Goal: Task Accomplishment & Management: Complete application form

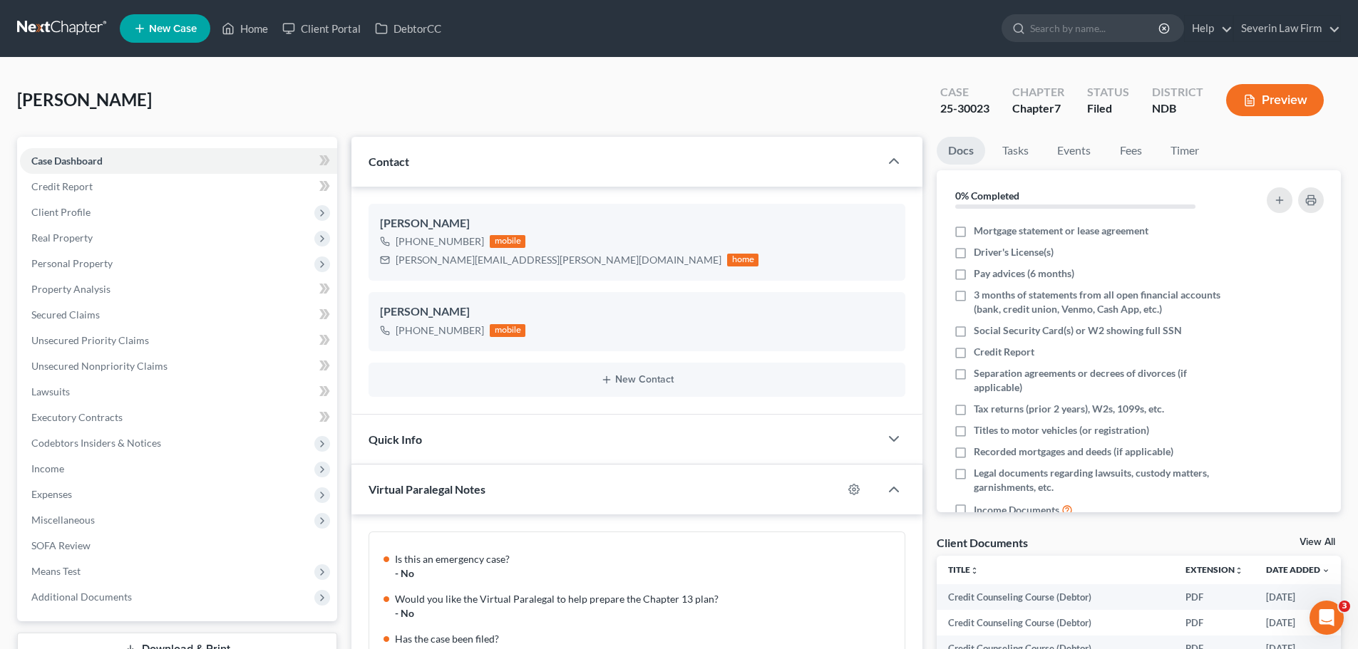
scroll to position [704, 0]
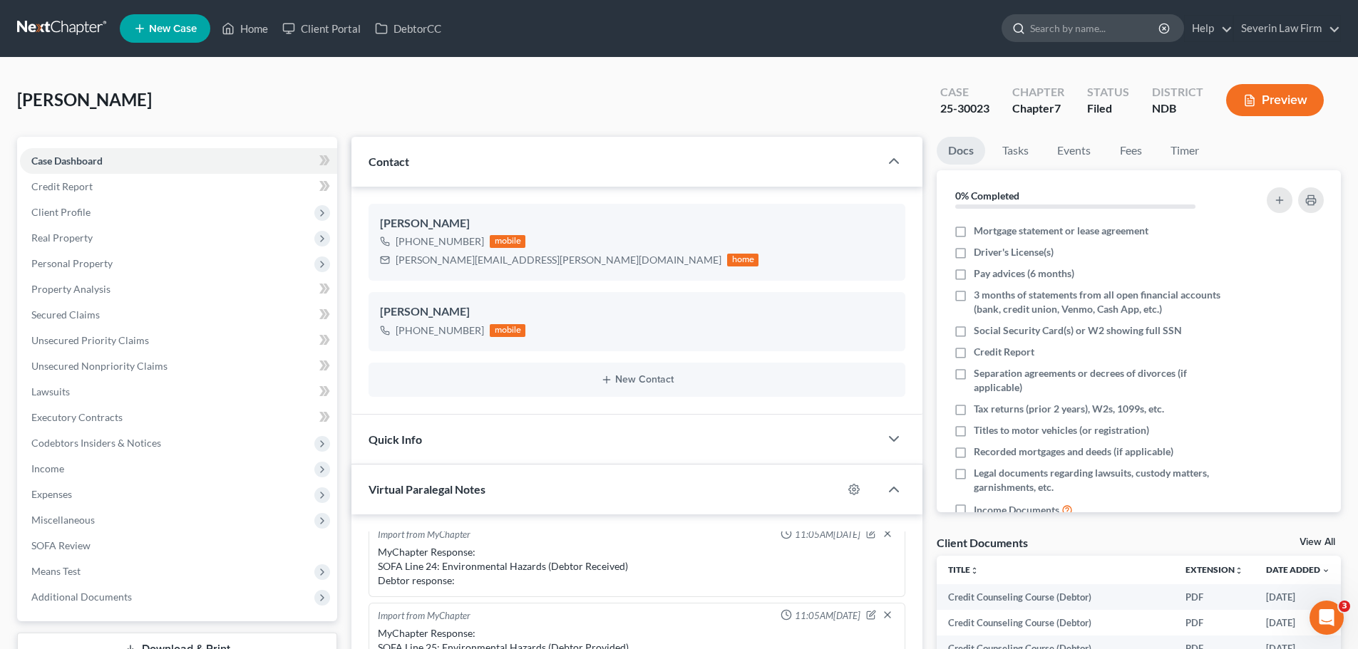
click at [1029, 39] on div at bounding box center [1016, 28] width 28 height 26
click at [1059, 24] on input "search" at bounding box center [1095, 28] width 130 height 26
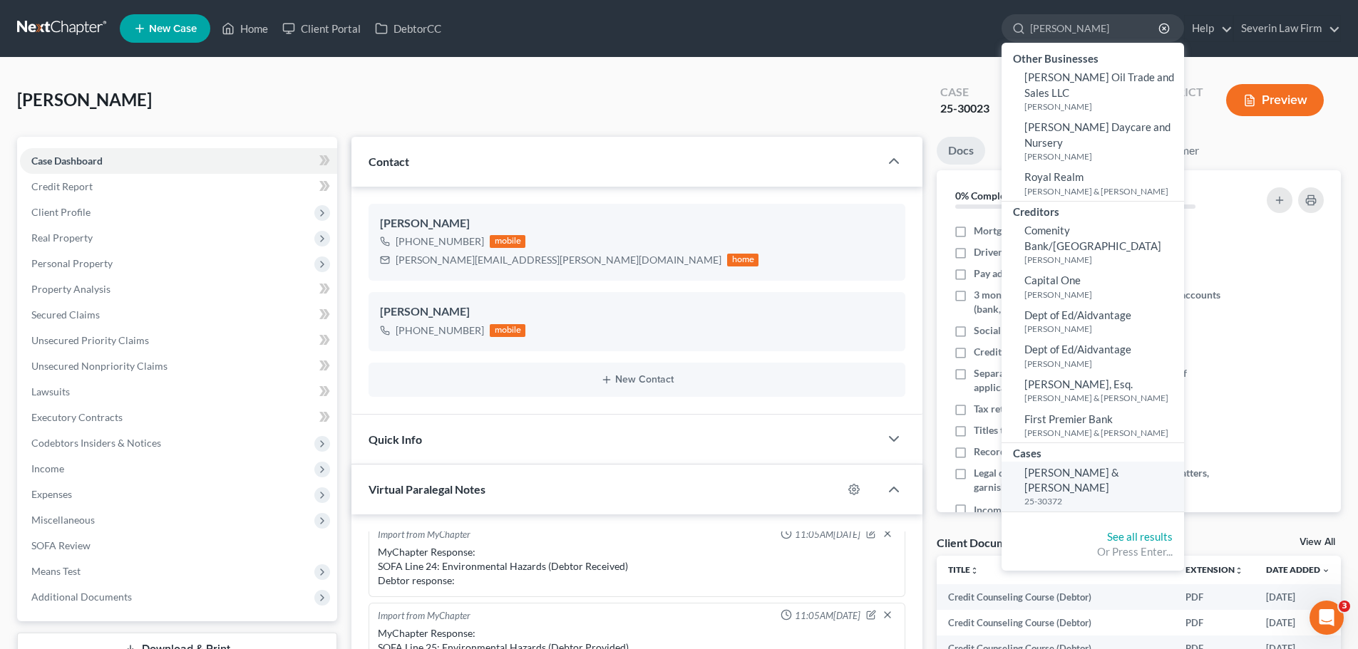
type input "[PERSON_NAME]"
click at [1073, 466] on span "[PERSON_NAME] & [PERSON_NAME]" at bounding box center [1071, 480] width 95 height 28
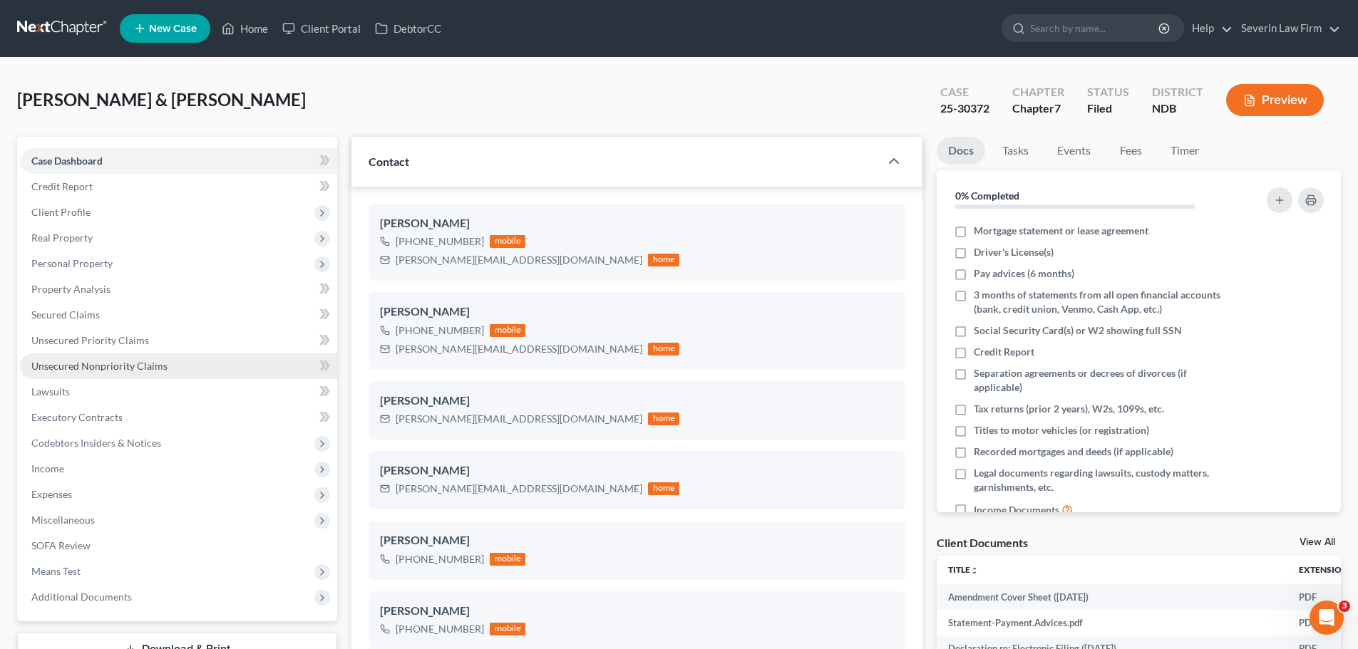
scroll to position [814, 0]
click at [98, 369] on span "Unsecured Nonpriority Claims" at bounding box center [99, 366] width 136 height 12
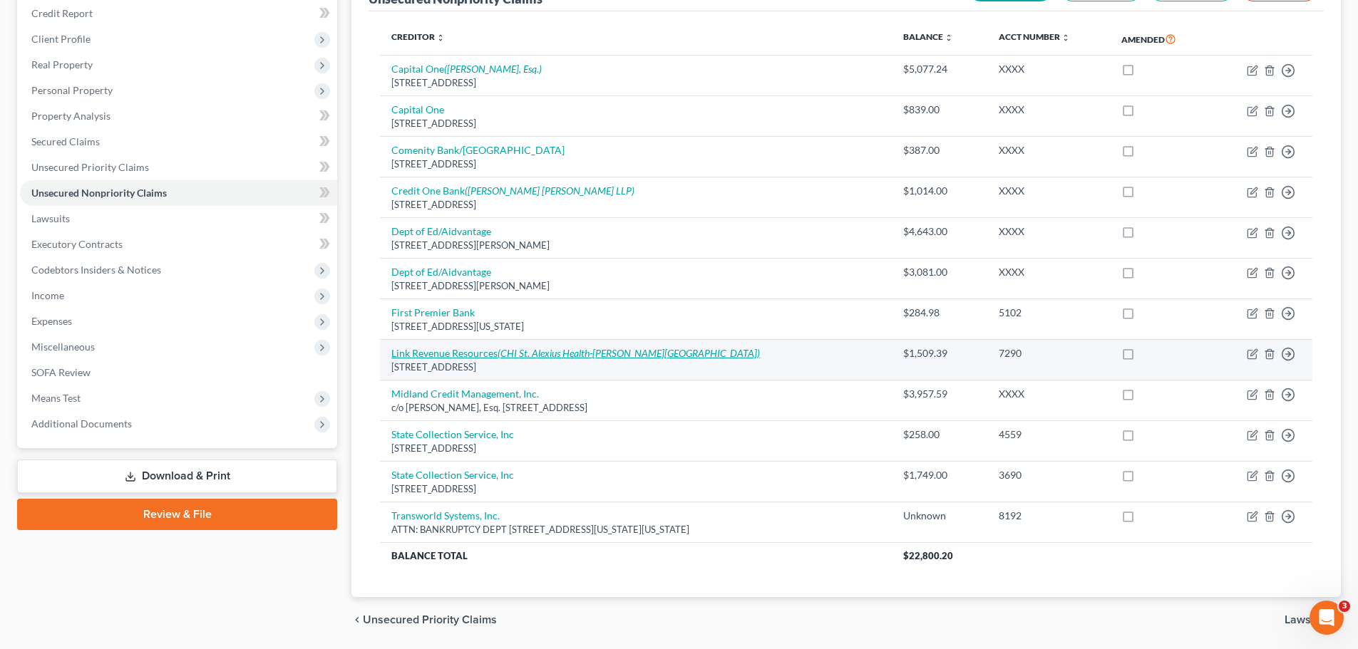
scroll to position [150, 0]
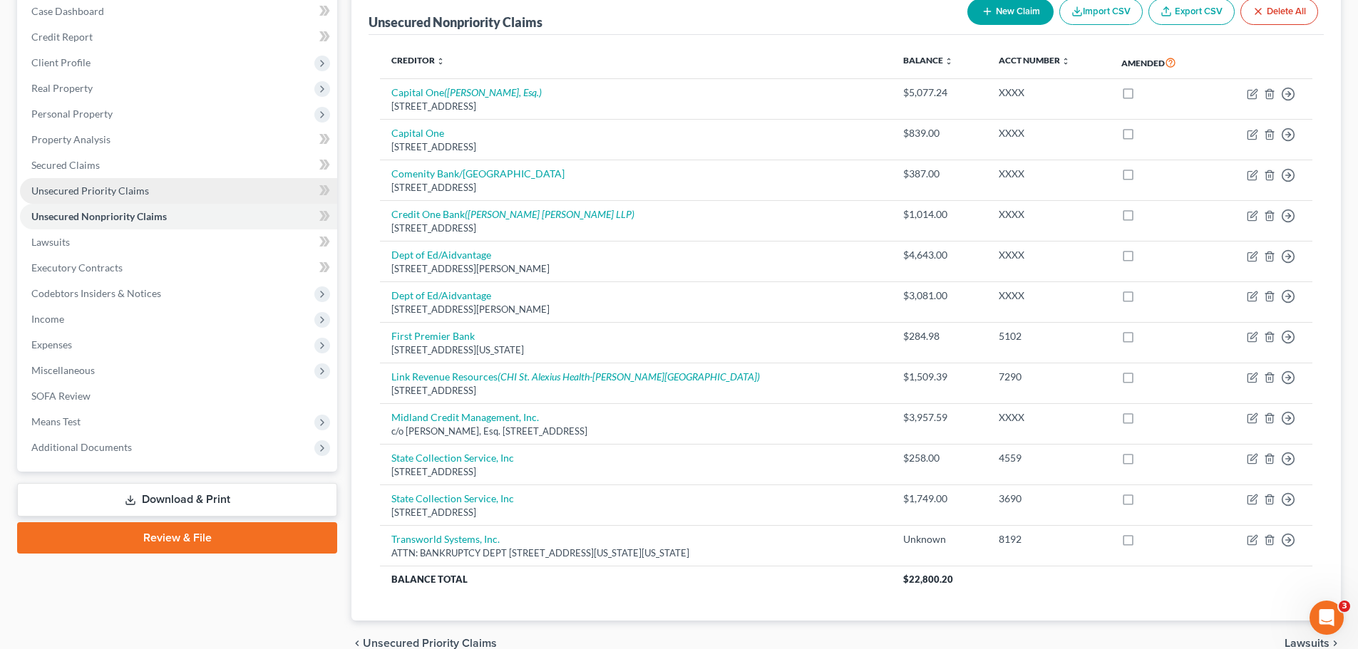
click at [71, 190] on span "Unsecured Priority Claims" at bounding box center [90, 191] width 118 height 12
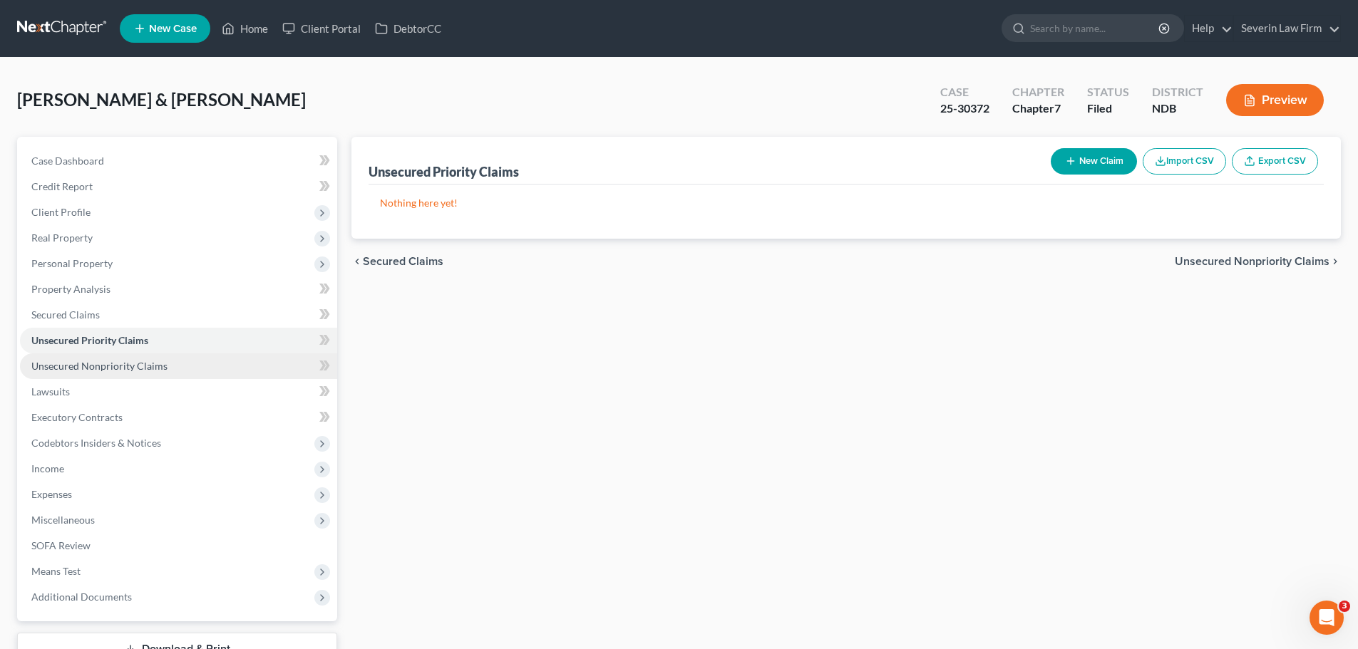
click at [92, 366] on span "Unsecured Nonpriority Claims" at bounding box center [99, 366] width 136 height 12
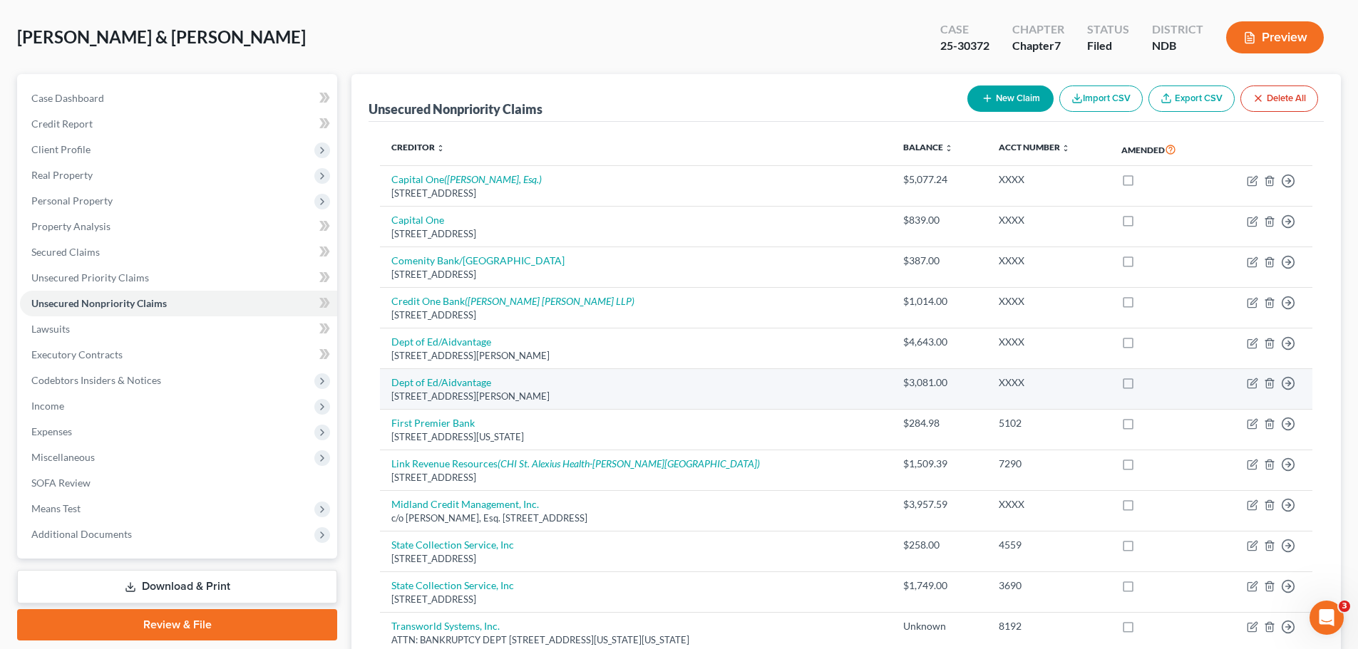
scroll to position [143, 0]
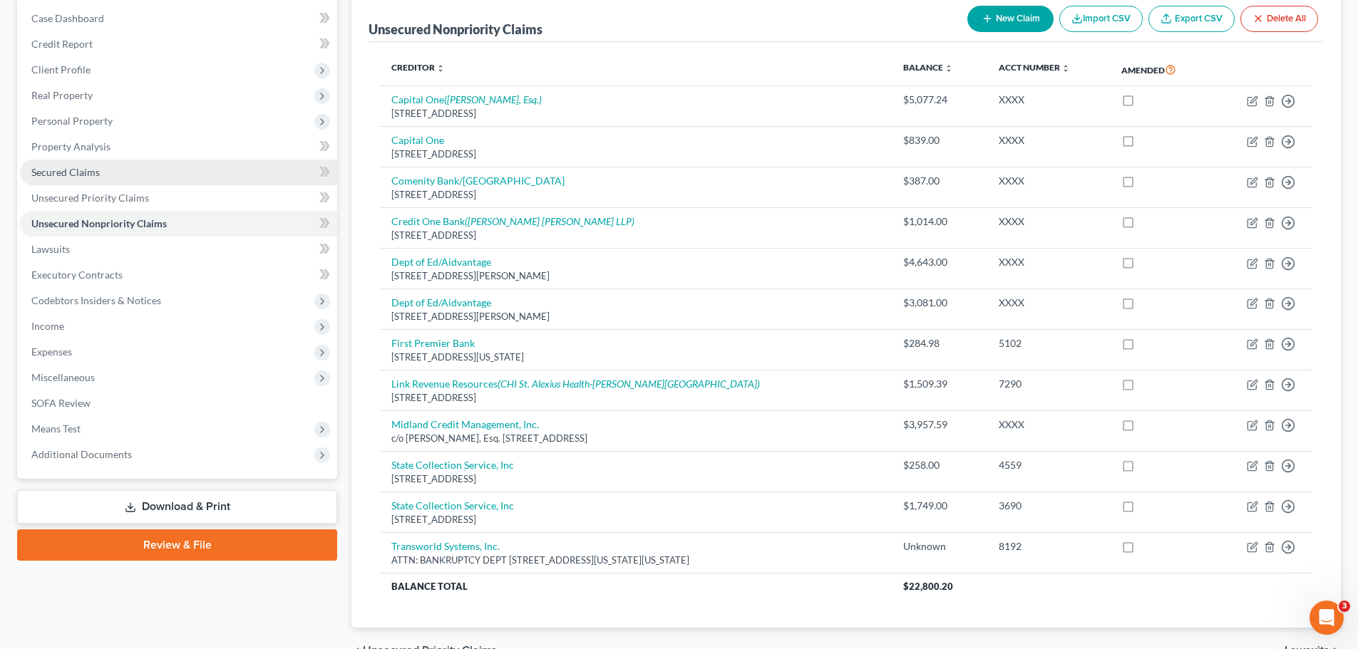
click at [84, 171] on span "Secured Claims" at bounding box center [65, 172] width 68 height 12
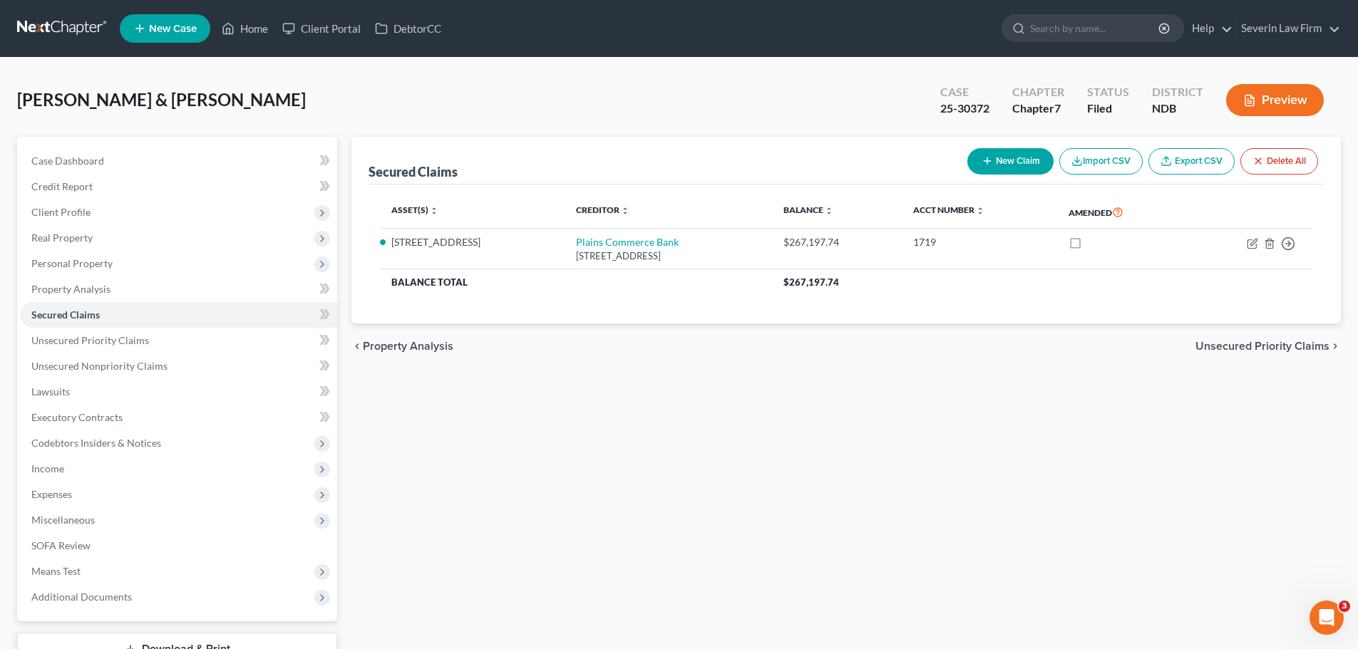
click at [939, 108] on div "Case 25-30372" at bounding box center [965, 102] width 72 height 42
click at [88, 246] on span "Real Property" at bounding box center [178, 238] width 317 height 26
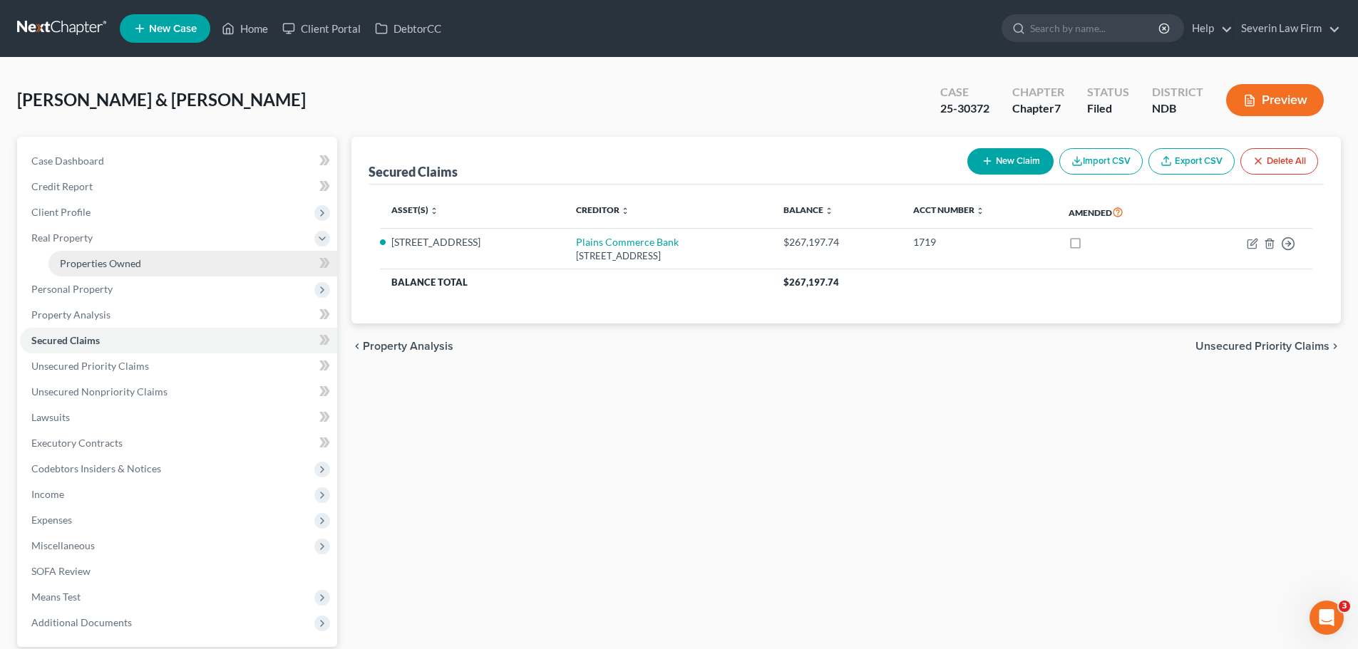
click at [118, 264] on span "Properties Owned" at bounding box center [100, 263] width 81 height 12
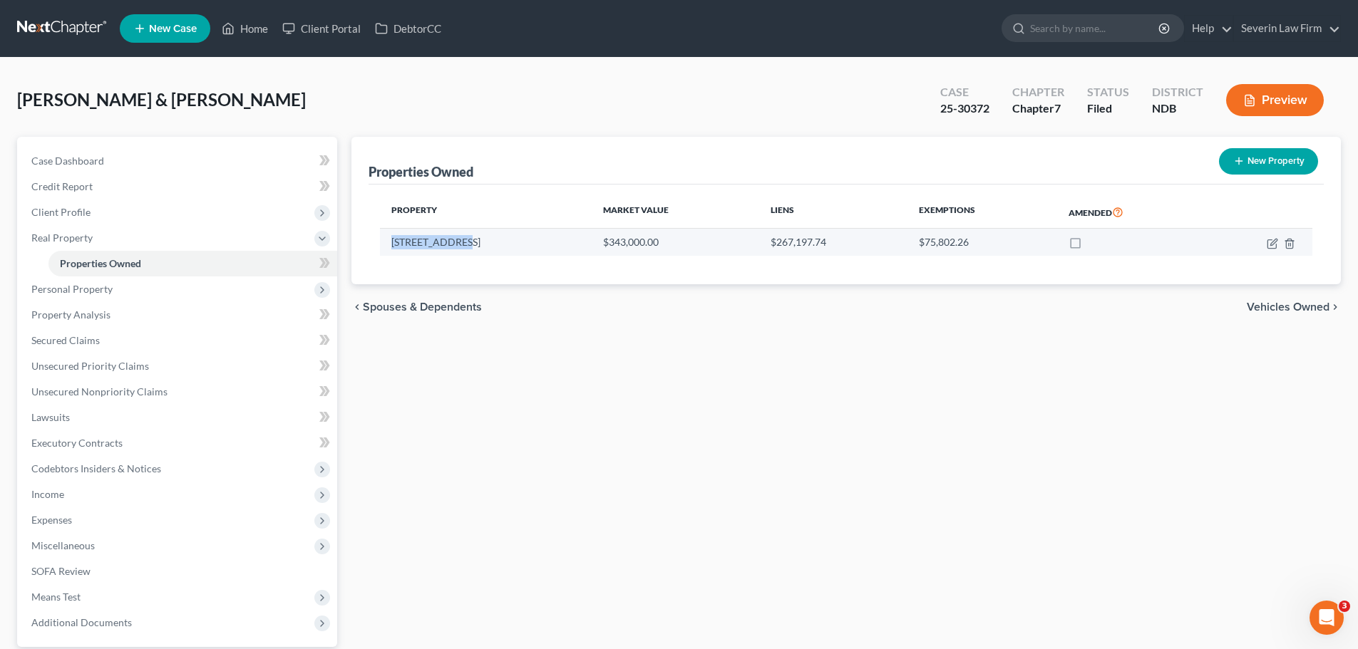
drag, startPoint x: 458, startPoint y: 246, endPoint x: 386, endPoint y: 245, distance: 72.0
click at [386, 245] on td "[STREET_ADDRESS]" at bounding box center [486, 242] width 212 height 27
copy td "[STREET_ADDRESS]"
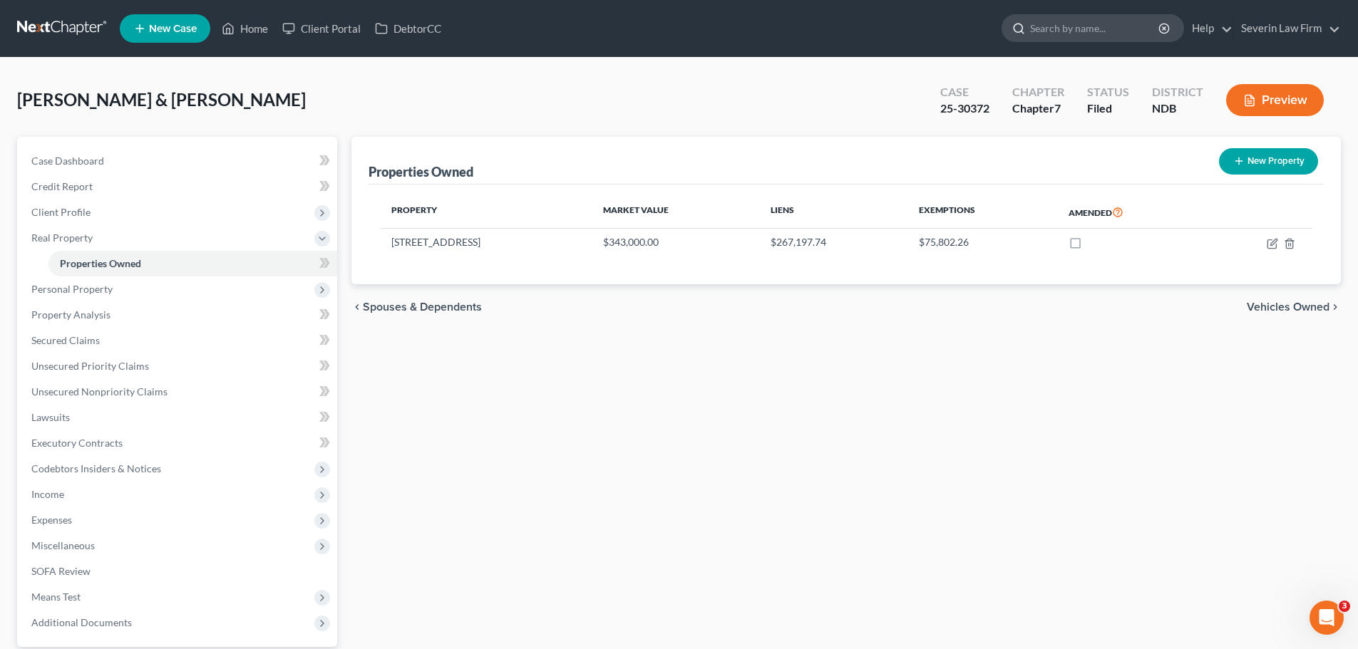
click at [1053, 29] on input "search" at bounding box center [1095, 28] width 130 height 26
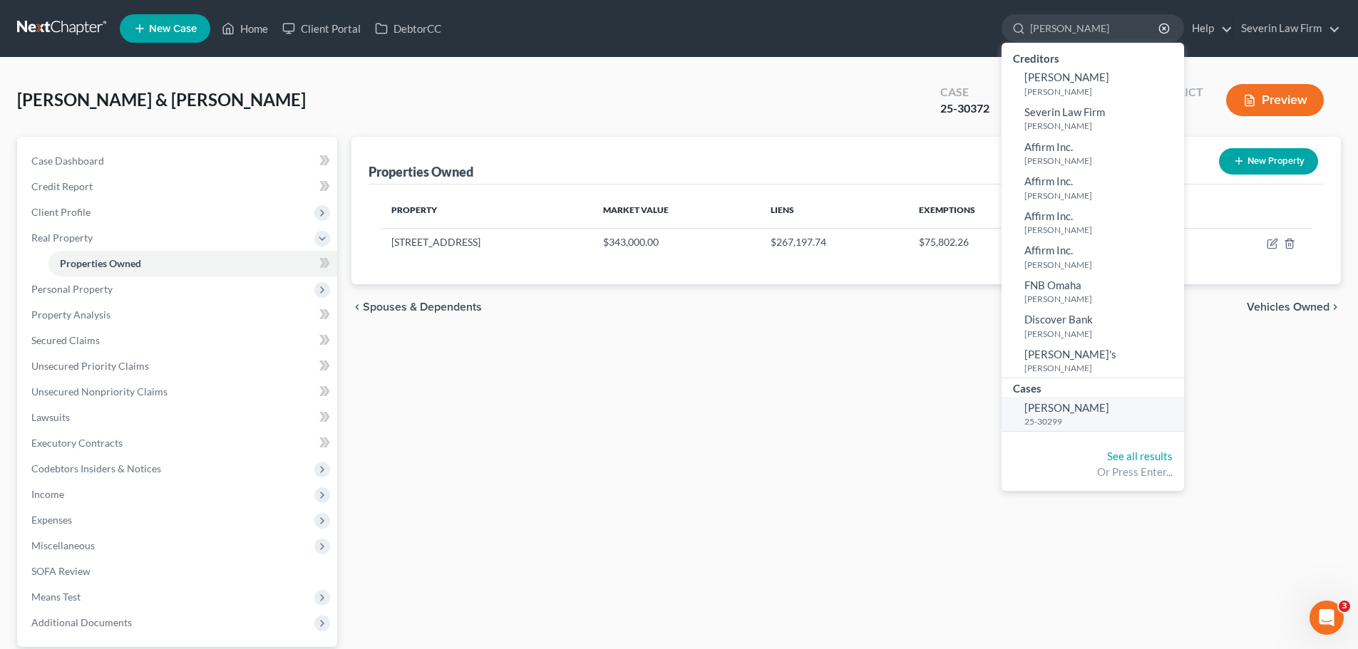
type input "[PERSON_NAME]"
click at [1059, 408] on span "[PERSON_NAME]" at bounding box center [1066, 407] width 85 height 13
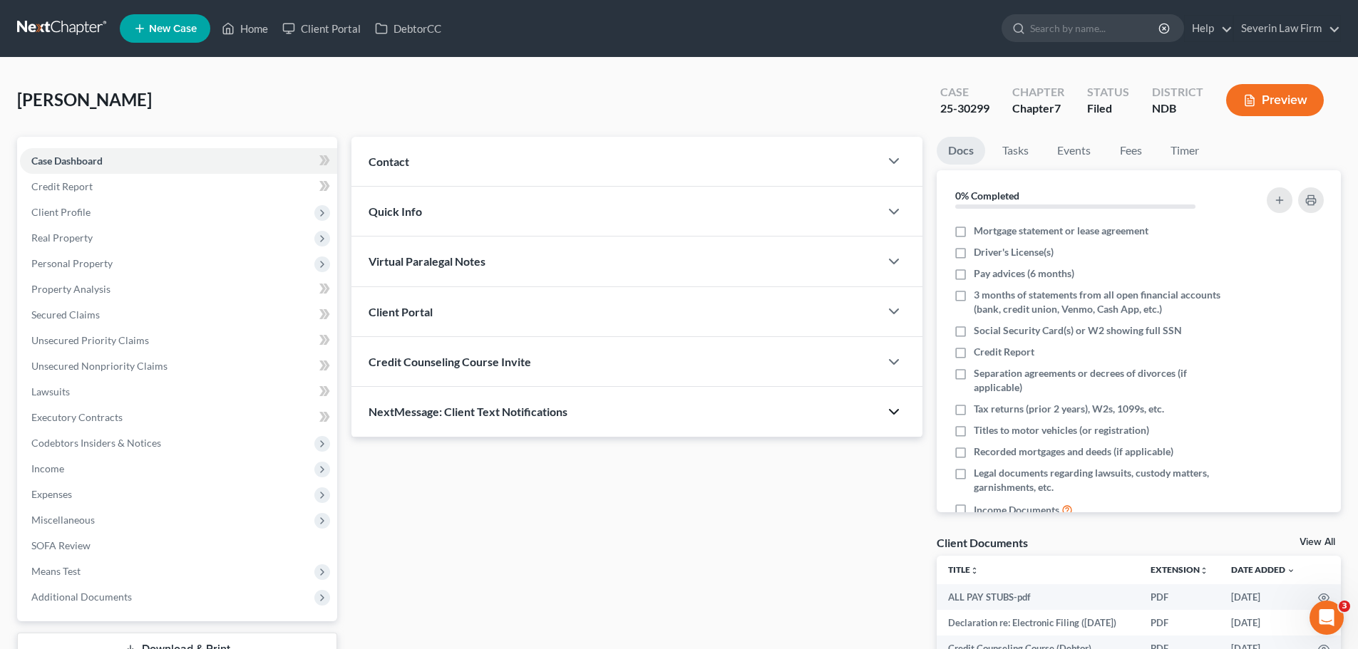
click at [895, 411] on icon "button" at bounding box center [893, 411] width 17 height 17
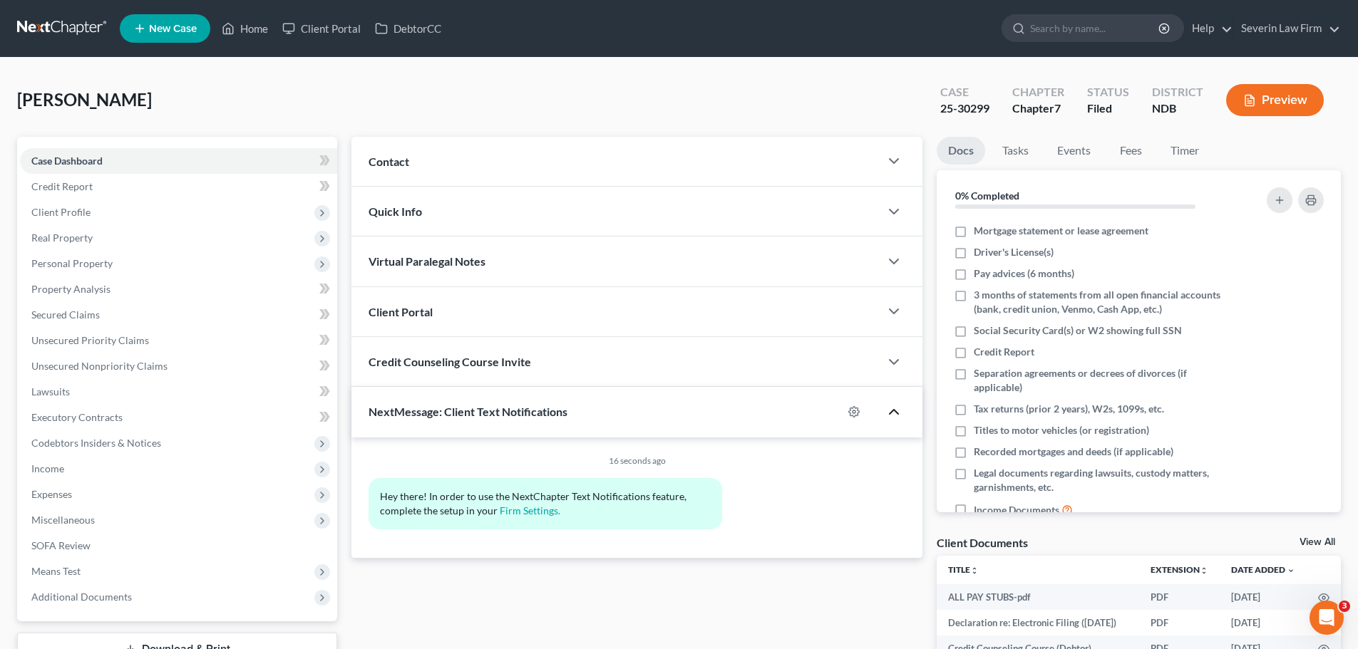
click at [895, 411] on polyline "button" at bounding box center [894, 412] width 9 height 4
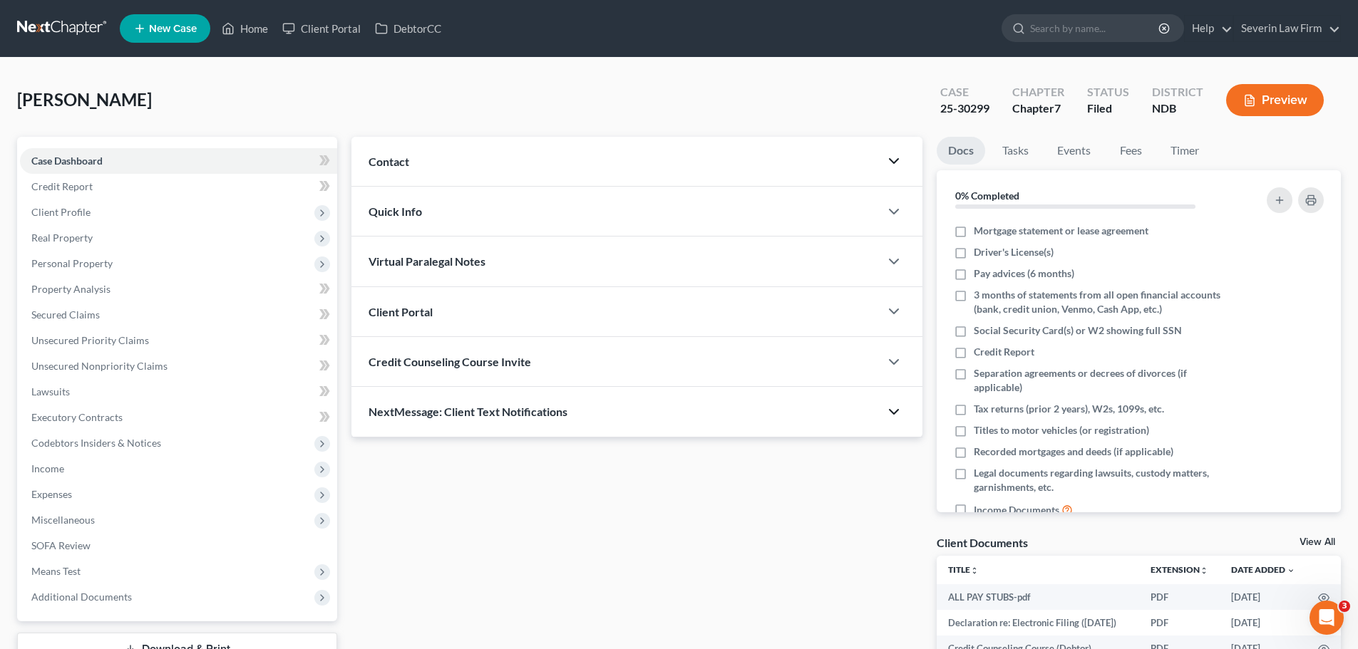
click at [902, 162] on icon "button" at bounding box center [893, 161] width 17 height 17
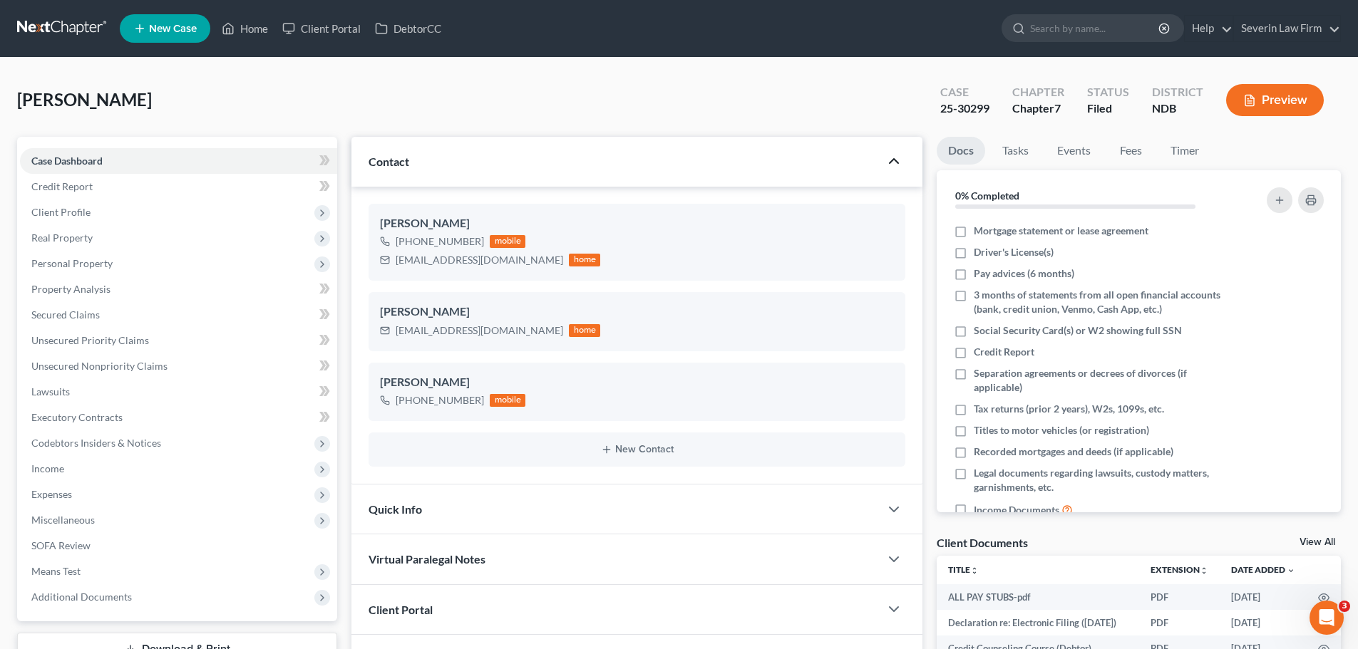
click at [895, 160] on polyline "button" at bounding box center [894, 161] width 9 height 4
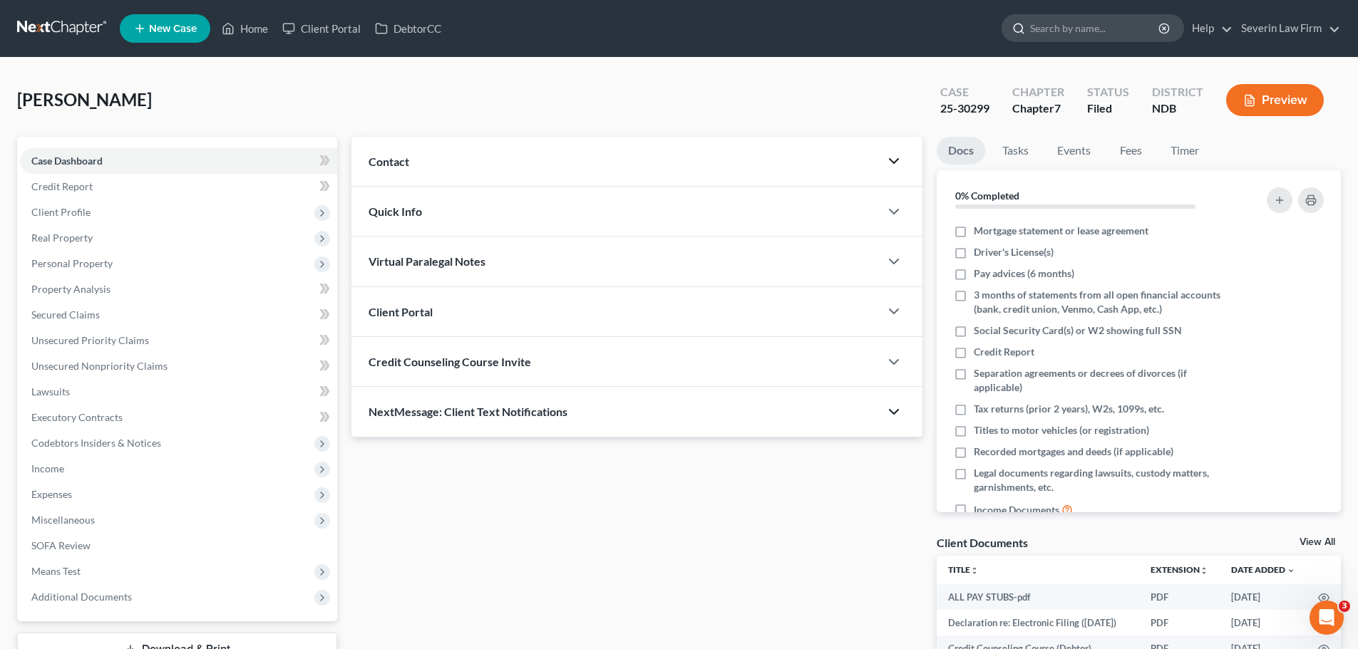
click at [1041, 33] on input "search" at bounding box center [1095, 28] width 130 height 26
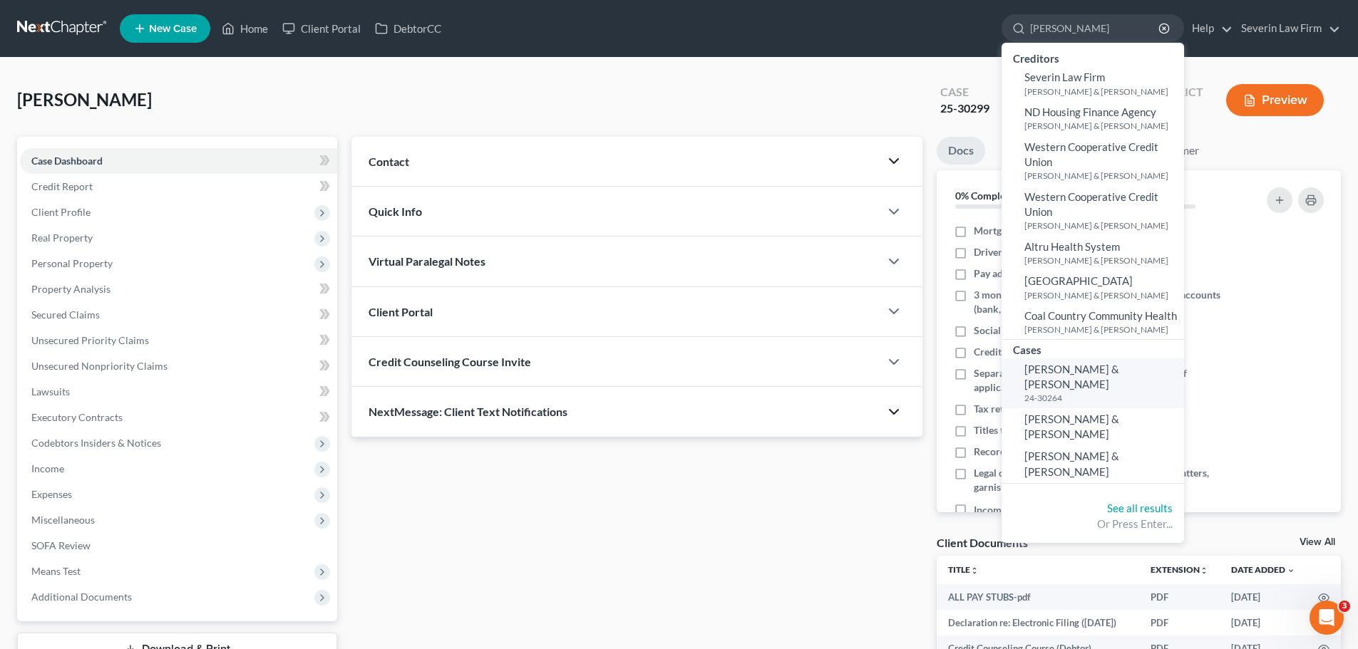
type input "[PERSON_NAME]"
click at [1041, 376] on link "[PERSON_NAME] & [PERSON_NAME] 24-30264" at bounding box center [1092, 384] width 182 height 50
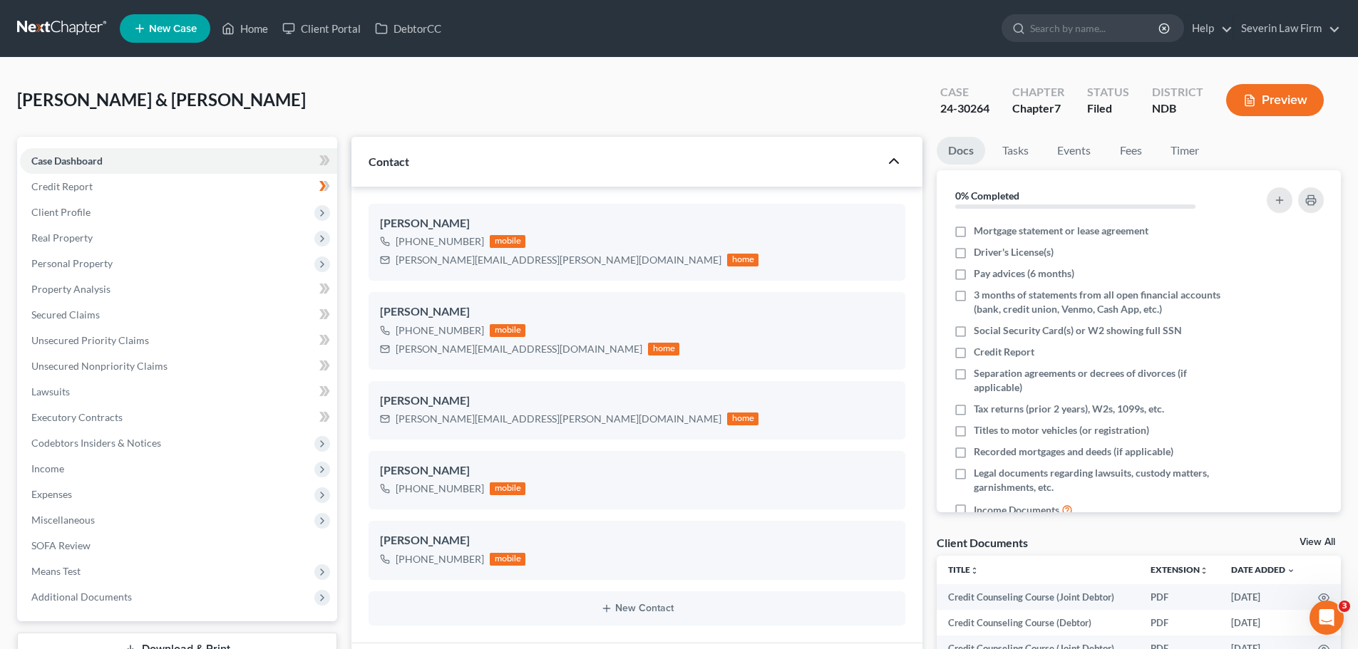
click at [894, 163] on icon "button" at bounding box center [893, 161] width 17 height 17
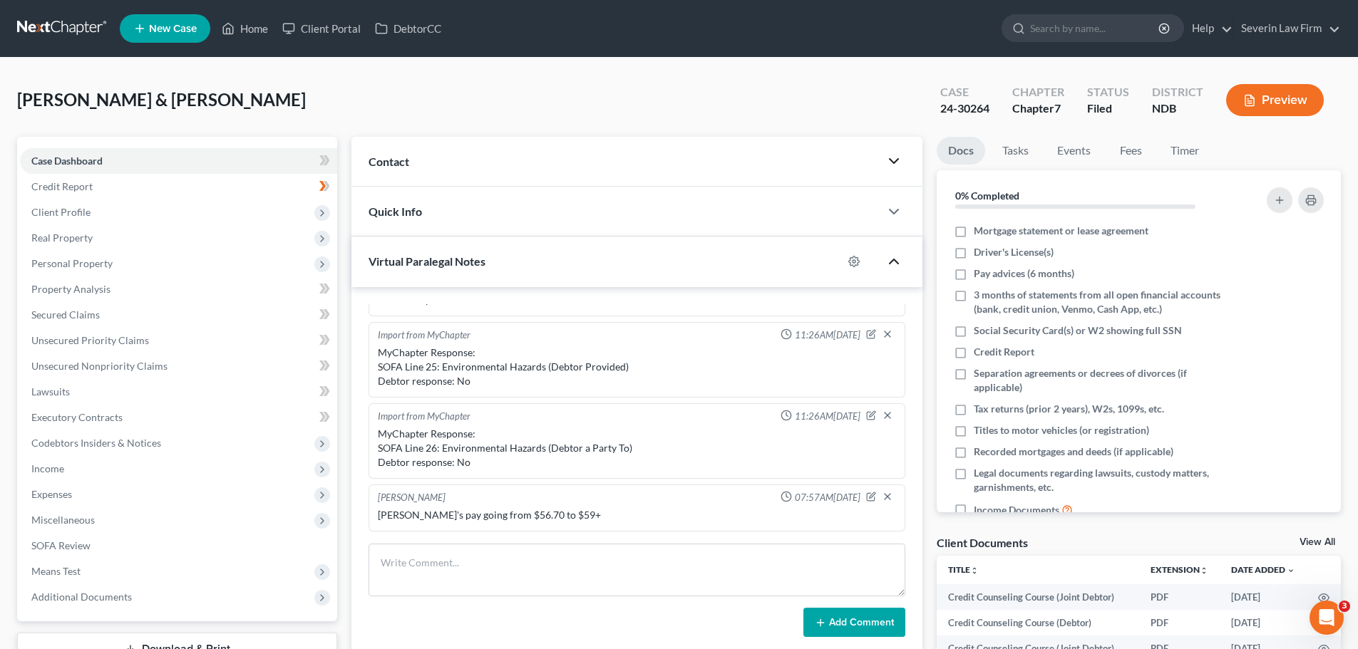
click at [900, 259] on icon "button" at bounding box center [893, 261] width 17 height 17
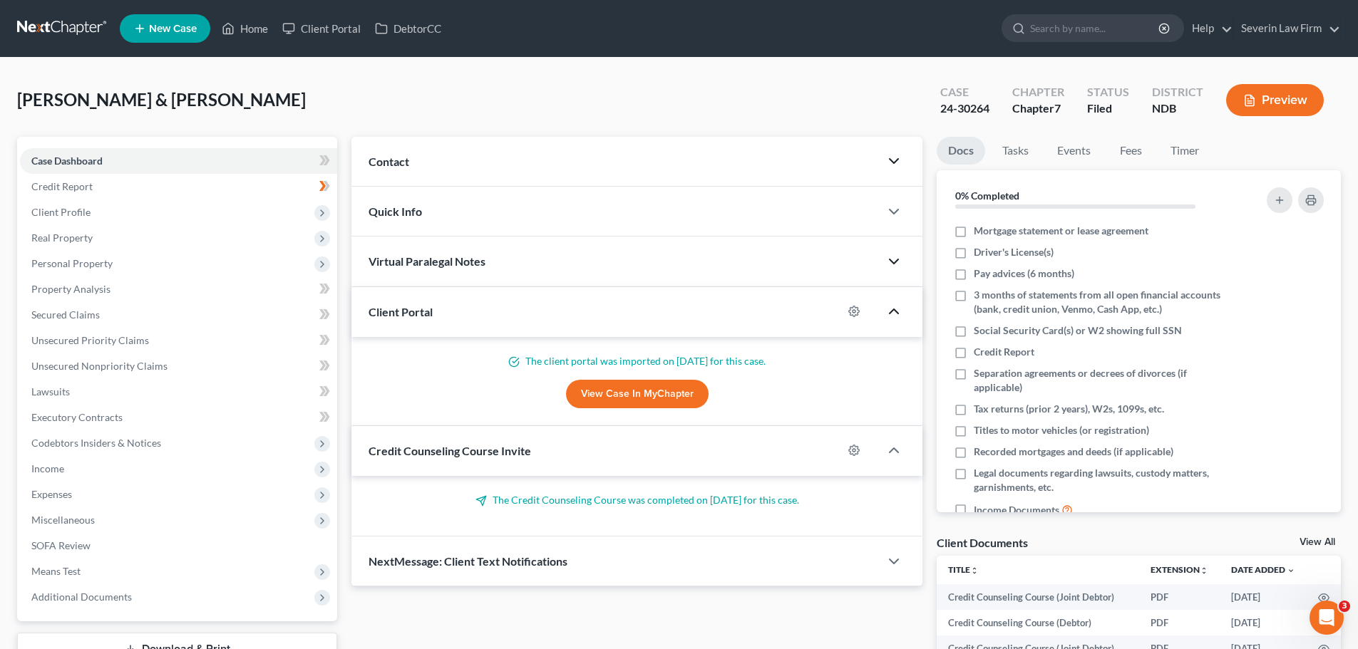
click at [891, 309] on icon "button" at bounding box center [893, 311] width 17 height 17
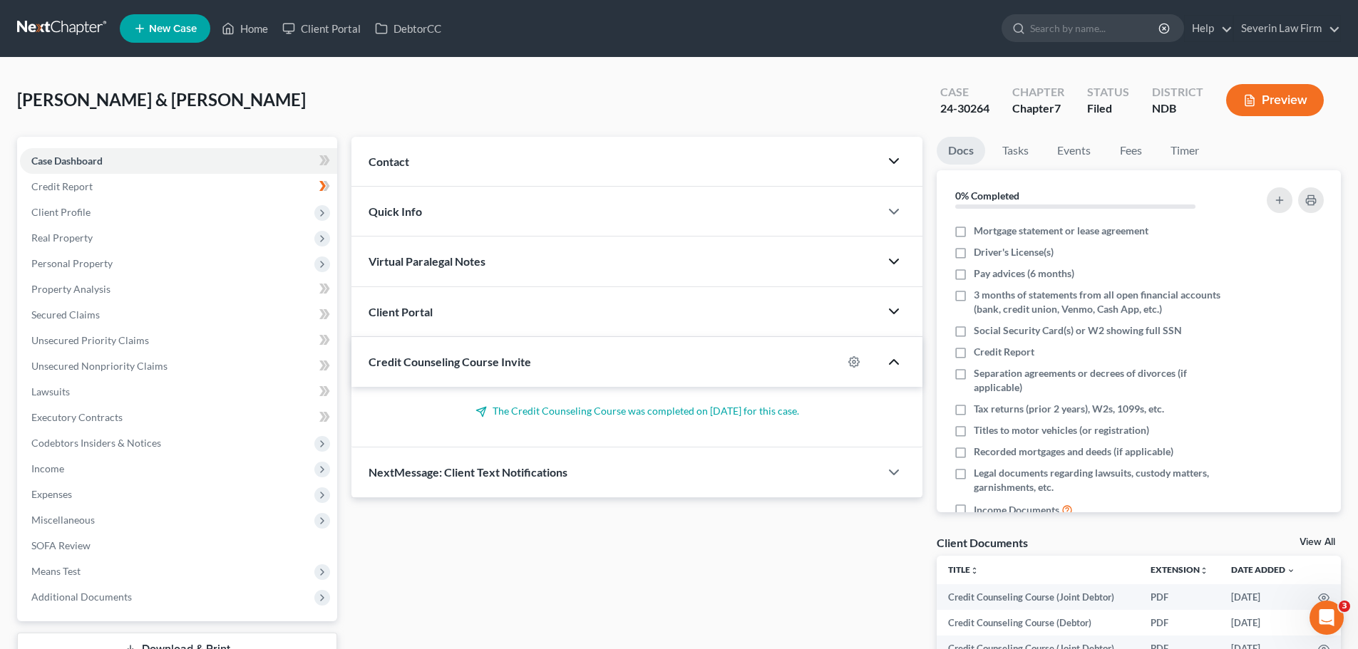
click at [890, 360] on icon "button" at bounding box center [893, 362] width 17 height 17
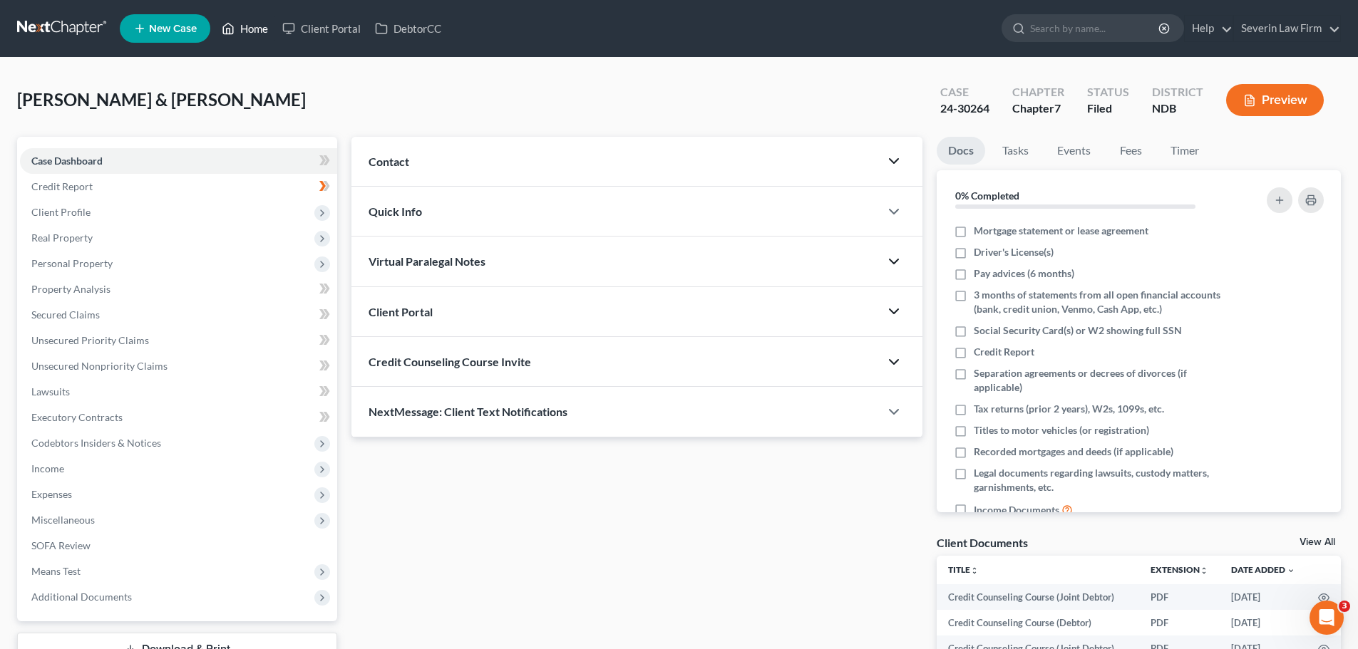
click at [259, 29] on link "Home" at bounding box center [245, 29] width 61 height 26
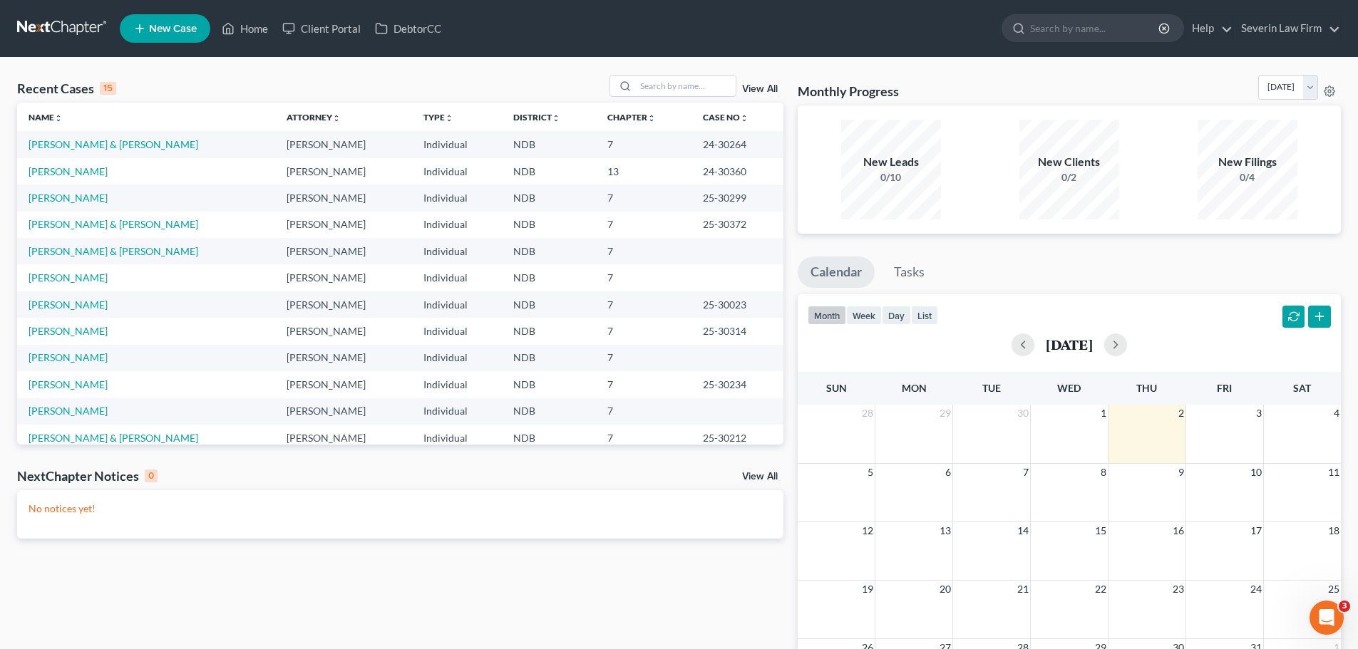
drag, startPoint x: 68, startPoint y: 144, endPoint x: 757, endPoint y: 140, distance: 688.6
click at [757, 140] on td "24-30264" at bounding box center [737, 144] width 92 height 26
click at [75, 143] on link "[PERSON_NAME] & [PERSON_NAME]" at bounding box center [114, 144] width 170 height 12
click at [761, 145] on td "24-30264" at bounding box center [737, 144] width 92 height 26
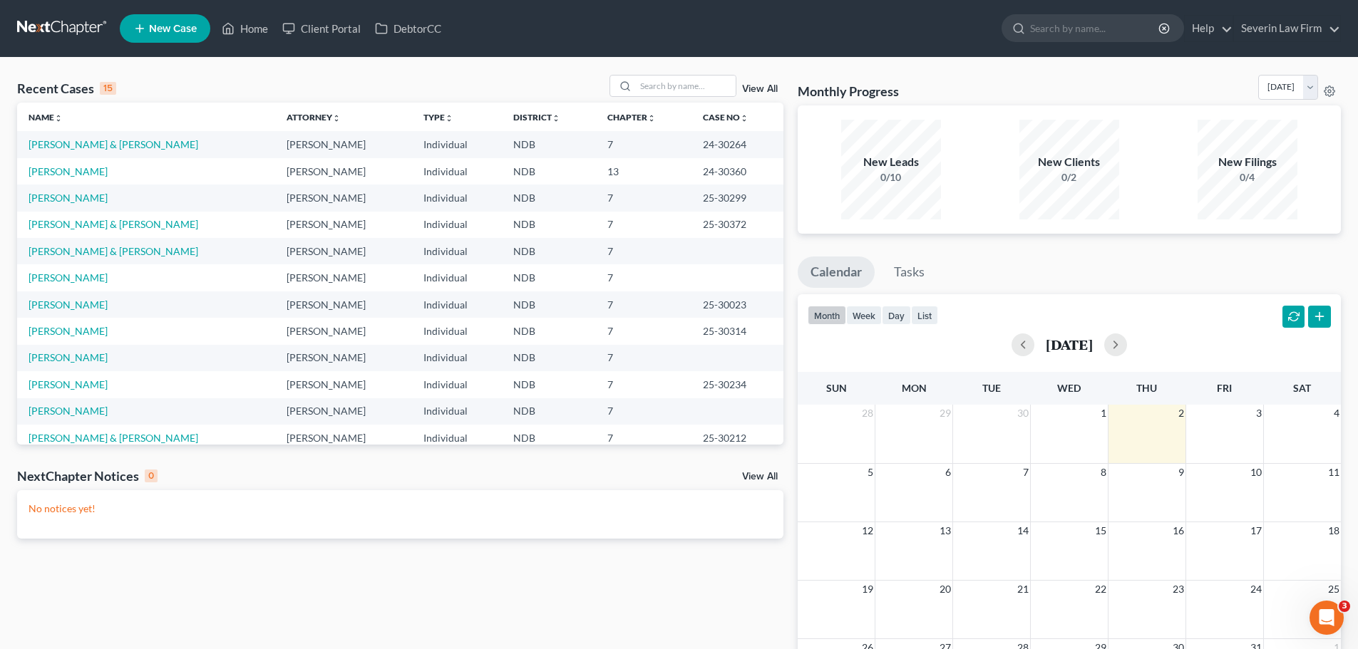
click at [693, 149] on td "24-30264" at bounding box center [737, 144] width 92 height 26
click at [4, 148] on div "Recent Cases 15 View All Name unfold_more expand_more expand_less Attorney unfo…" at bounding box center [679, 428] width 1358 height 740
click at [1299, 21] on link "Severin Law Firm" at bounding box center [1287, 29] width 106 height 26
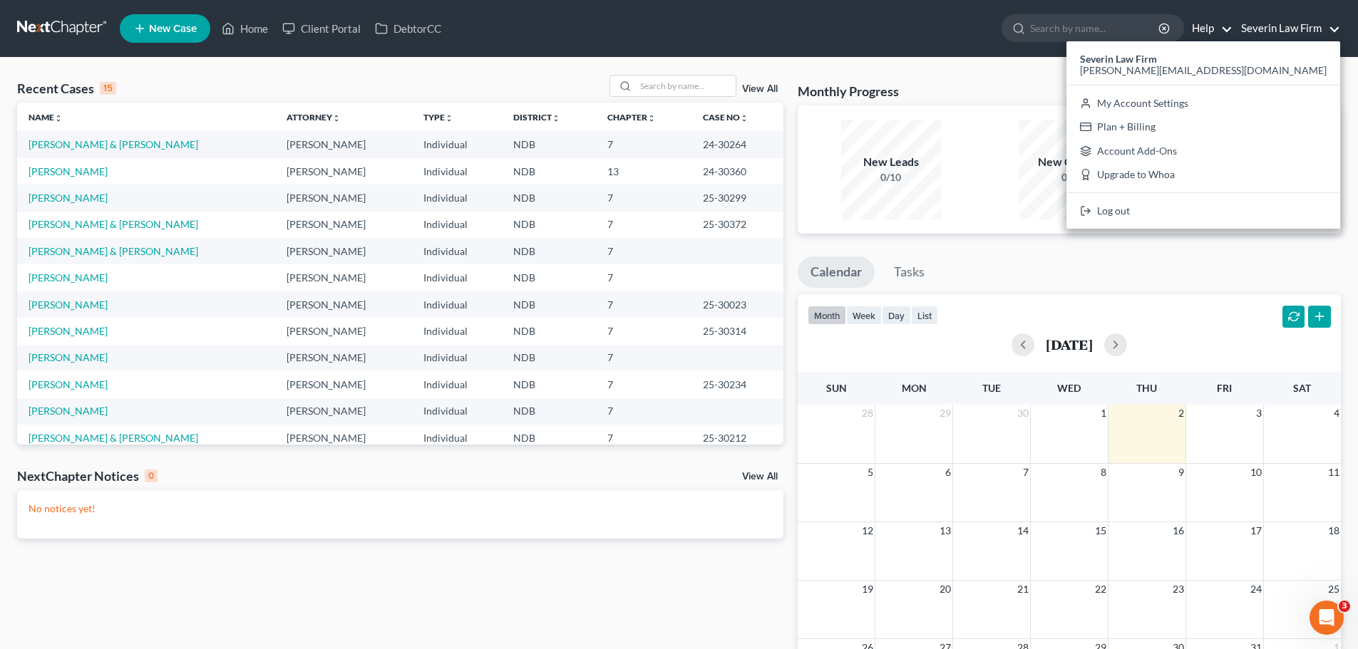
click at [1195, 25] on link "Help" at bounding box center [1209, 29] width 48 height 26
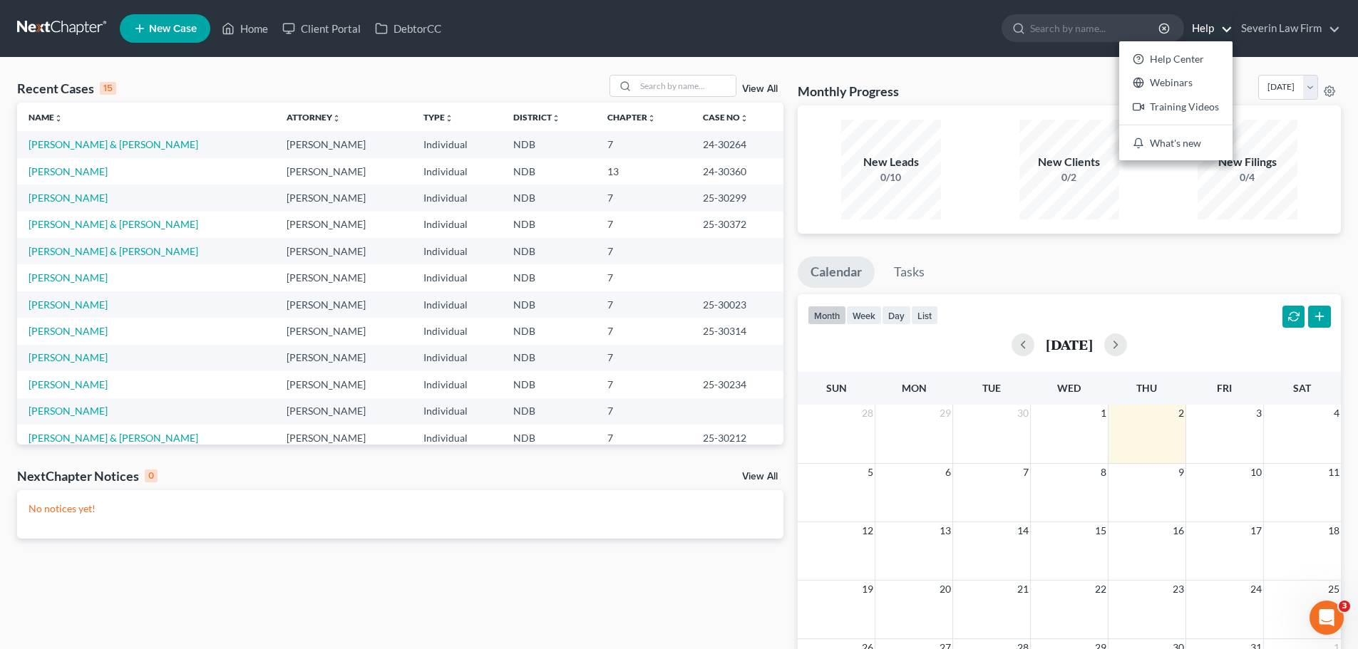
click at [837, 30] on ul "New Case Home Client Portal DebtorCC - No Result - See all results Or Press Ent…" at bounding box center [730, 28] width 1221 height 37
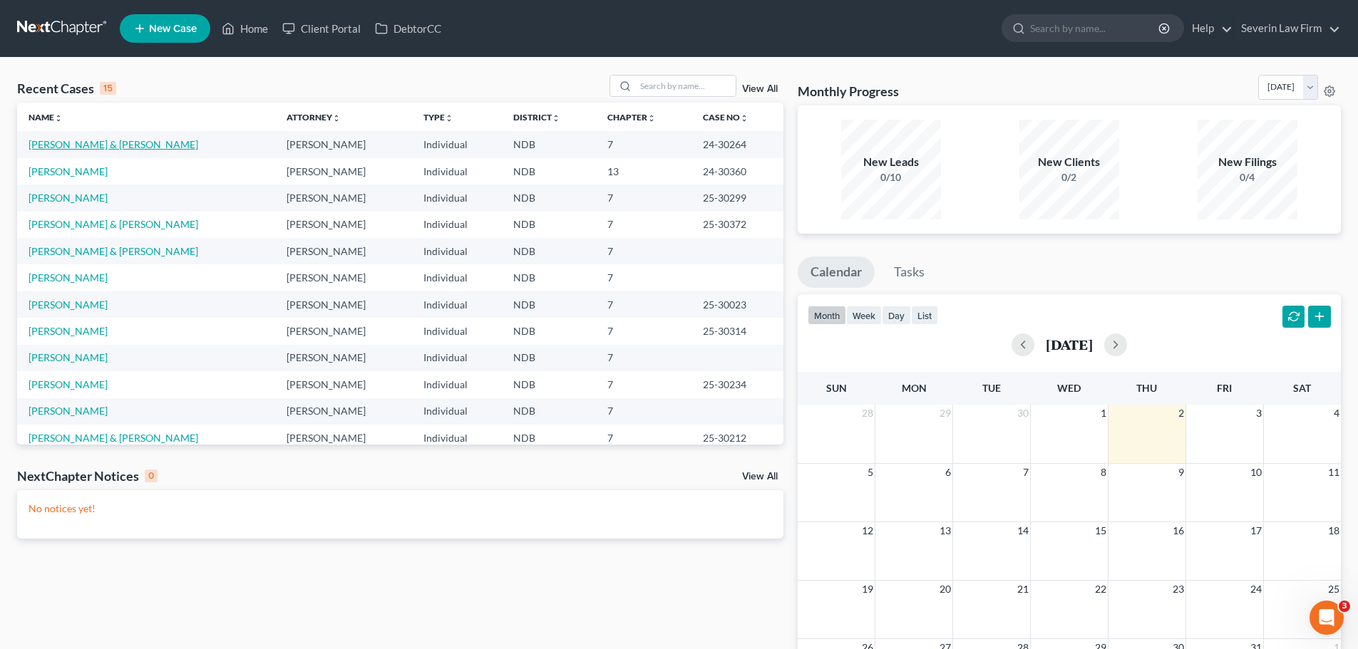
click at [88, 148] on link "[PERSON_NAME] & [PERSON_NAME]" at bounding box center [114, 144] width 170 height 12
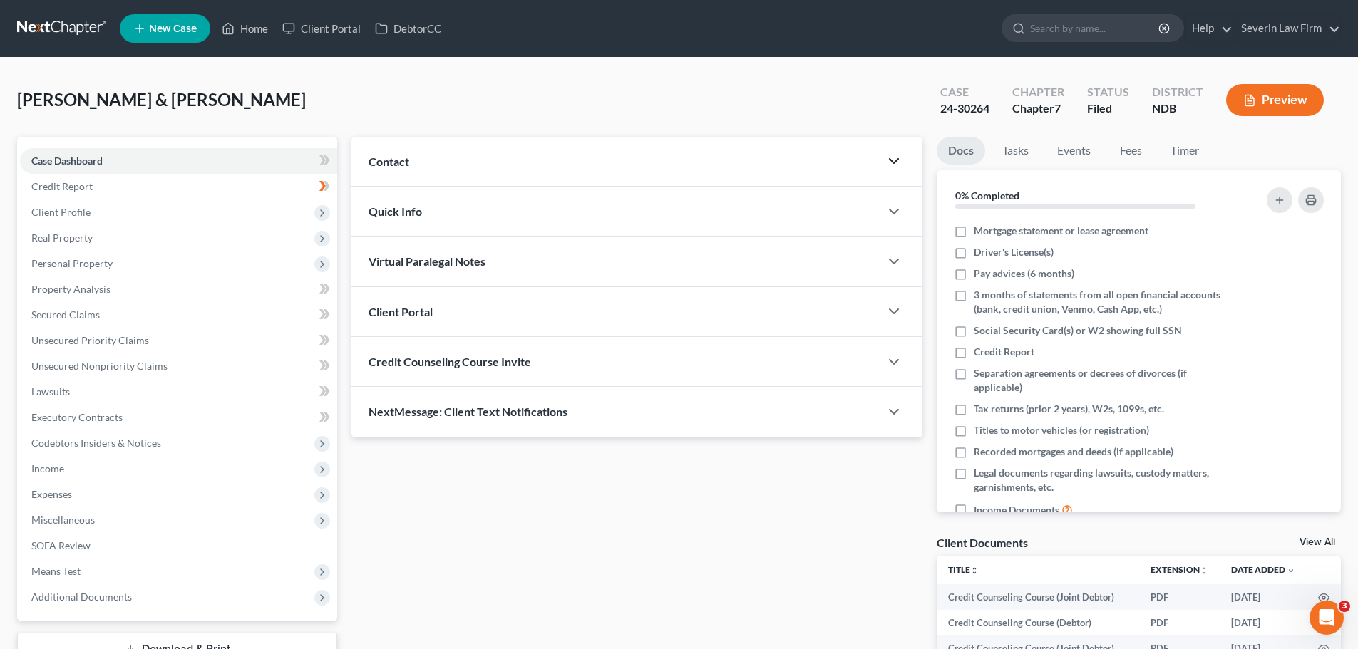
click at [892, 163] on polyline "button" at bounding box center [894, 161] width 9 height 4
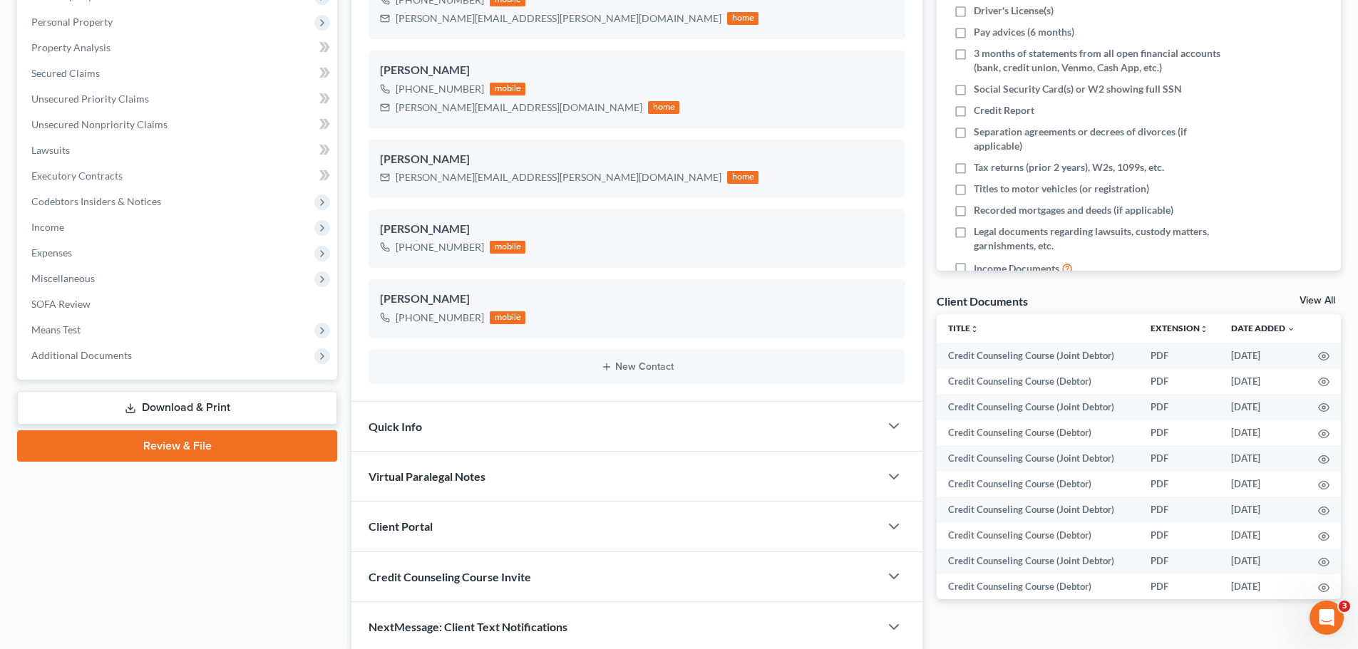
scroll to position [299, 0]
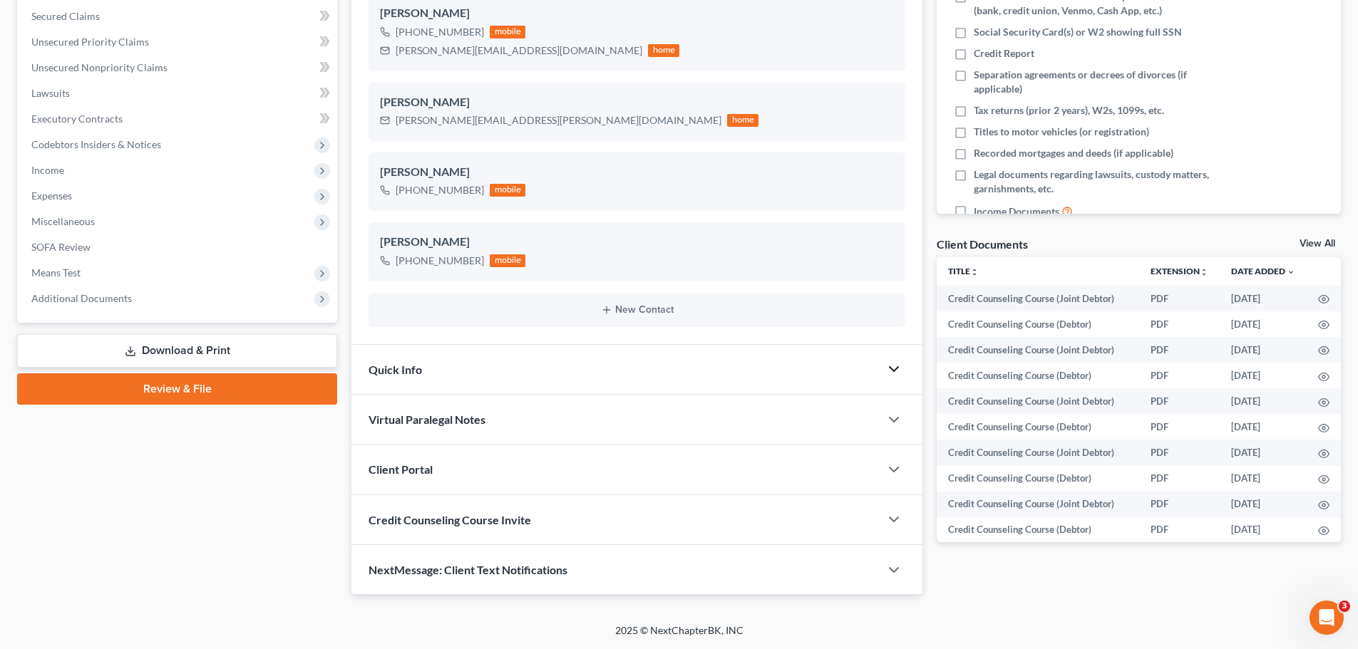
click at [893, 372] on icon "button" at bounding box center [893, 369] width 17 height 17
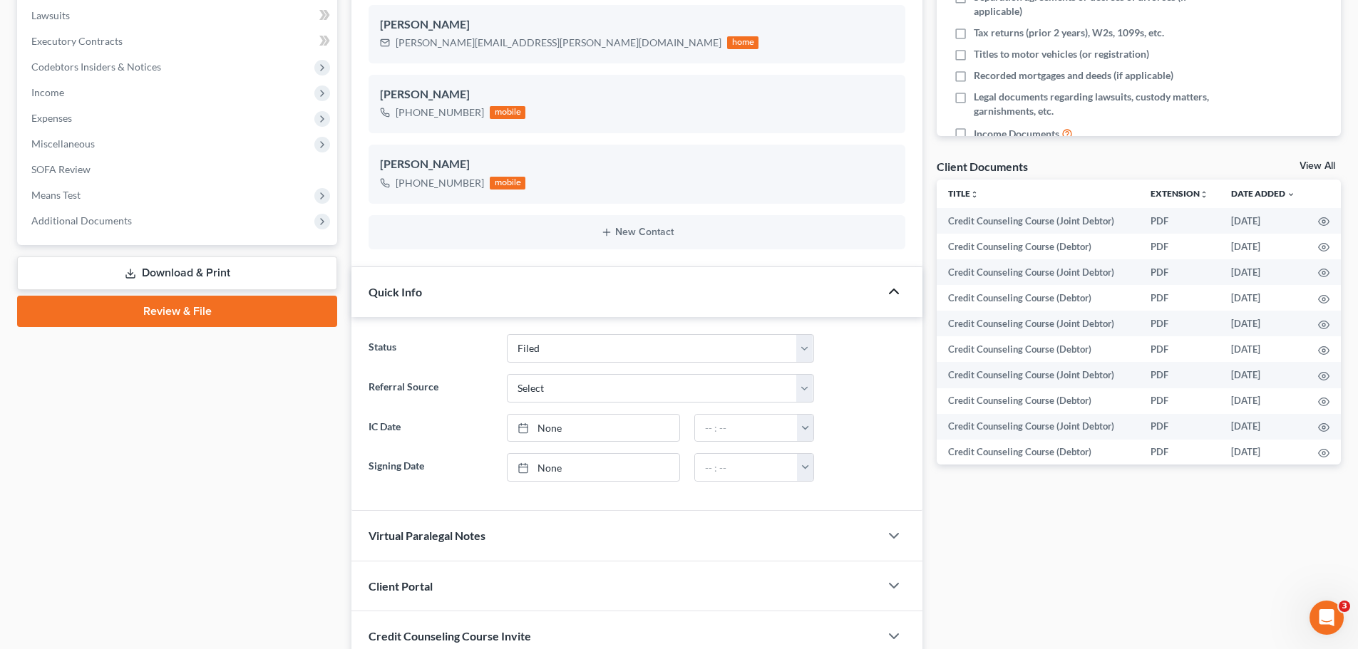
scroll to position [493, 0]
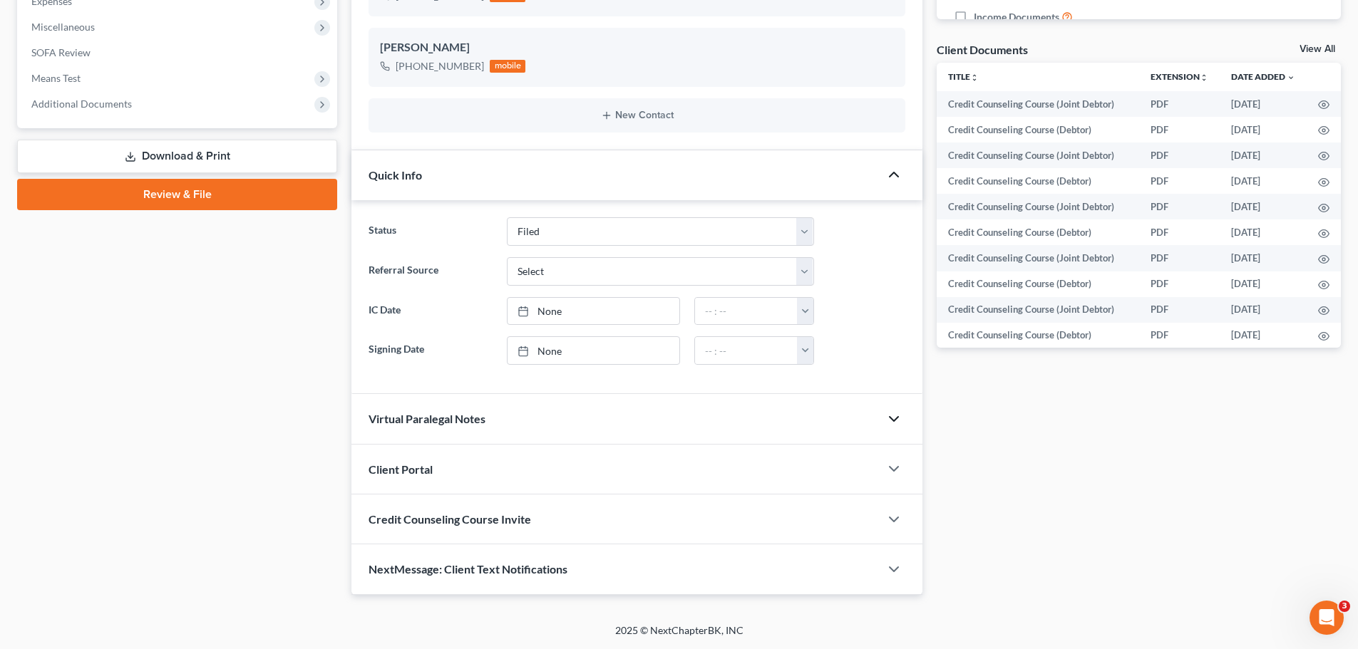
click at [892, 423] on icon "button" at bounding box center [893, 419] width 17 height 17
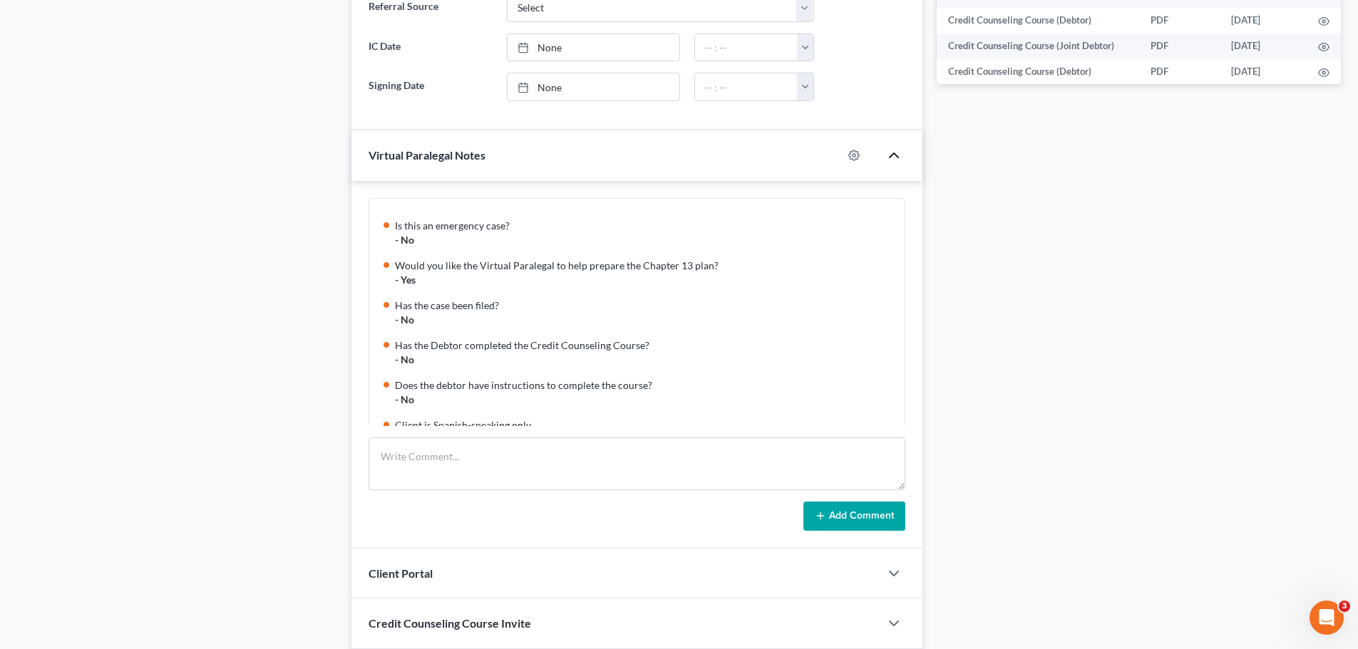
scroll to position [861, 0]
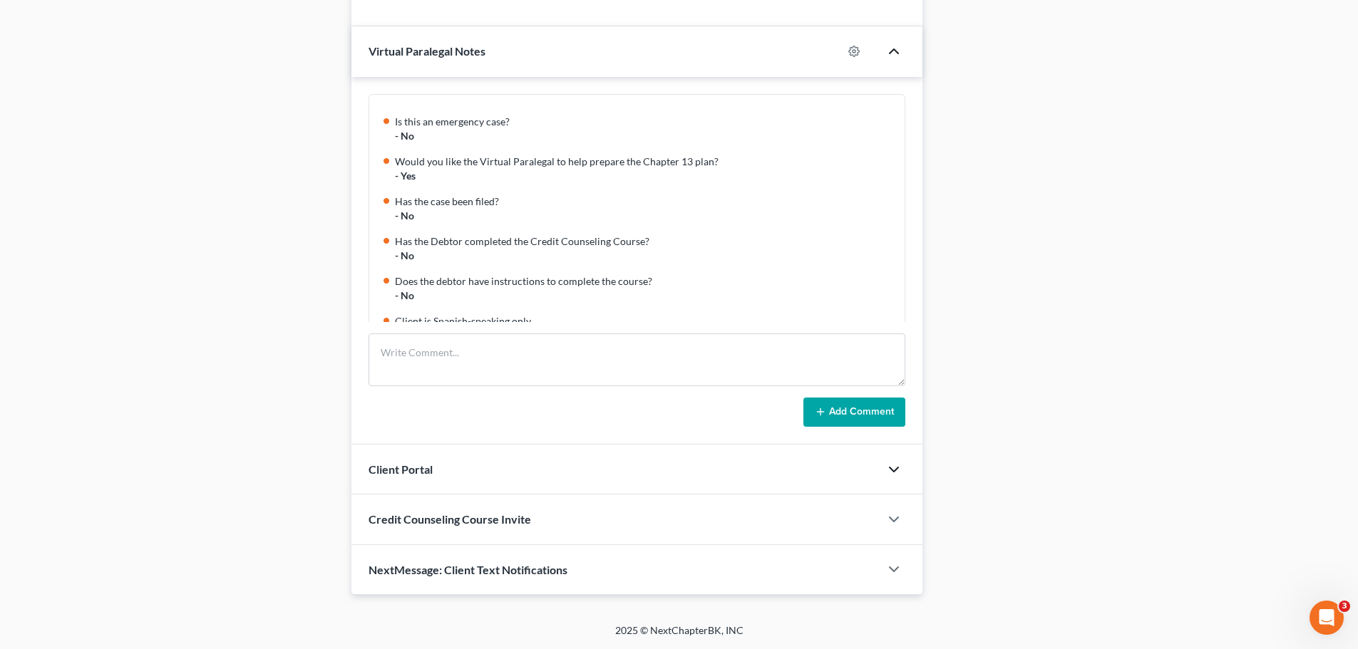
click at [895, 475] on icon "button" at bounding box center [893, 469] width 17 height 17
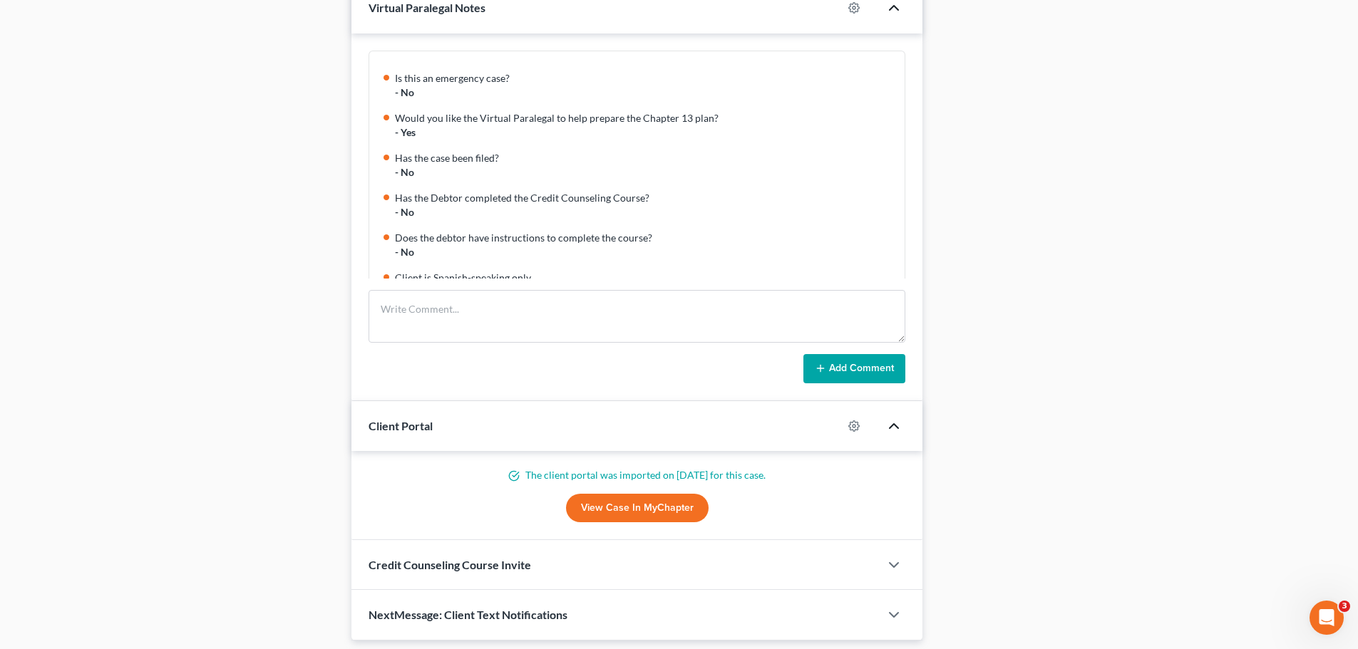
scroll to position [950, 0]
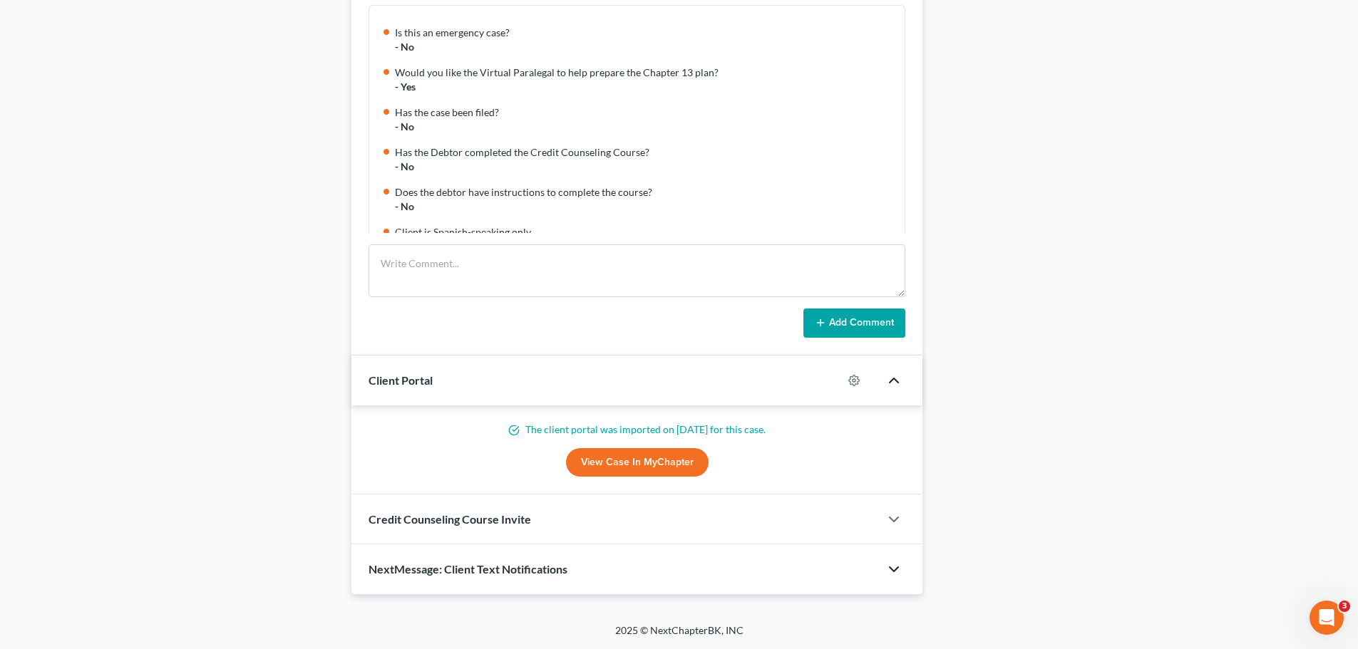
click at [900, 560] on div at bounding box center [901, 569] width 43 height 29
click at [897, 565] on icon "button" at bounding box center [893, 569] width 17 height 17
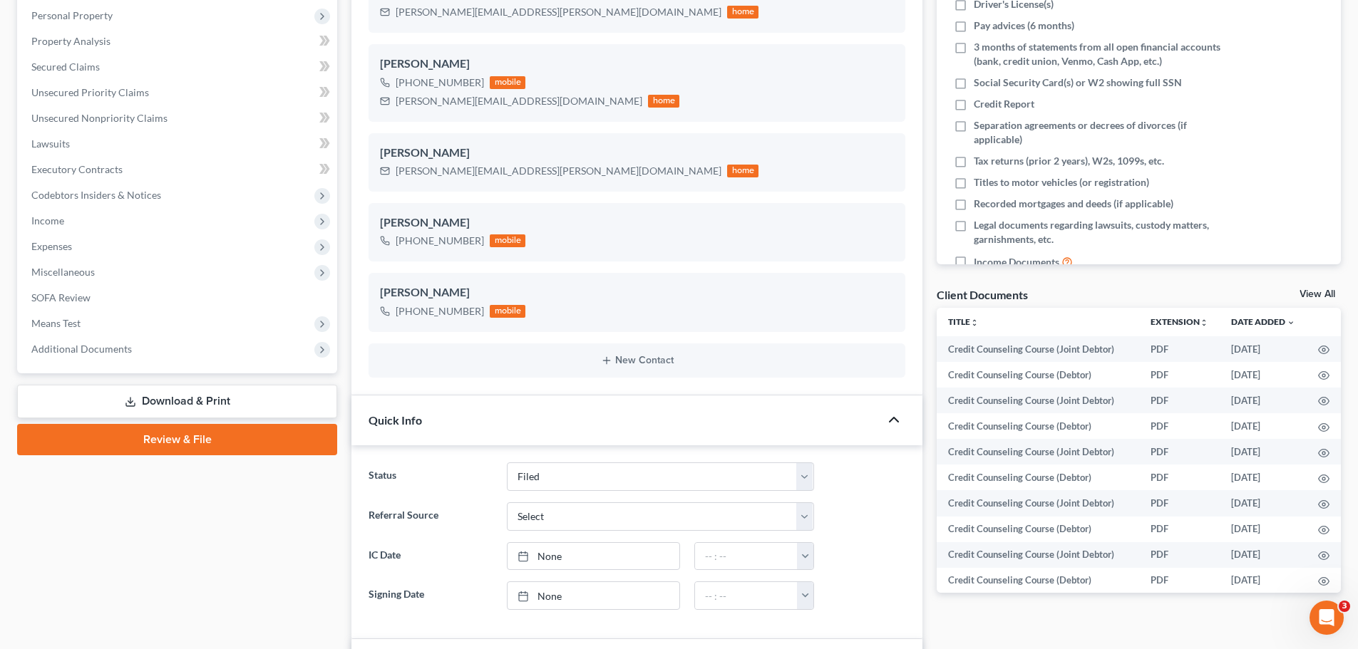
scroll to position [0, 0]
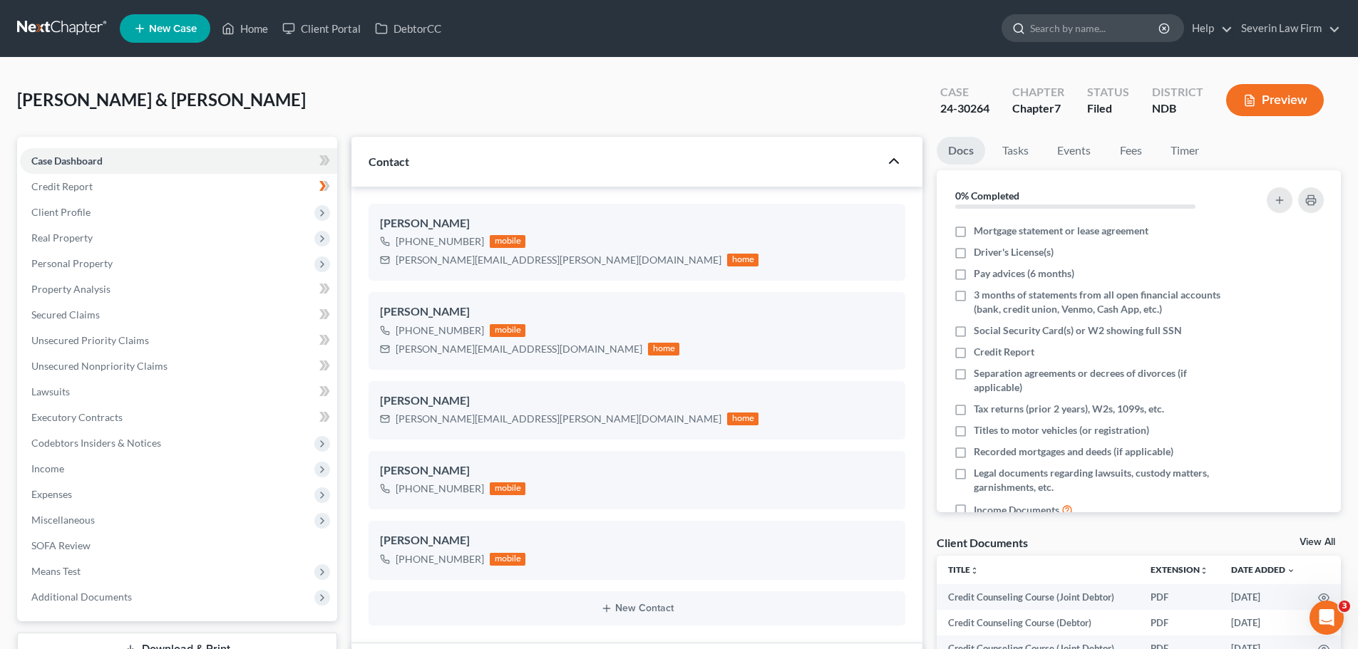
click at [1061, 28] on input "search" at bounding box center [1095, 28] width 130 height 26
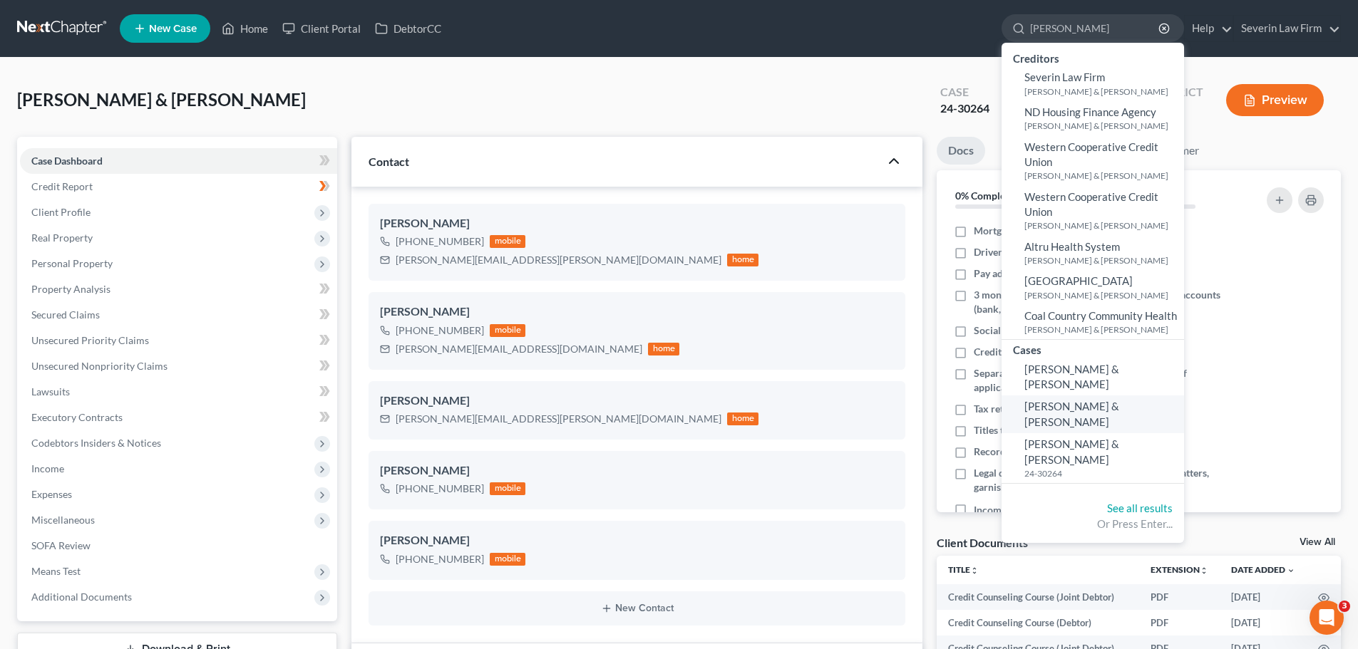
type input "[PERSON_NAME]"
click at [1056, 400] on span "[PERSON_NAME] & [PERSON_NAME]" at bounding box center [1071, 414] width 95 height 28
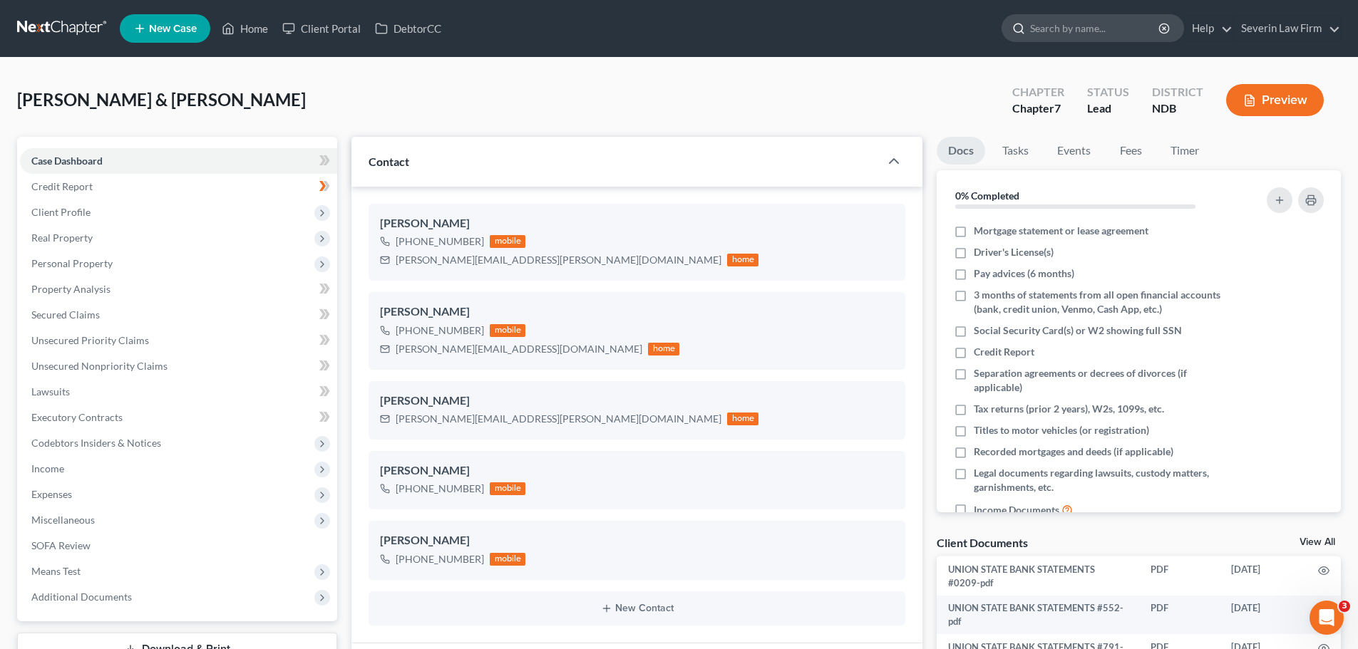
click at [1056, 21] on input "search" at bounding box center [1095, 28] width 130 height 26
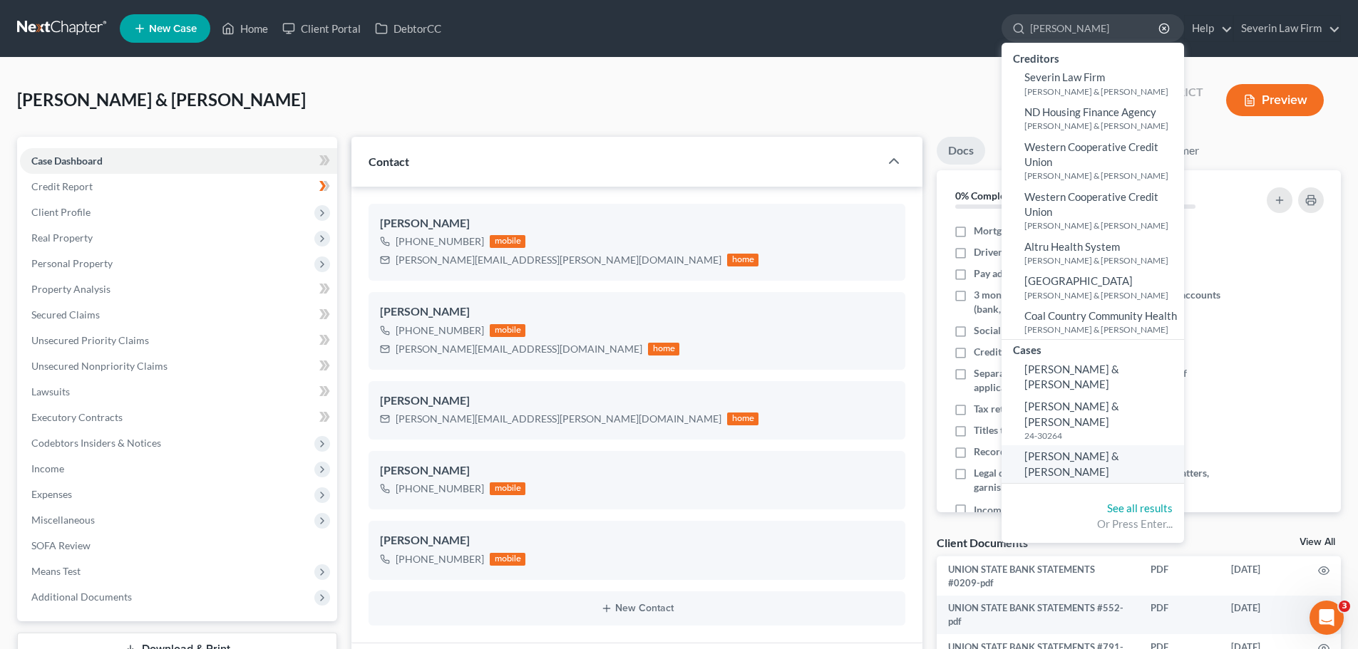
type input "[PERSON_NAME]"
click at [1066, 450] on span "[PERSON_NAME] & [PERSON_NAME]" at bounding box center [1071, 464] width 95 height 28
click at [1081, 450] on span "[PERSON_NAME] & [PERSON_NAME]" at bounding box center [1071, 464] width 95 height 28
click at [1086, 450] on span "[PERSON_NAME] & [PERSON_NAME]" at bounding box center [1071, 464] width 95 height 28
click at [1076, 370] on span "[PERSON_NAME] & [PERSON_NAME]" at bounding box center [1071, 377] width 95 height 28
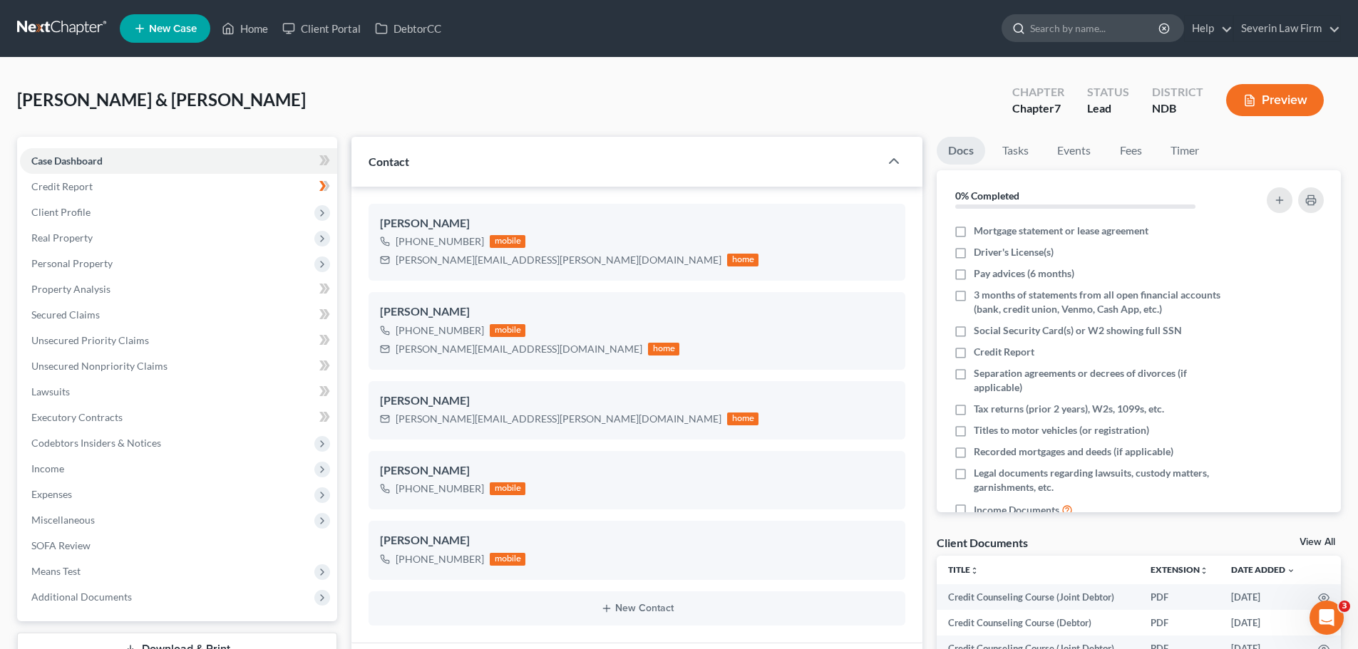
click at [1074, 34] on input "search" at bounding box center [1095, 28] width 130 height 26
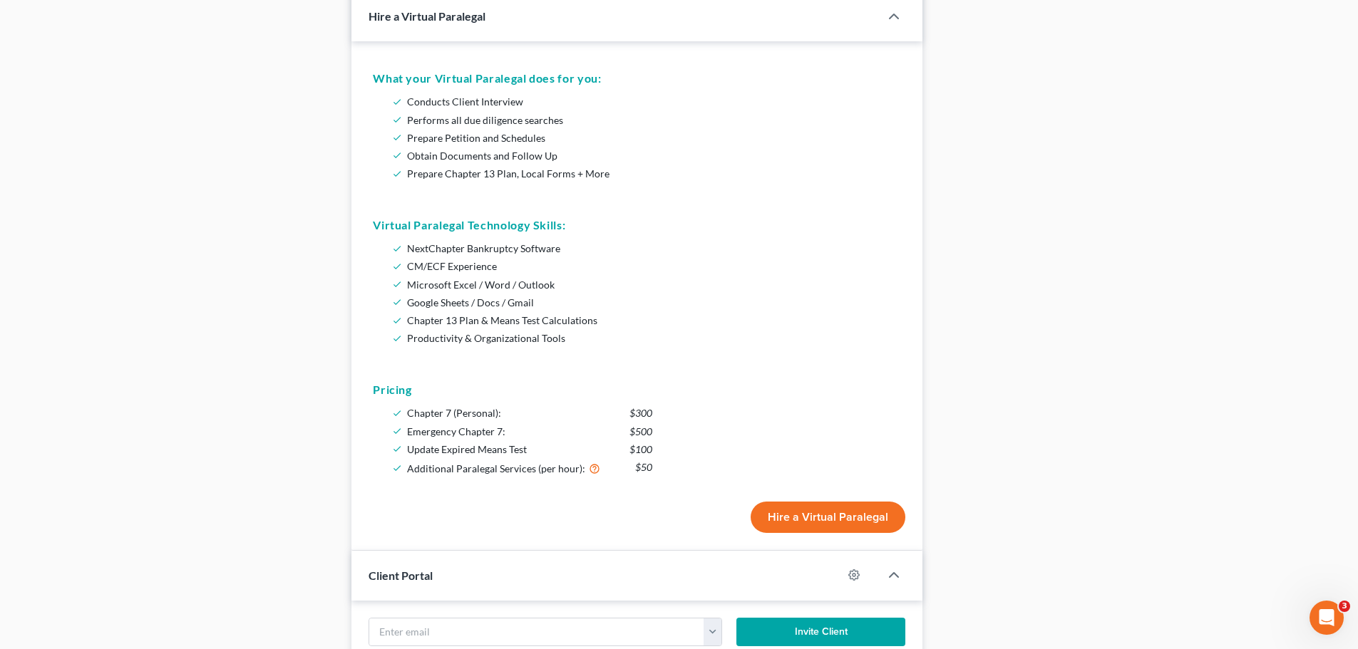
scroll to position [1283, 0]
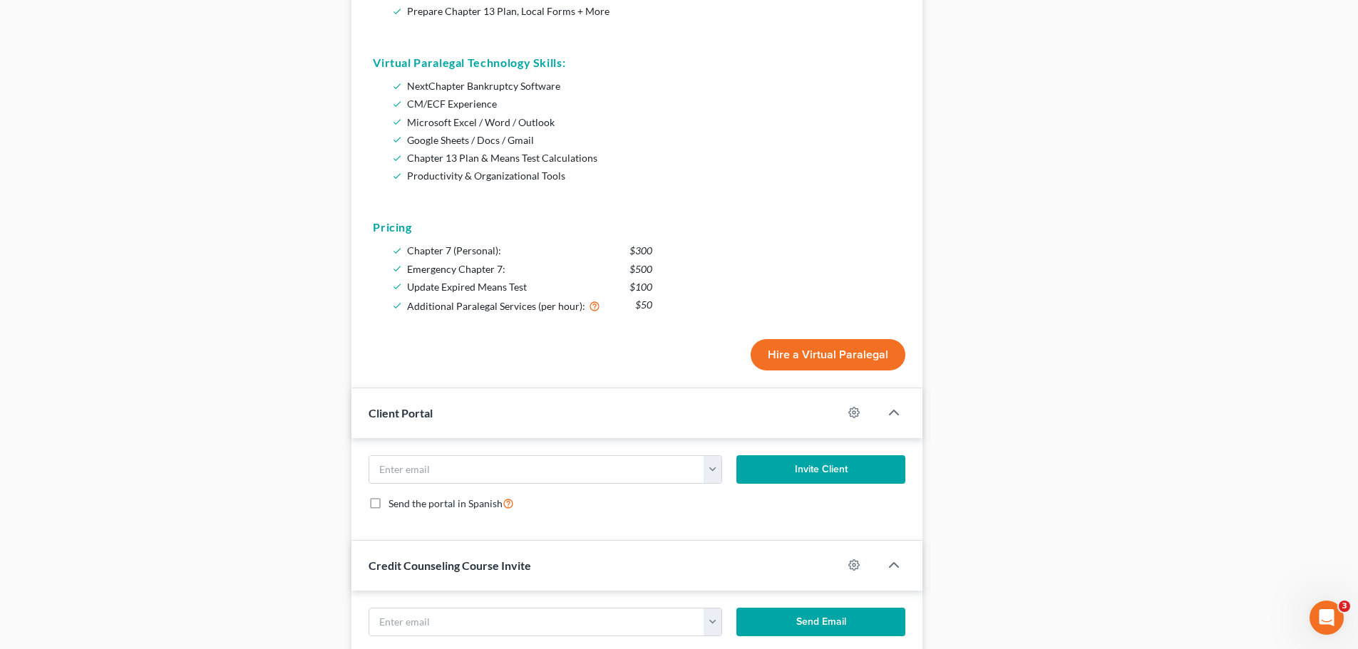
click at [791, 349] on button "Hire a Virtual Paralegal" at bounding box center [828, 354] width 155 height 31
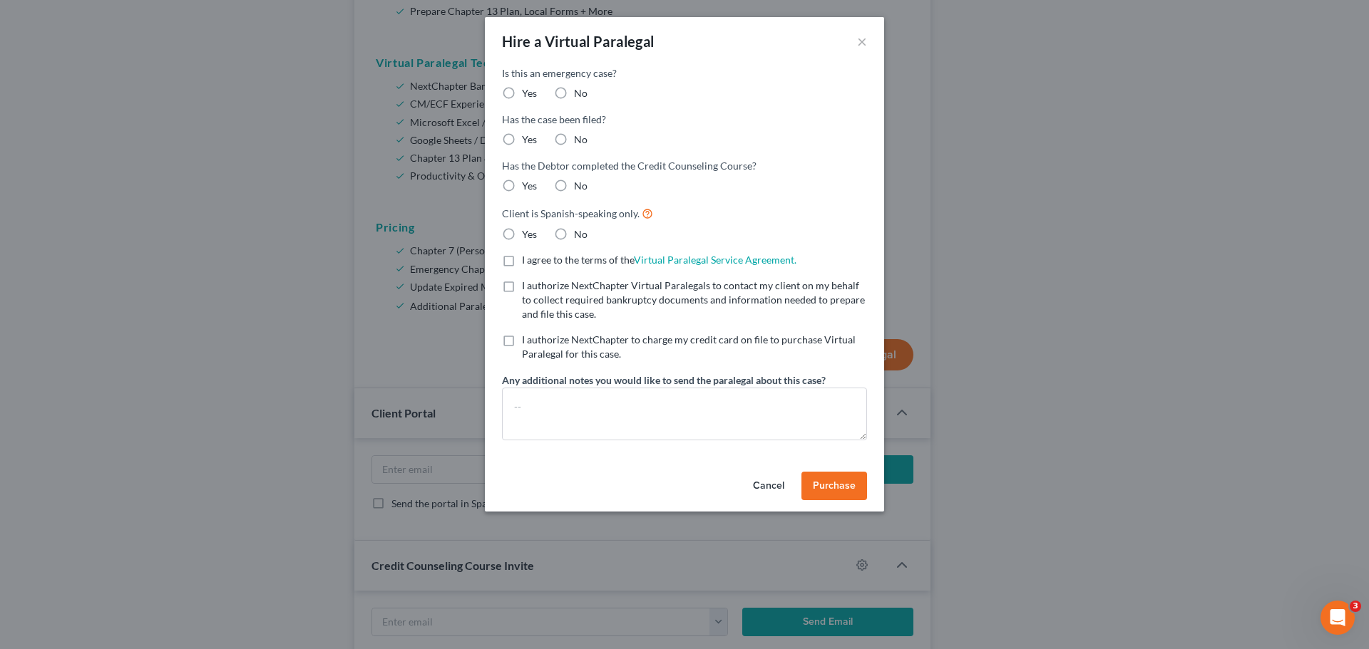
drag, startPoint x: 561, startPoint y: 94, endPoint x: 556, endPoint y: 145, distance: 50.9
click at [574, 94] on label "No" at bounding box center [581, 93] width 14 height 14
click at [580, 94] on input "No" at bounding box center [584, 90] width 9 height 9
radio input "true"
drag, startPoint x: 562, startPoint y: 142, endPoint x: 559, endPoint y: 180, distance: 37.9
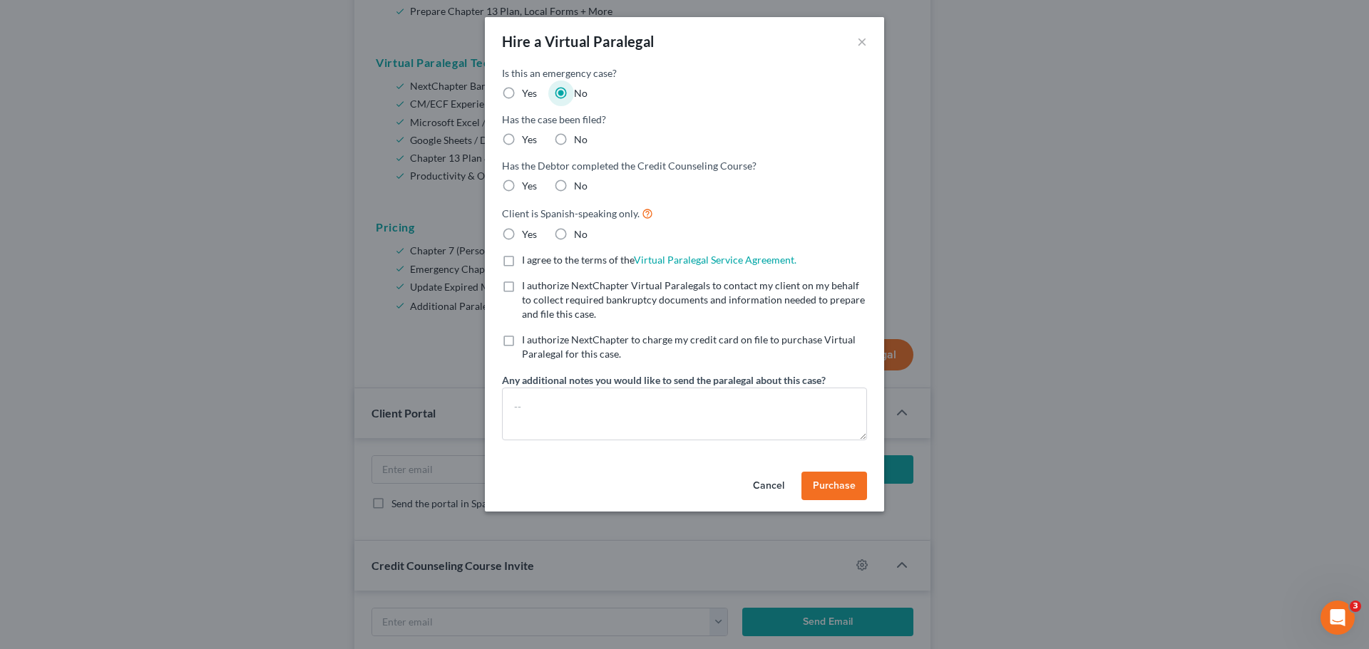
click at [574, 141] on label "No" at bounding box center [581, 140] width 14 height 14
click at [580, 141] on input "No" at bounding box center [584, 137] width 9 height 9
radio input "true"
click at [574, 185] on label "No" at bounding box center [581, 186] width 14 height 14
click at [580, 185] on input "No" at bounding box center [584, 183] width 9 height 9
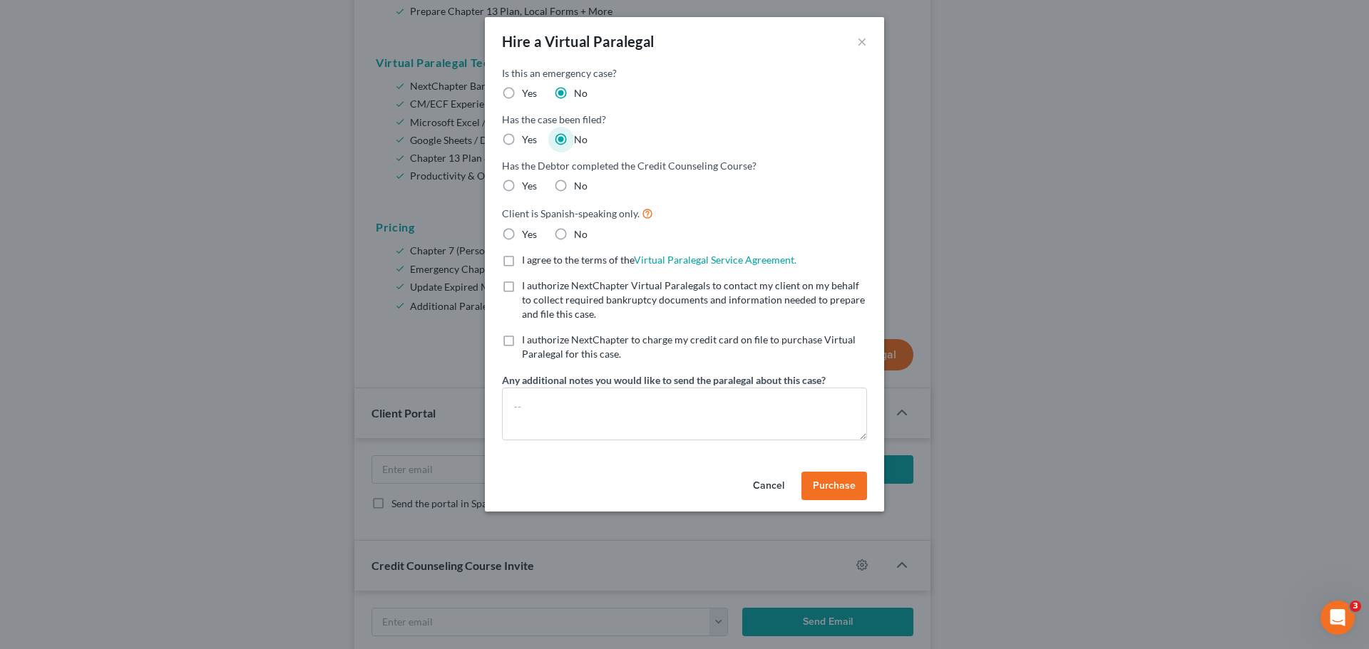
radio input "true"
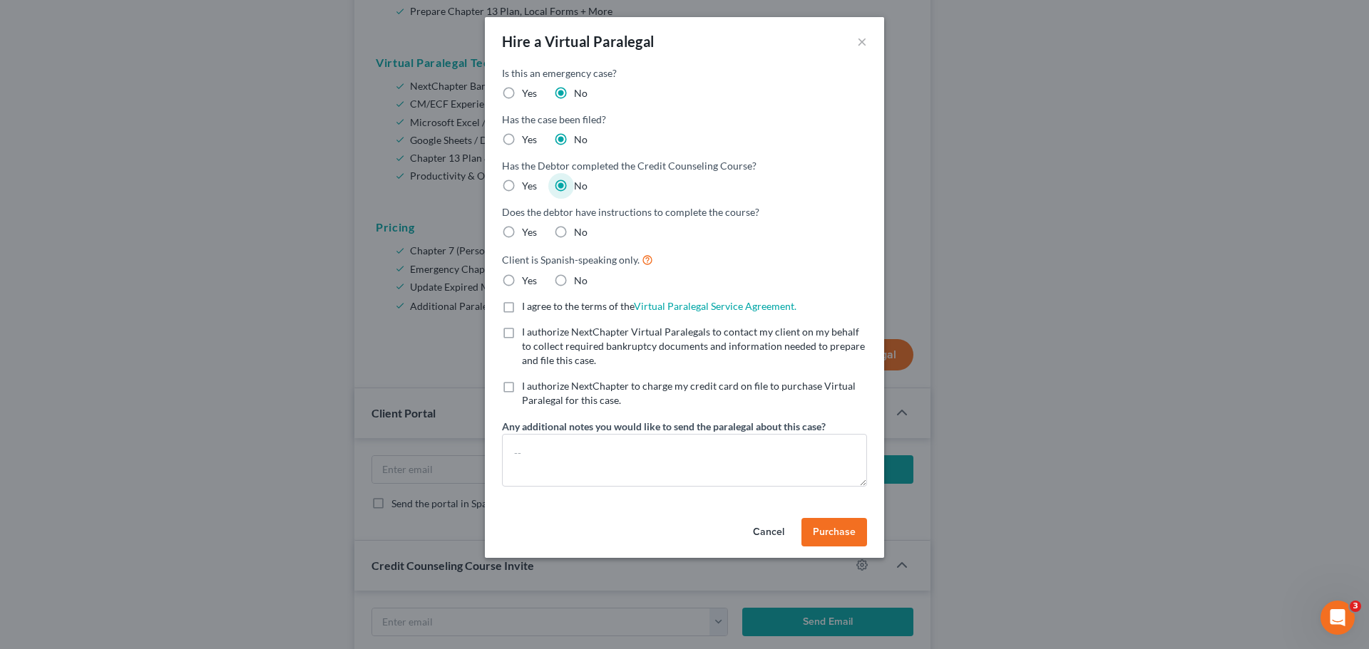
click at [574, 233] on label "No" at bounding box center [581, 232] width 14 height 14
click at [580, 233] on input "No" at bounding box center [584, 229] width 9 height 9
radio input "true"
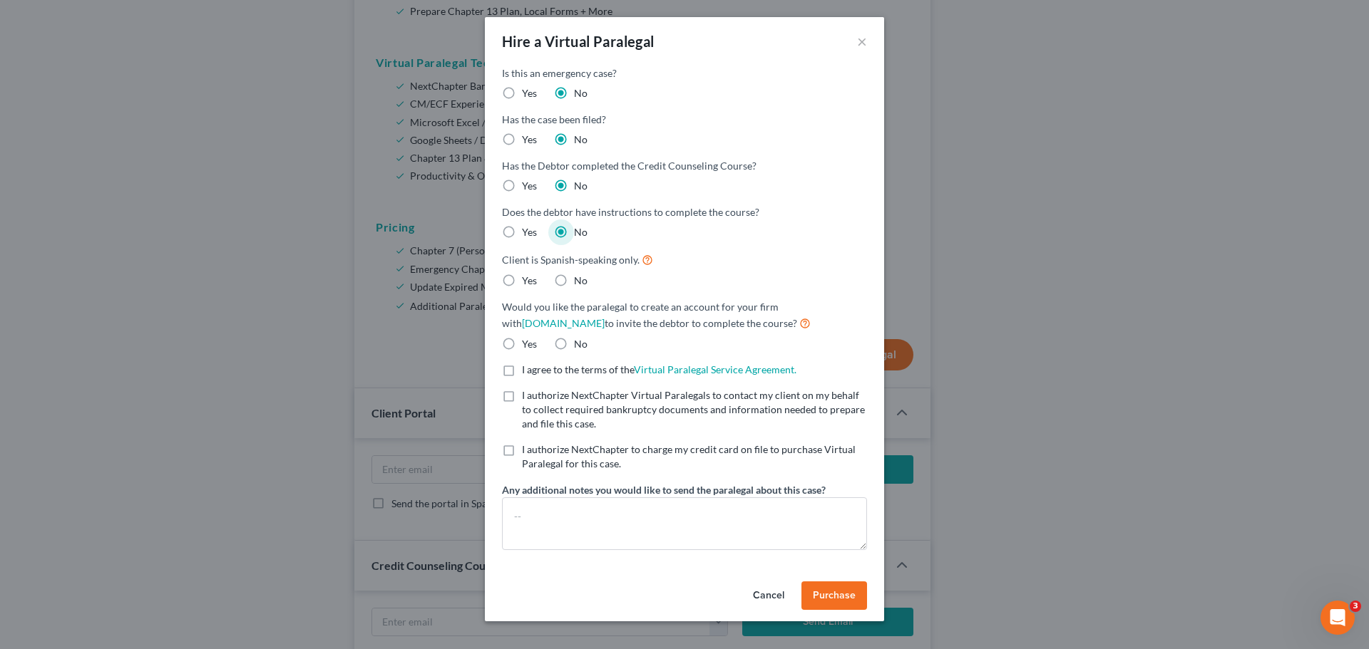
click at [574, 281] on label "No" at bounding box center [581, 281] width 14 height 14
click at [580, 281] on input "No" at bounding box center [584, 278] width 9 height 9
radio input "true"
click at [574, 347] on label "No" at bounding box center [581, 344] width 14 height 14
click at [580, 346] on input "No" at bounding box center [584, 341] width 9 height 9
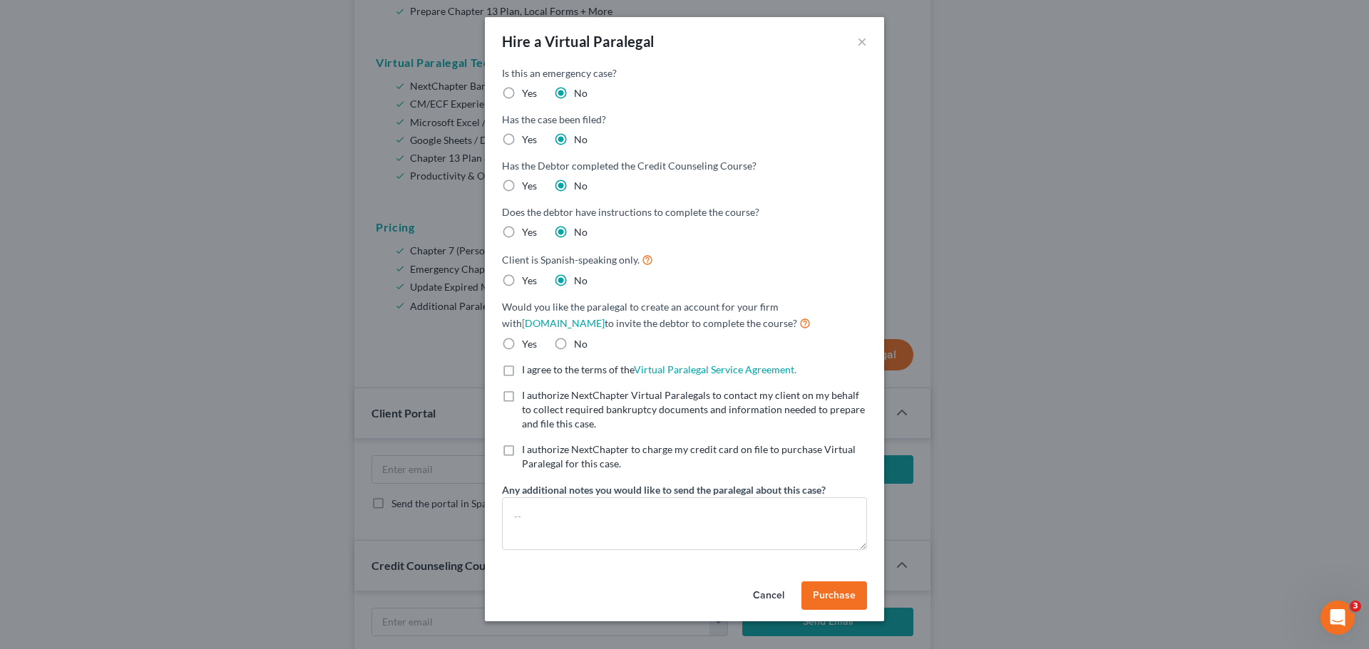
radio input "true"
click at [522, 373] on label "I agree to the terms of the Virtual Paralegal Service Agreement. (Updates have …" at bounding box center [659, 370] width 274 height 14
click at [527, 372] on input "I agree to the terms of the Virtual Paralegal Service Agreement. (Updates have …" at bounding box center [531, 367] width 9 height 9
checkbox input "true"
click at [522, 400] on label "I authorize NextChapter Virtual Paralegals to contact my client on my behalf to…" at bounding box center [694, 409] width 345 height 43
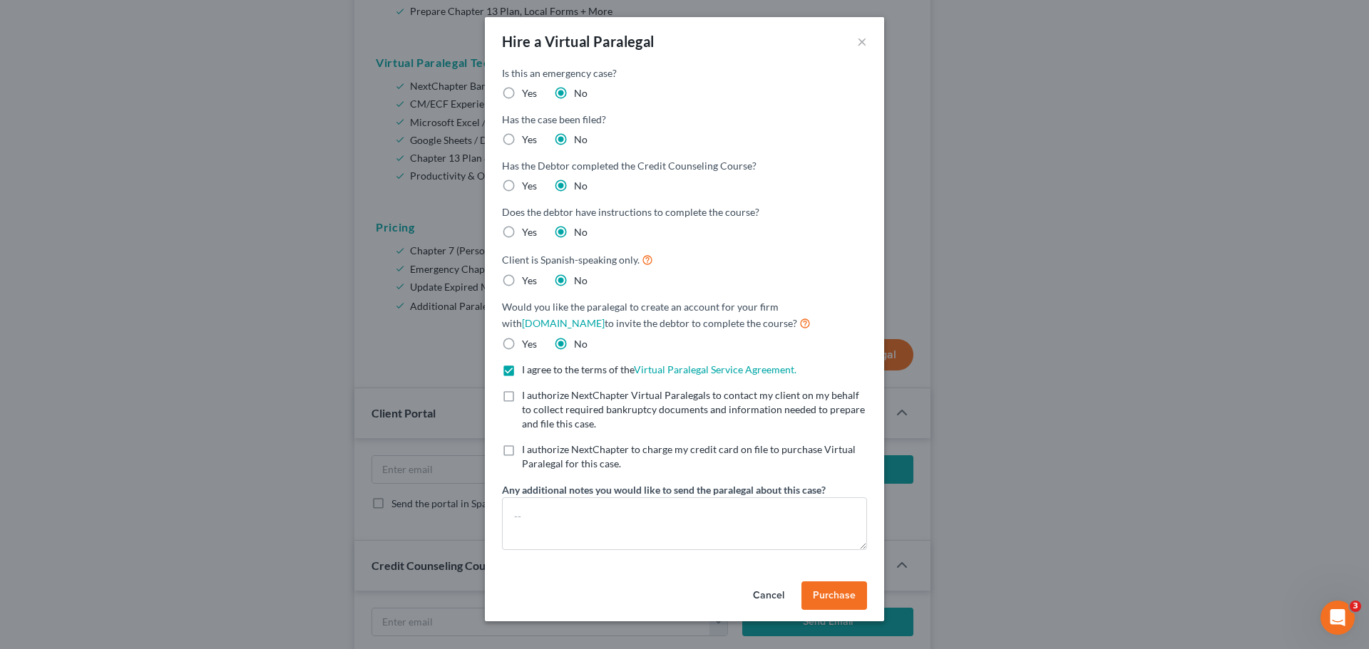
click at [527, 398] on input "I authorize NextChapter Virtual Paralegals to contact my client on my behalf to…" at bounding box center [531, 392] width 9 height 9
checkbox input "true"
click at [522, 453] on label "I authorize NextChapter to charge my credit card on file to purchase Virtual Pa…" at bounding box center [694, 457] width 345 height 29
click at [527, 452] on input "I authorize NextChapter to charge my credit card on file to purchase Virtual Pa…" at bounding box center [531, 447] width 9 height 9
checkbox input "true"
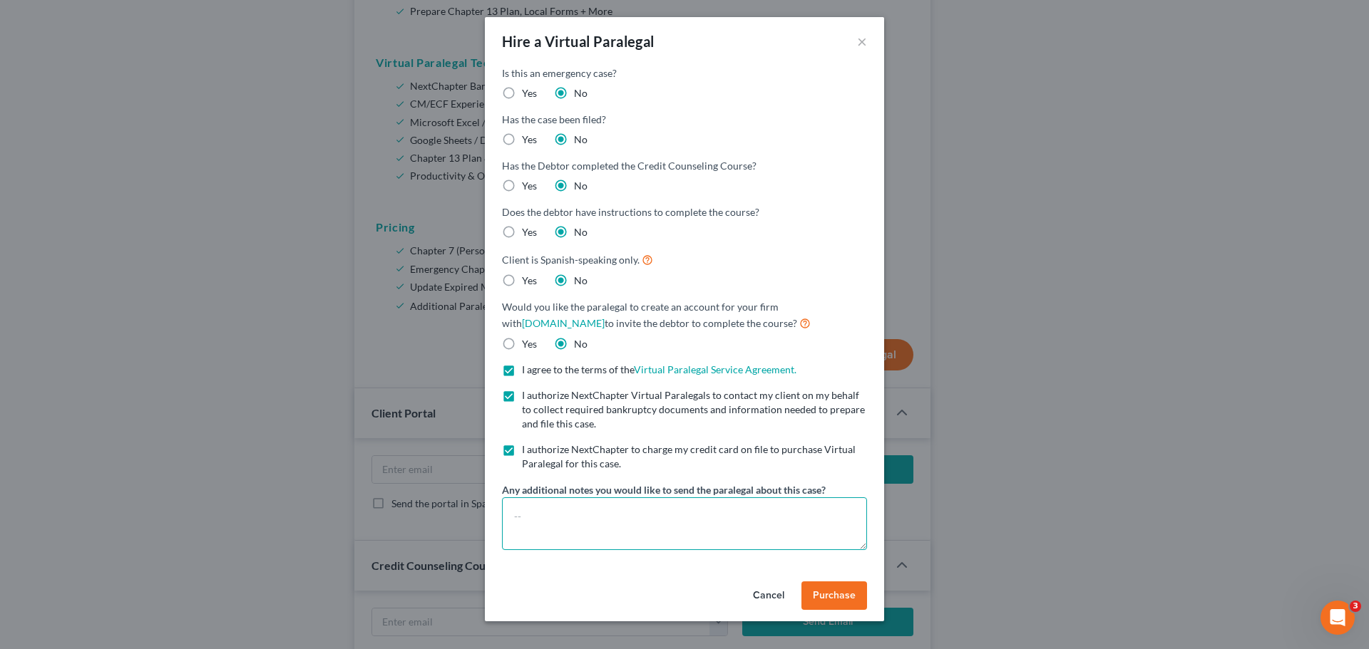
click at [527, 509] on textarea at bounding box center [684, 524] width 365 height 53
type textarea "Attn [PERSON_NAME] Duplicated Case"
click at [838, 596] on span "Purchase" at bounding box center [834, 595] width 43 height 12
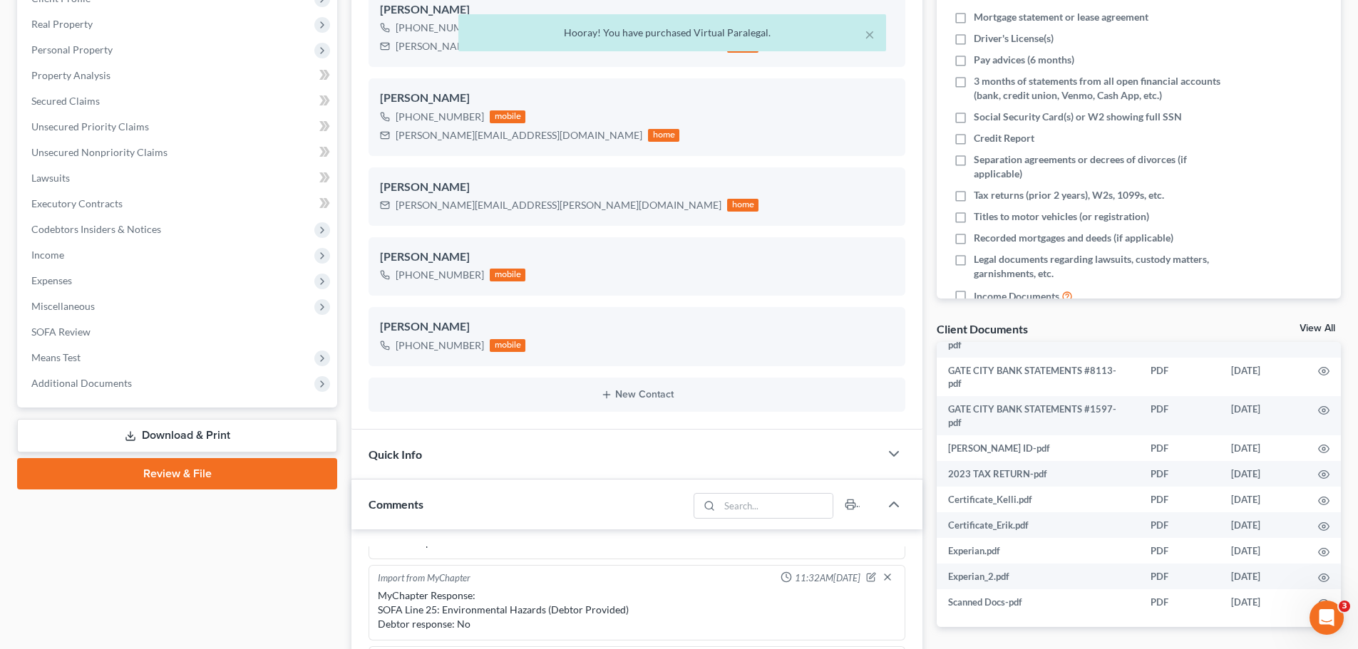
scroll to position [0, 0]
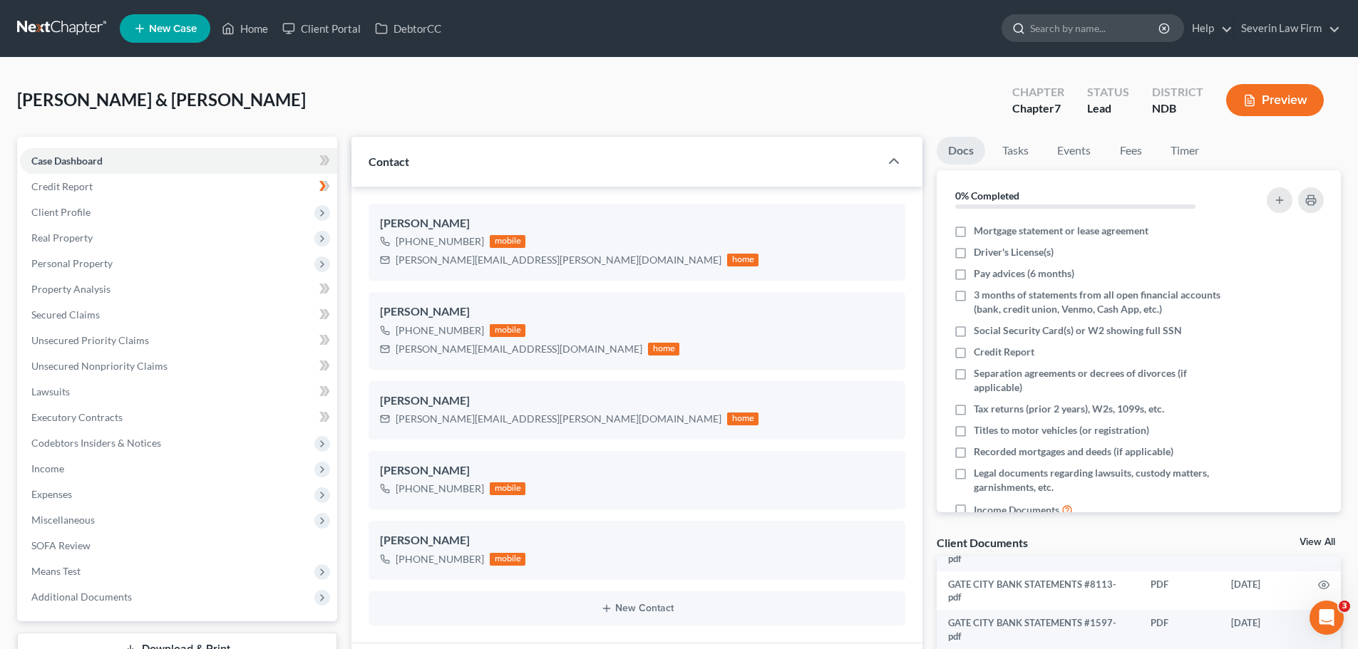
click at [1062, 21] on input "search" at bounding box center [1095, 28] width 130 height 26
type input "[PERSON_NAME]"
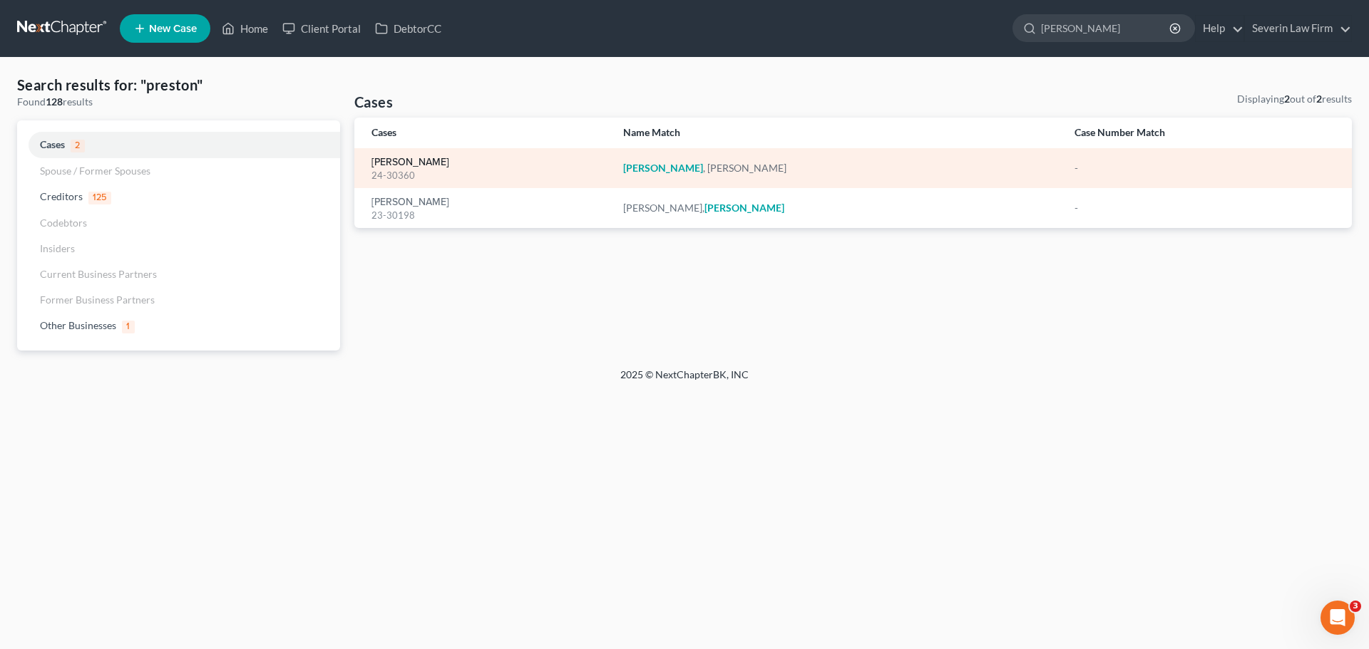
click at [422, 163] on link "[PERSON_NAME]" at bounding box center [410, 163] width 78 height 10
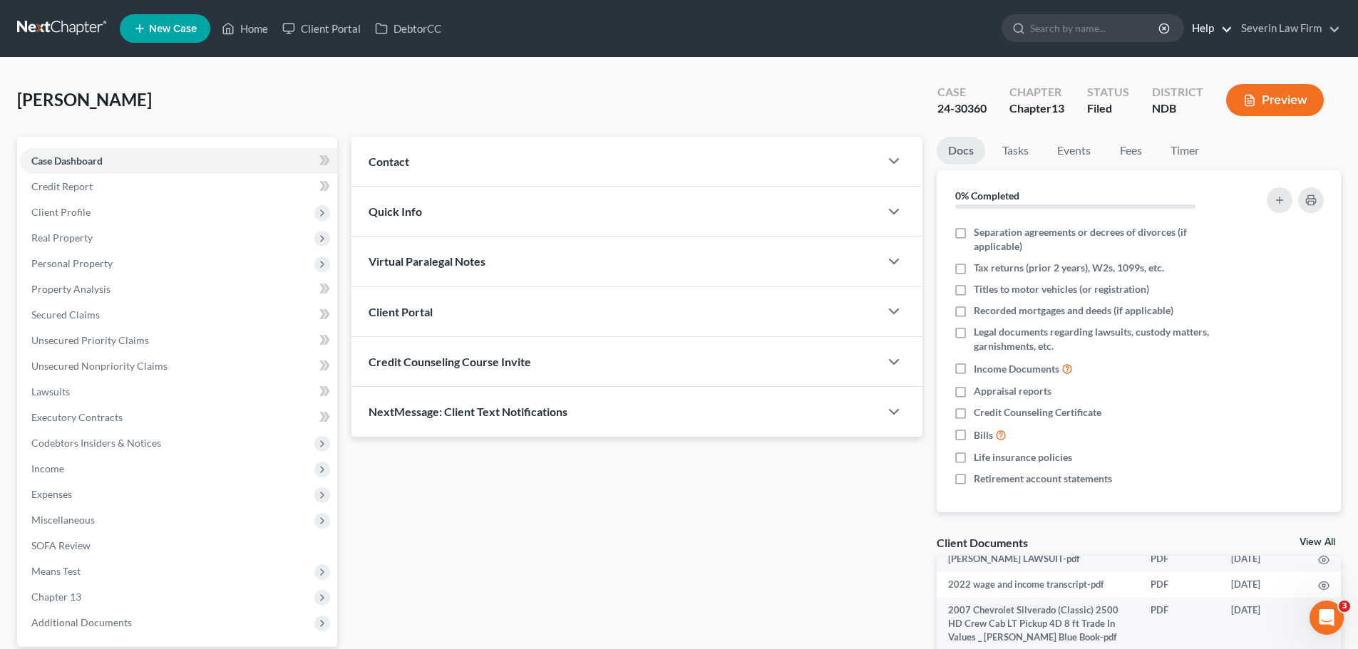
click at [1225, 28] on link "Help" at bounding box center [1209, 29] width 48 height 26
click at [1338, 28] on link "Severin Law Firm" at bounding box center [1287, 29] width 106 height 26
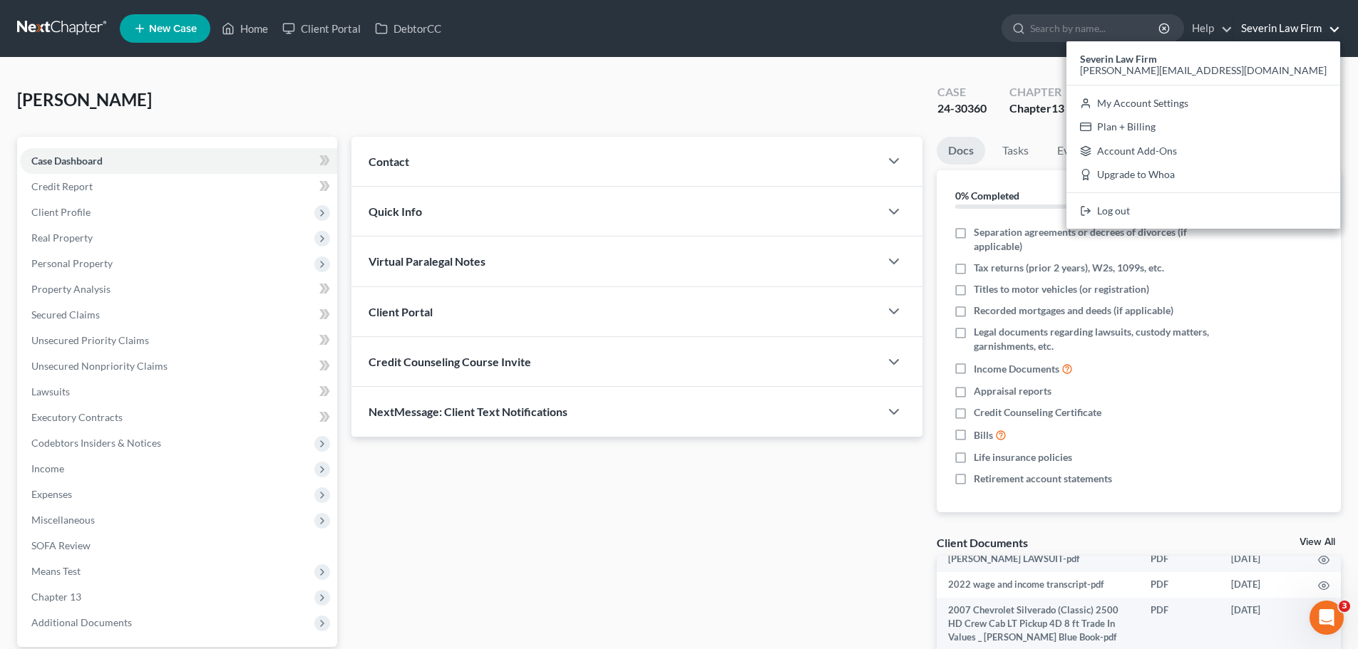
click at [773, 83] on div "[PERSON_NAME] Upgraded Case 24-30360 Chapter Chapter 13 Status Filed District N…" at bounding box center [679, 106] width 1324 height 62
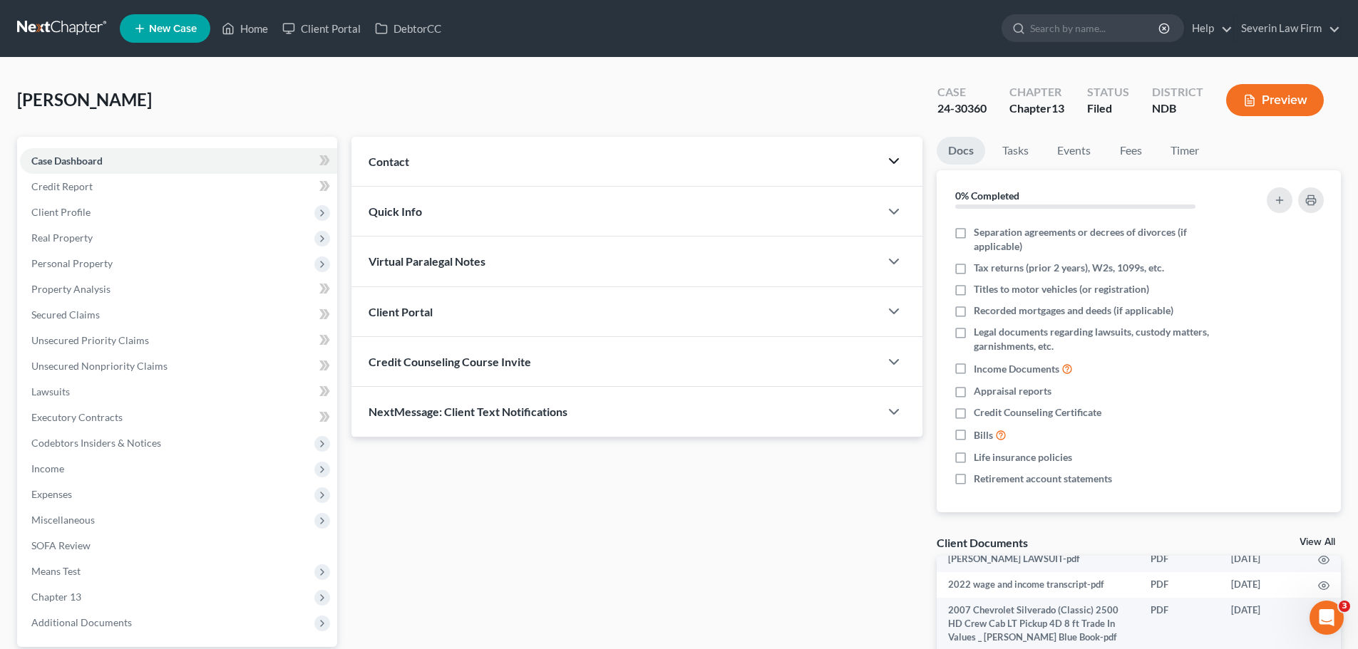
click at [887, 168] on icon "button" at bounding box center [893, 161] width 17 height 17
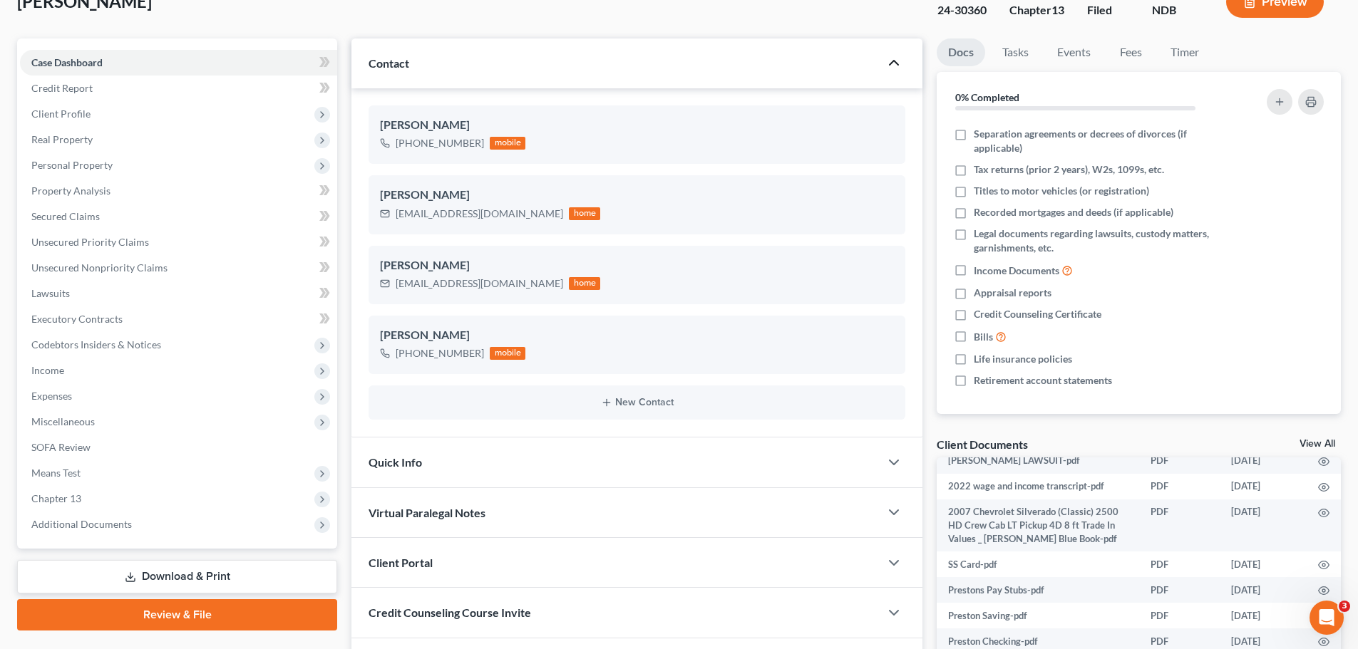
scroll to position [269, 0]
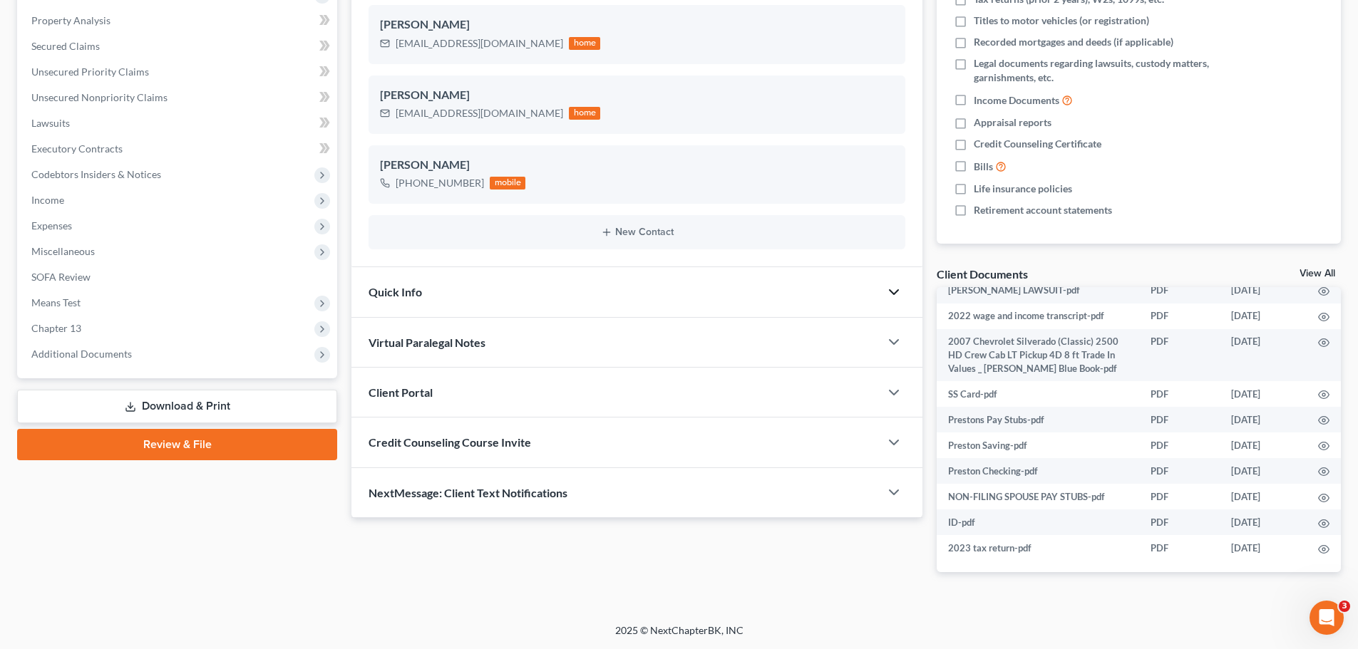
click at [890, 298] on icon "button" at bounding box center [893, 292] width 17 height 17
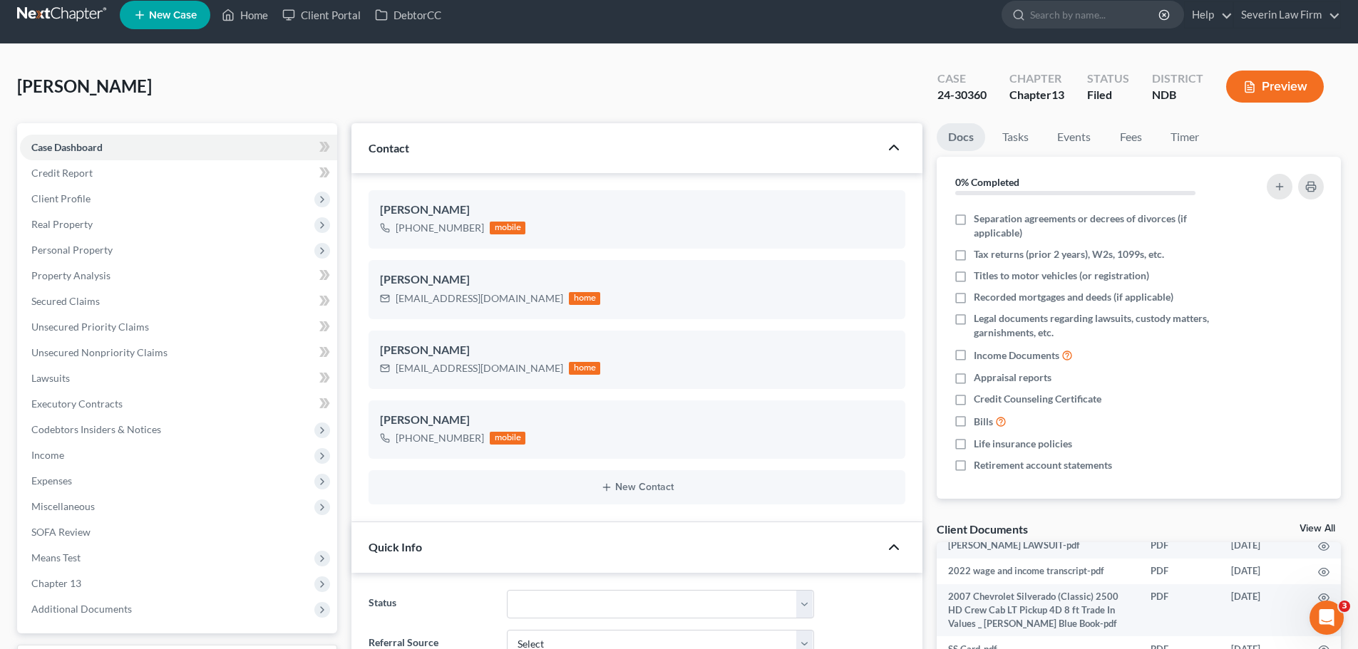
scroll to position [0, 0]
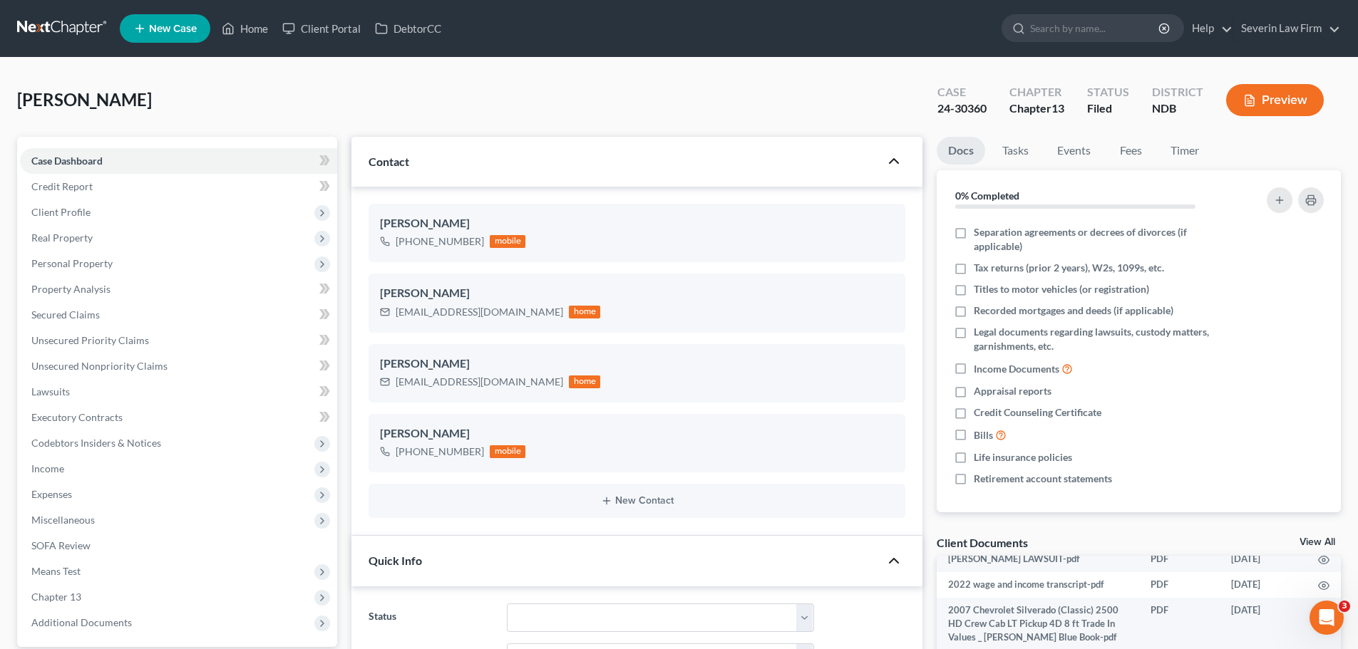
click at [1267, 96] on button "Preview" at bounding box center [1275, 100] width 98 height 32
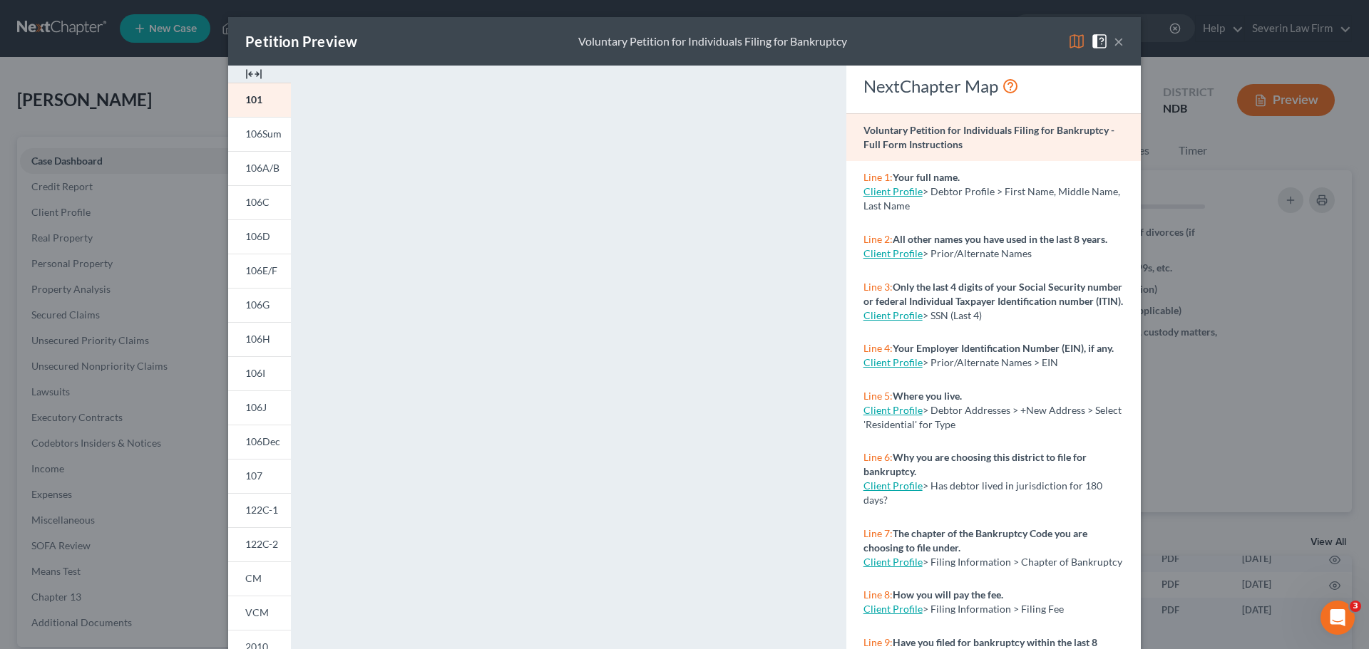
click at [1113, 41] on button "×" at bounding box center [1118, 41] width 10 height 17
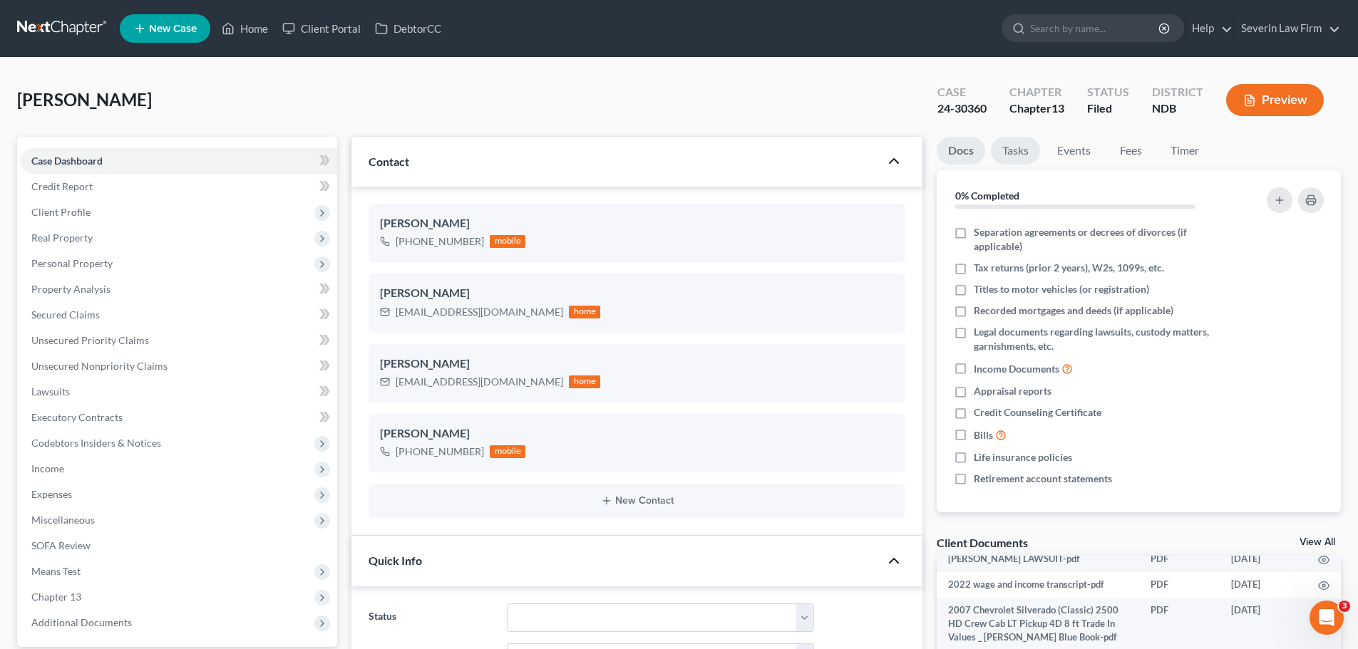
click at [1009, 150] on link "Tasks" at bounding box center [1015, 151] width 49 height 28
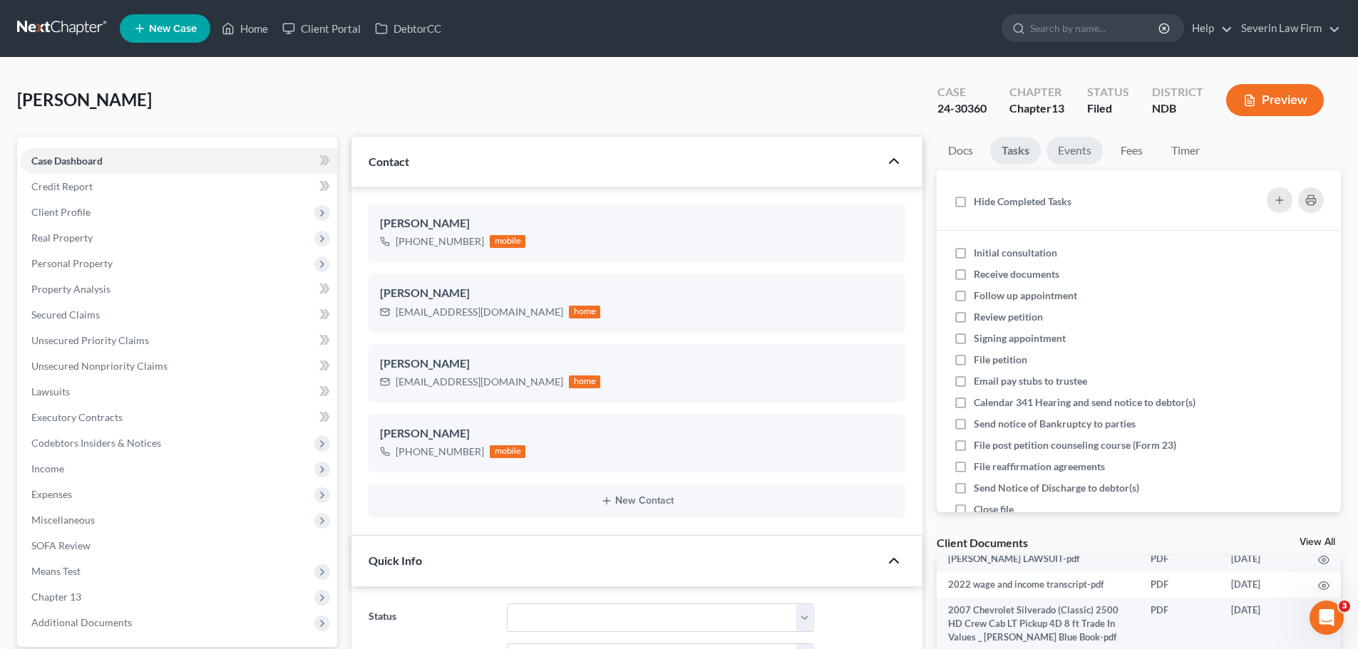
click at [1077, 151] on link "Events" at bounding box center [1074, 151] width 56 height 28
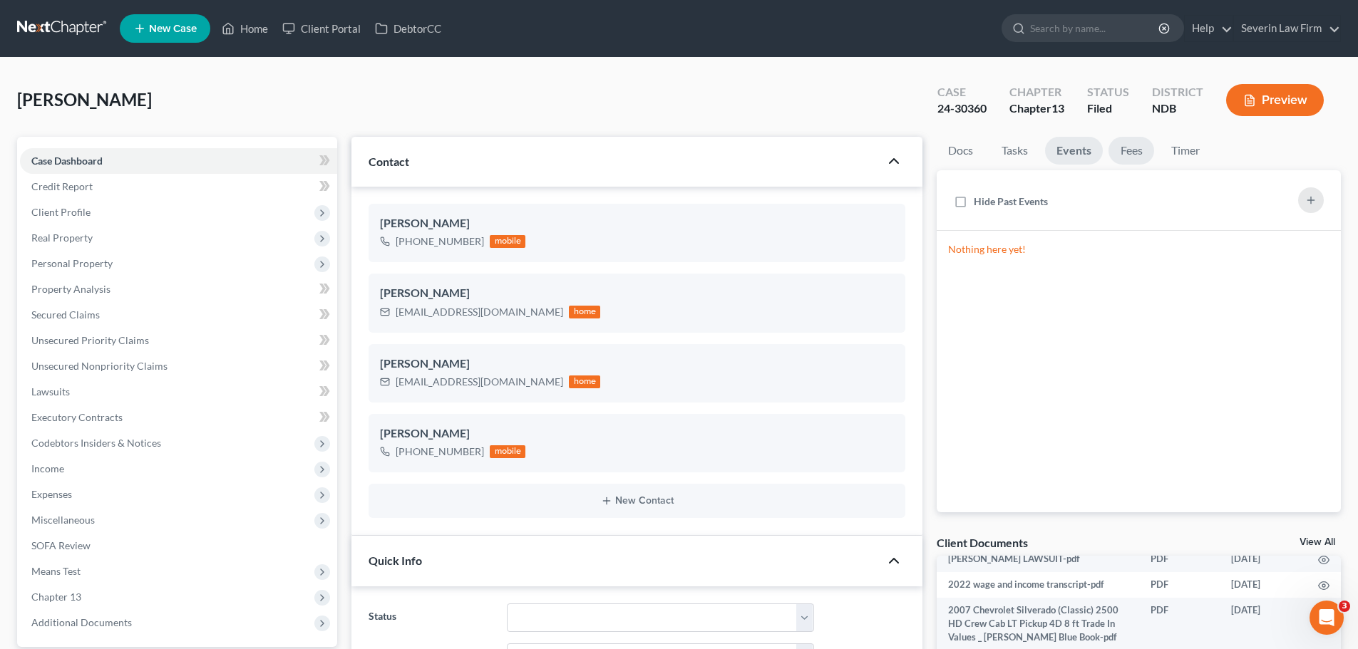
click at [1117, 148] on link "Fees" at bounding box center [1131, 151] width 46 height 28
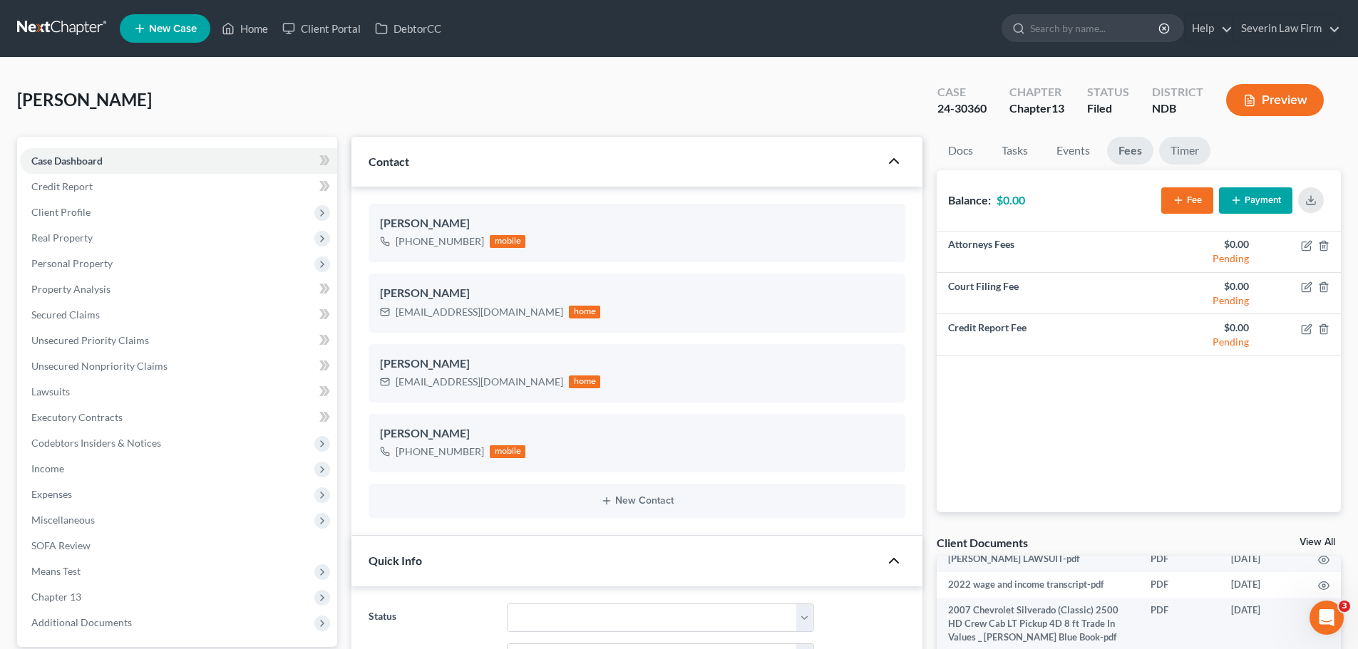
click at [1178, 150] on link "Timer" at bounding box center [1184, 151] width 51 height 28
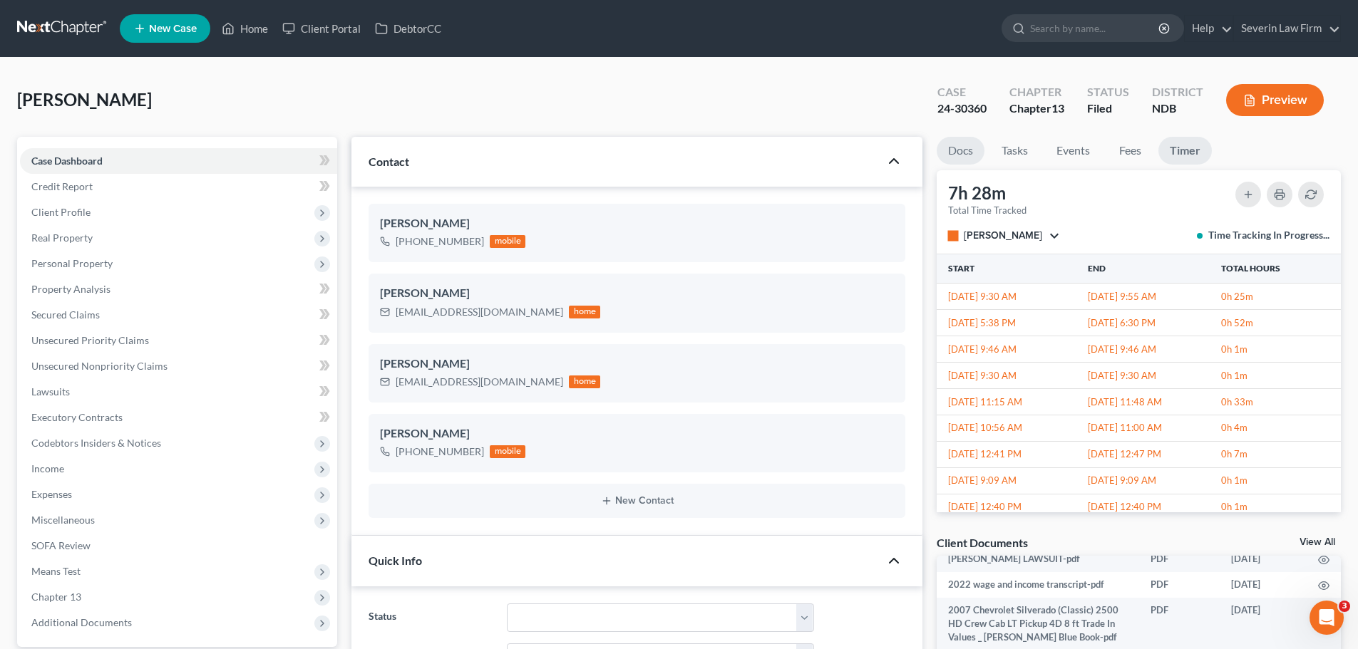
click at [964, 162] on link "Docs" at bounding box center [961, 151] width 48 height 28
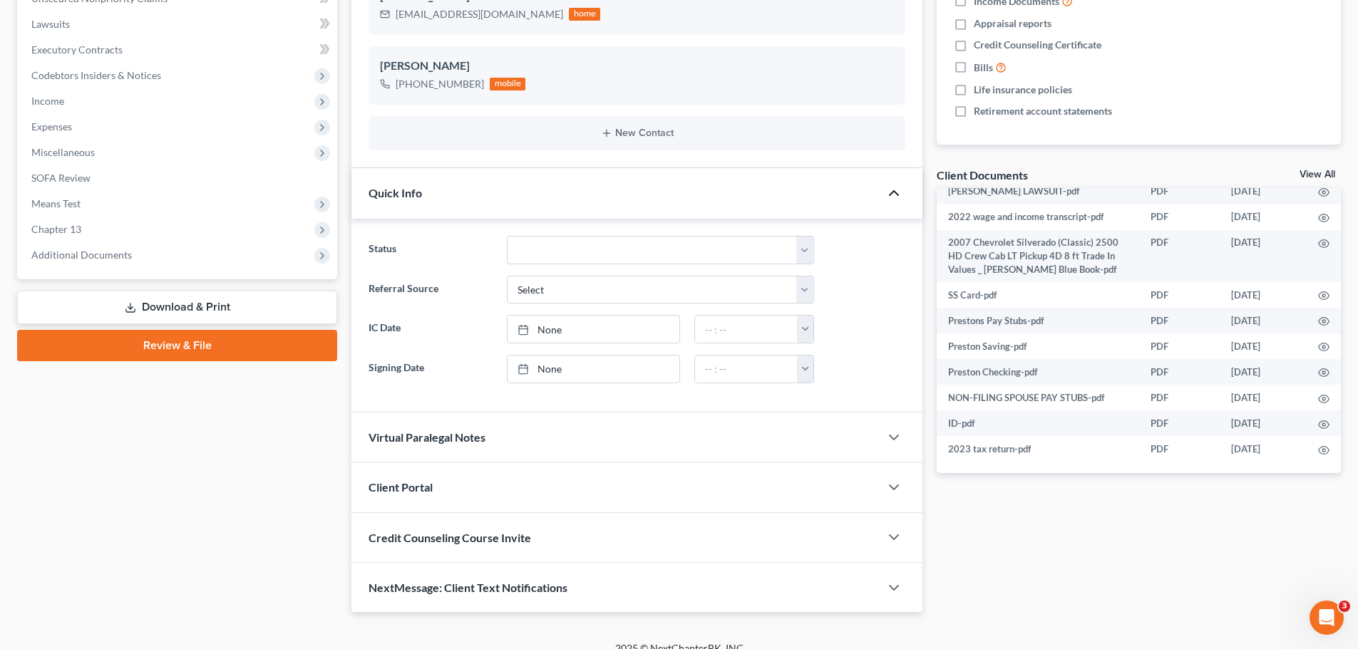
scroll to position [386, 0]
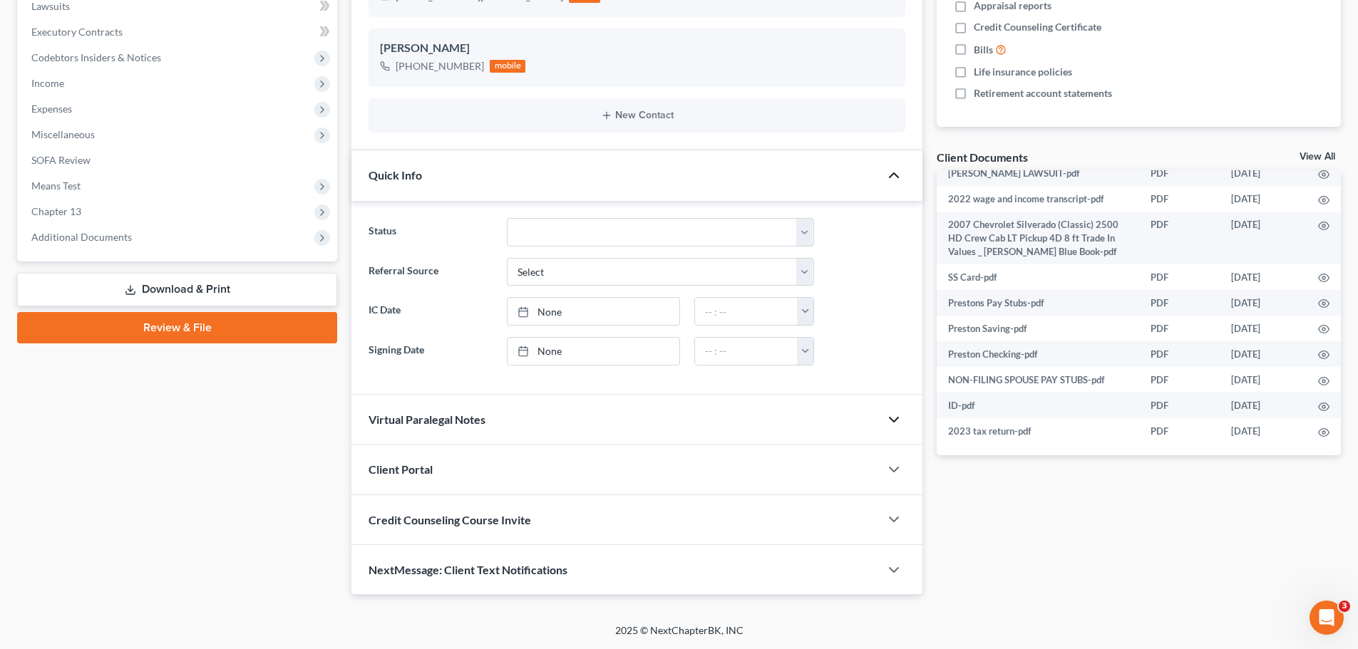
click at [888, 422] on icon "button" at bounding box center [893, 419] width 17 height 17
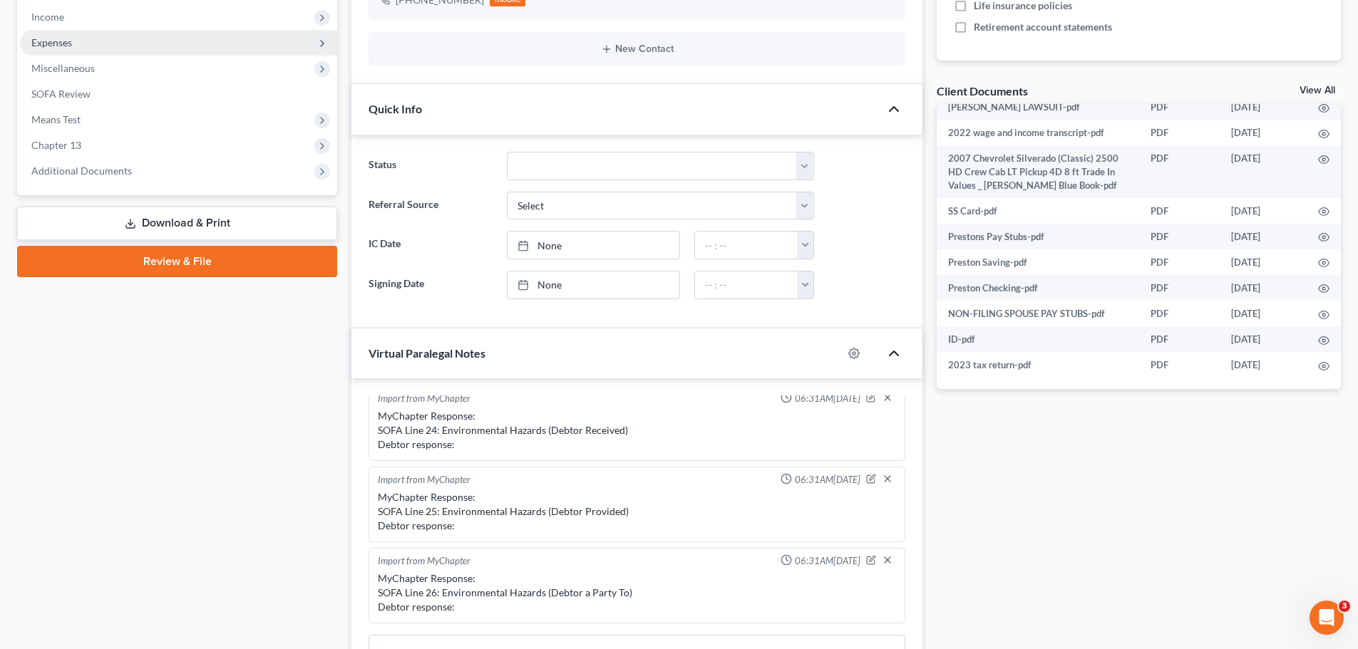
scroll to position [184, 0]
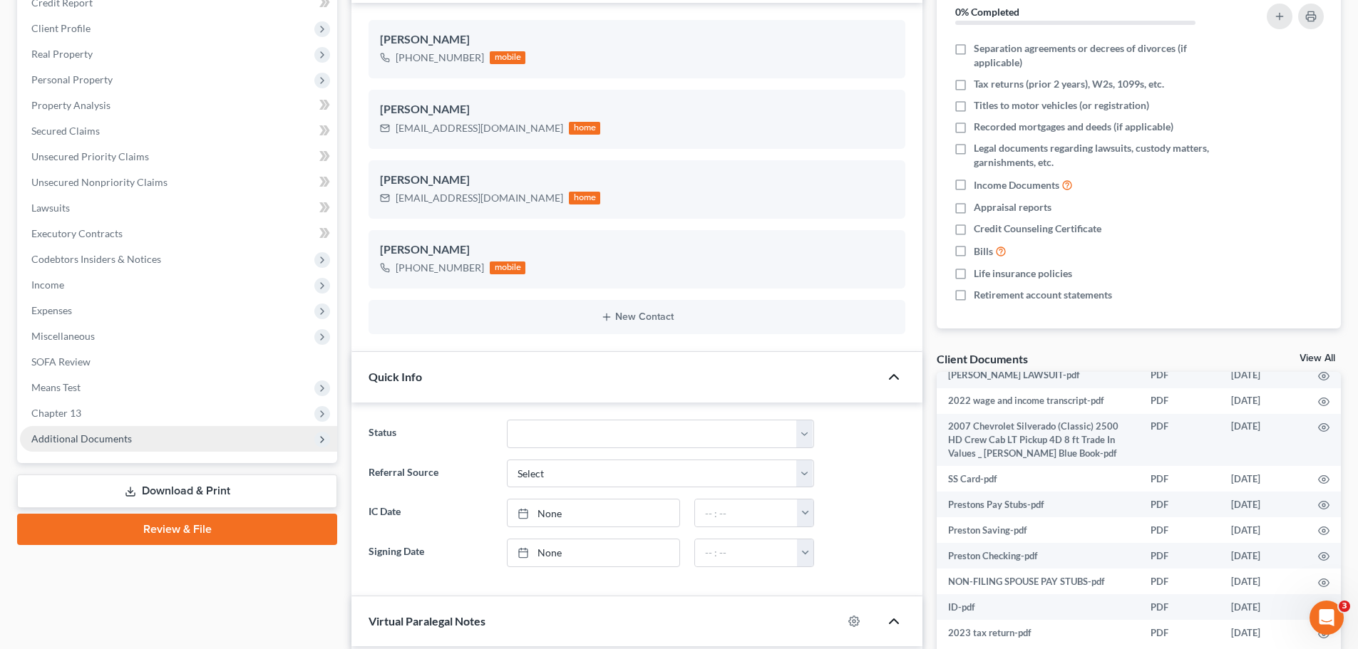
click at [325, 440] on icon at bounding box center [321, 439] width 11 height 11
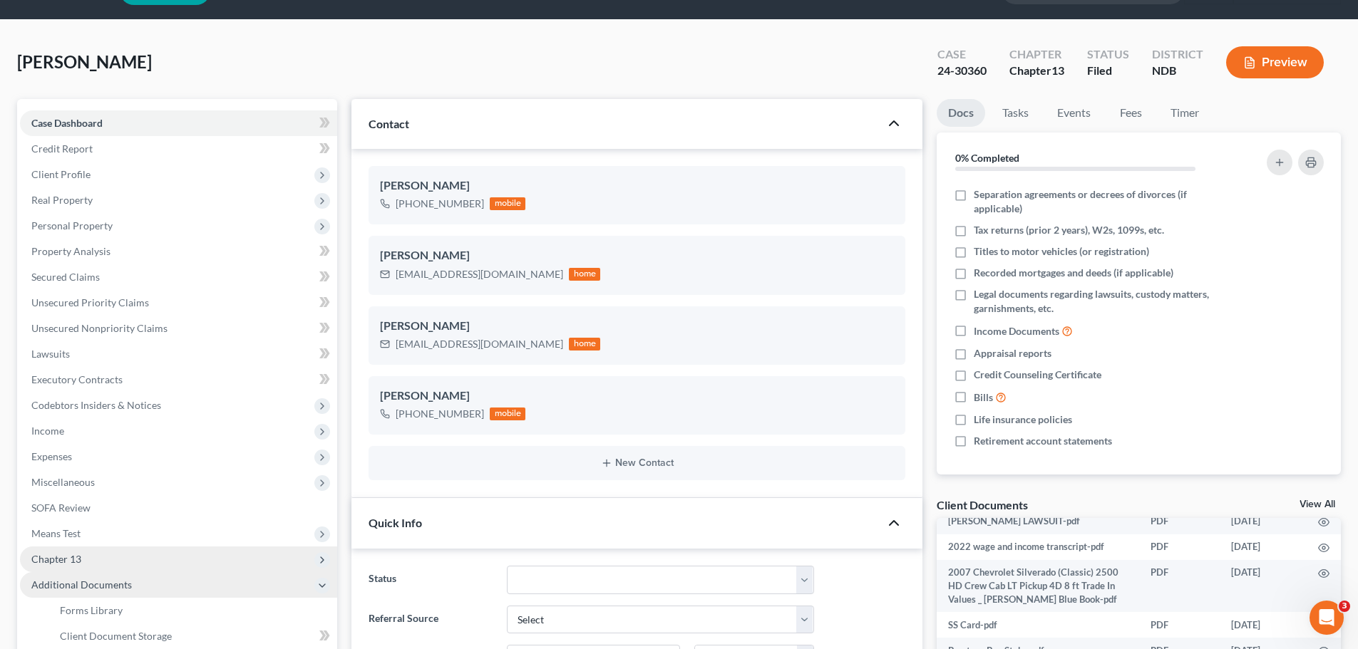
scroll to position [0, 0]
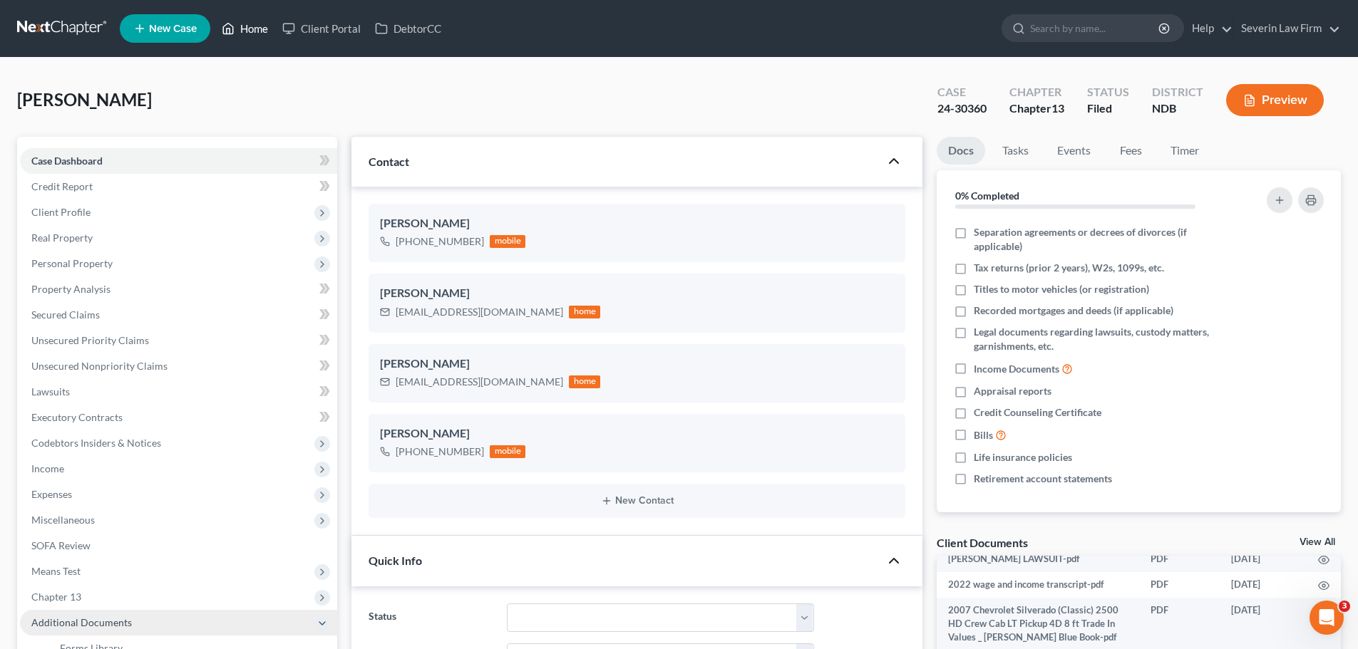
click at [252, 26] on link "Home" at bounding box center [245, 29] width 61 height 26
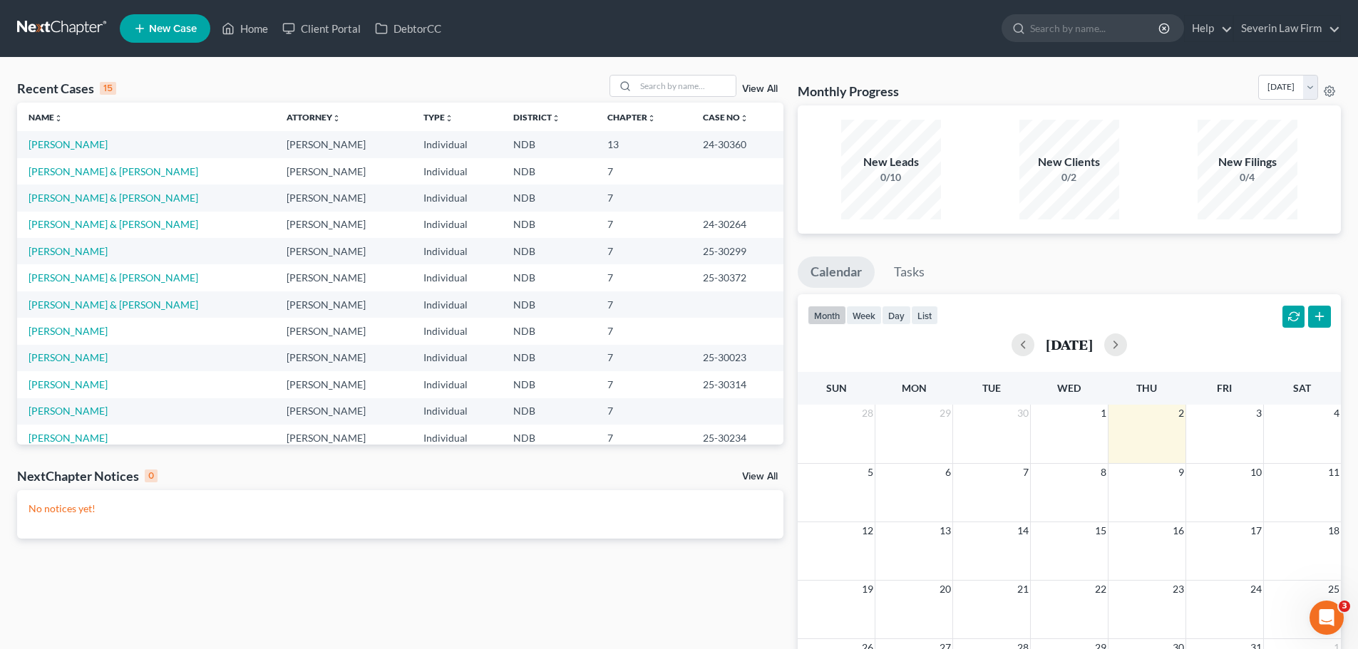
click at [763, 84] on link "View All" at bounding box center [760, 89] width 36 height 10
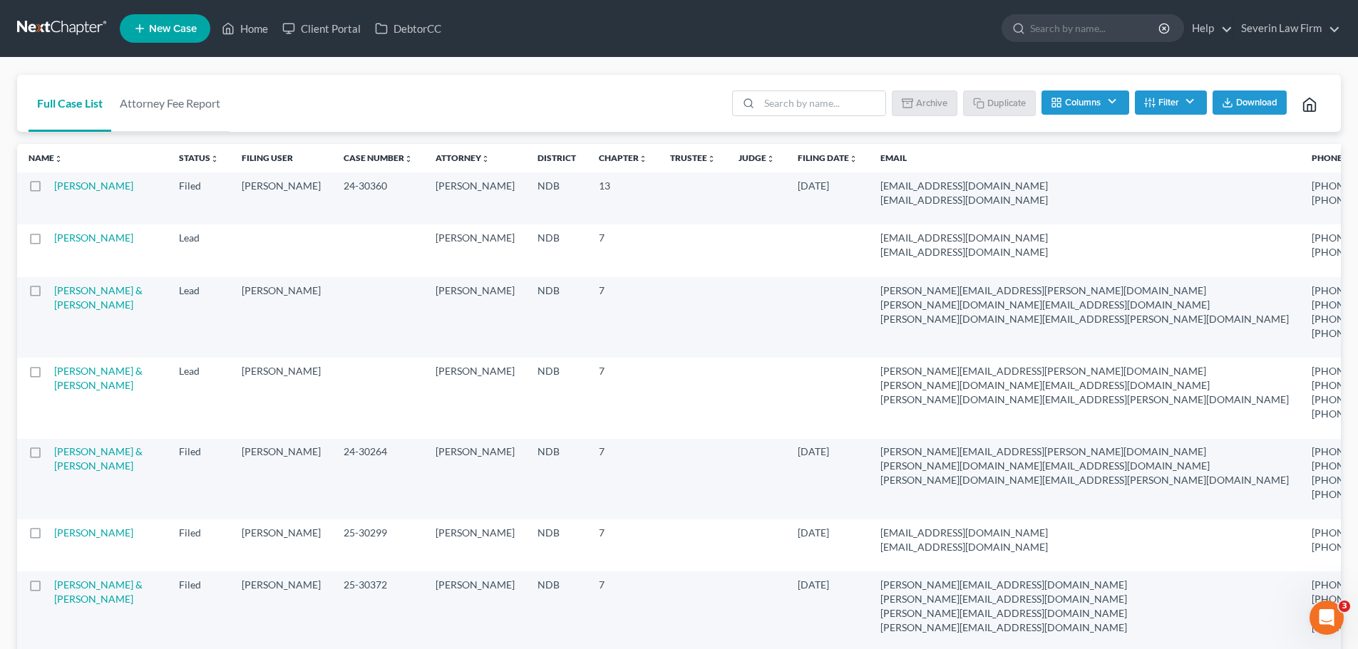
click at [48, 190] on label at bounding box center [48, 190] width 0 height 0
click at [54, 187] on input "checkbox" at bounding box center [58, 183] width 9 height 9
click at [1009, 101] on button "Duplicate" at bounding box center [999, 103] width 71 height 24
checkbox input "false"
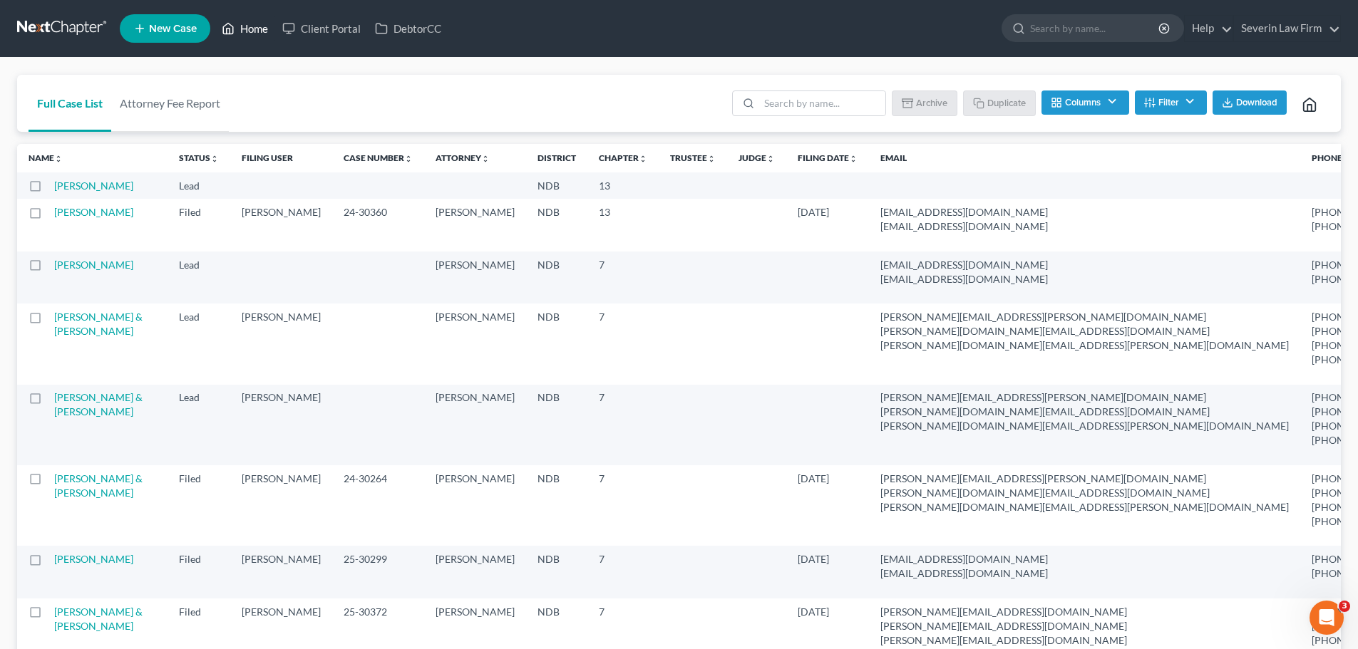
click at [251, 24] on link "Home" at bounding box center [245, 29] width 61 height 26
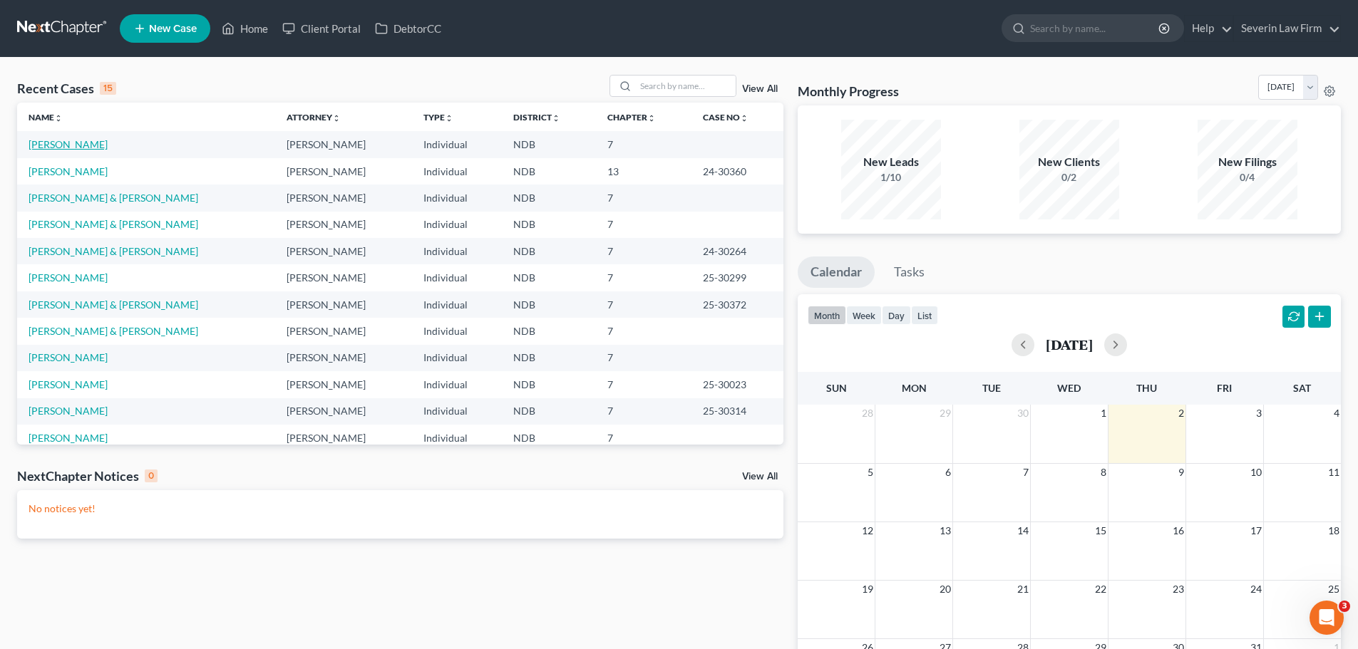
click at [70, 144] on link "[PERSON_NAME]" at bounding box center [68, 144] width 79 height 12
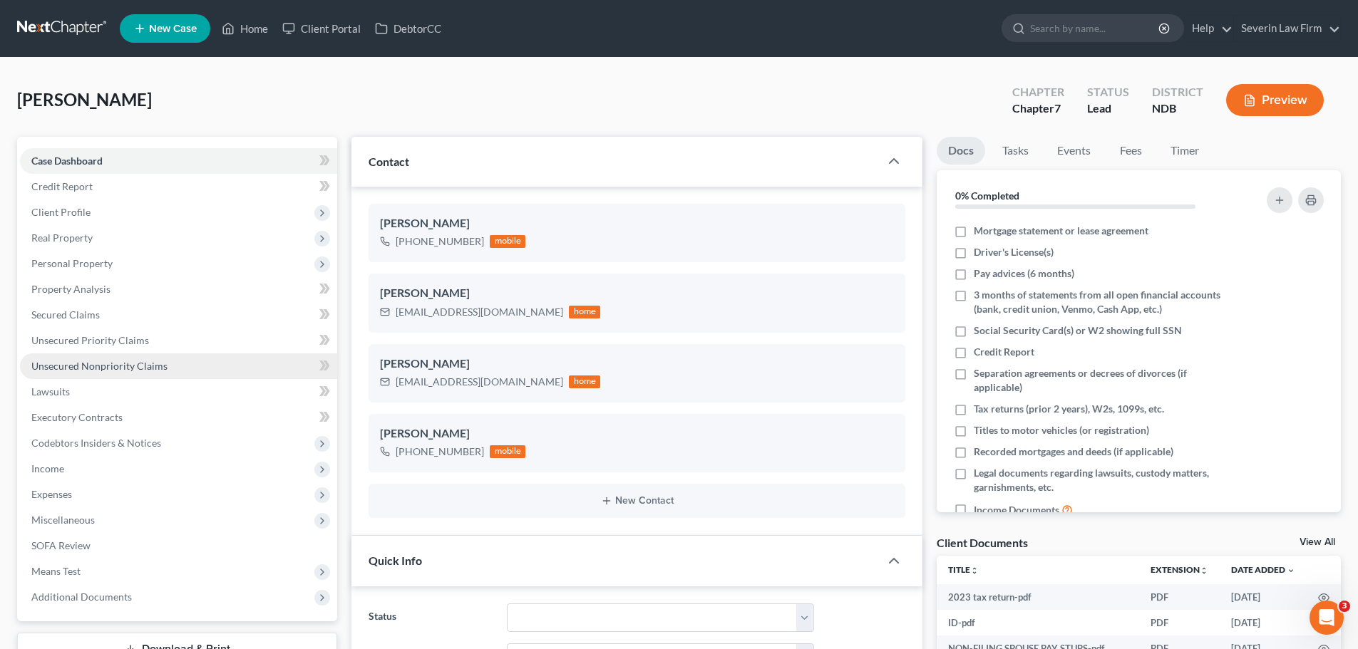
scroll to position [757, 0]
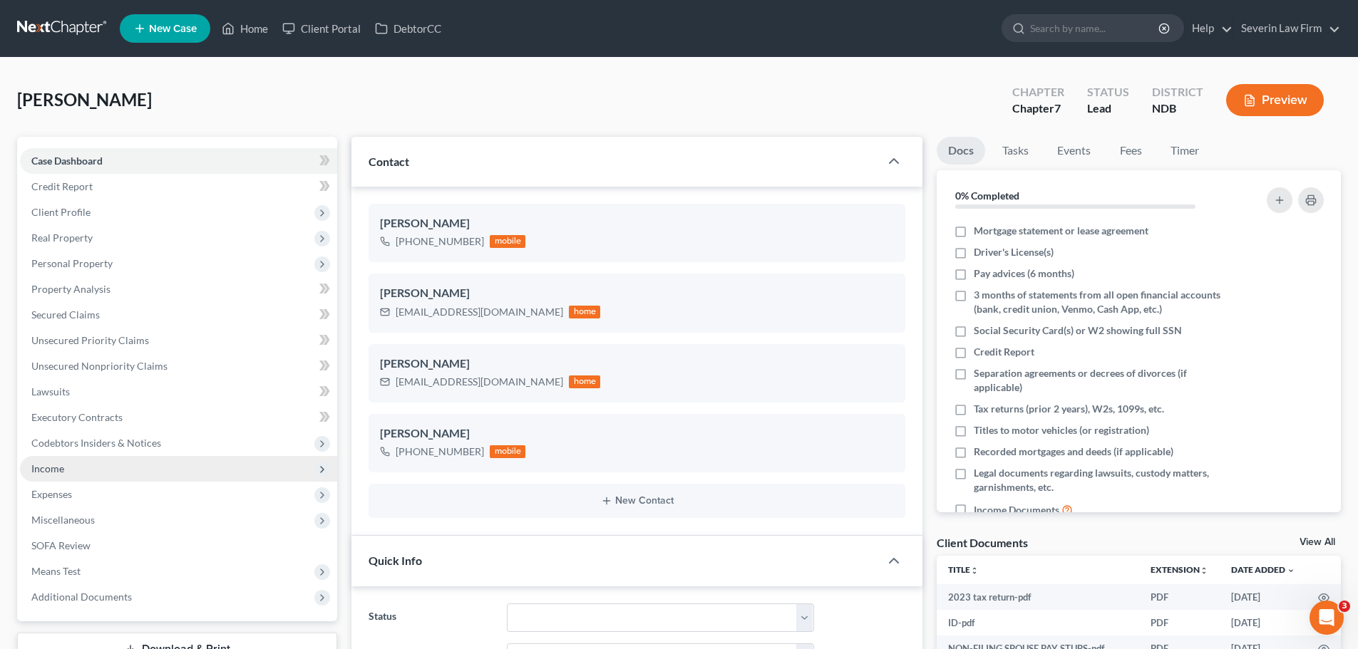
click at [52, 465] on span "Income" at bounding box center [47, 469] width 33 height 12
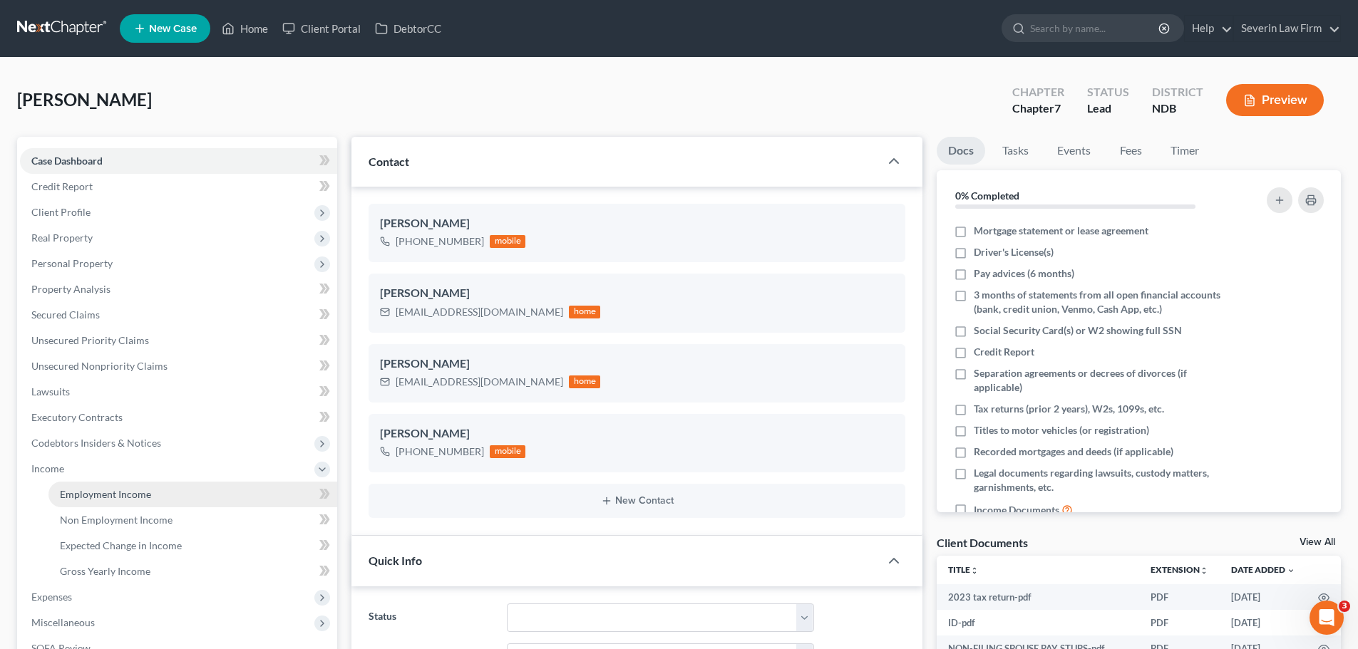
click at [86, 491] on span "Employment Income" at bounding box center [105, 494] width 91 height 12
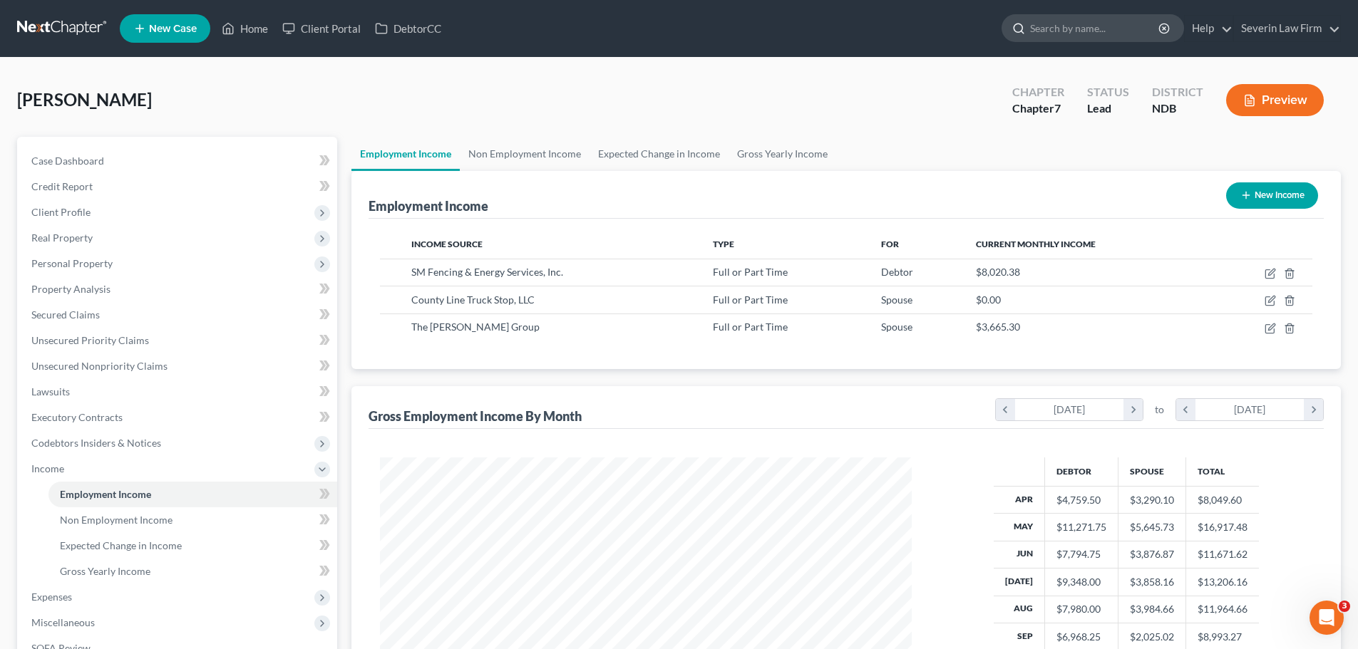
click at [1065, 27] on input "search" at bounding box center [1095, 28] width 130 height 26
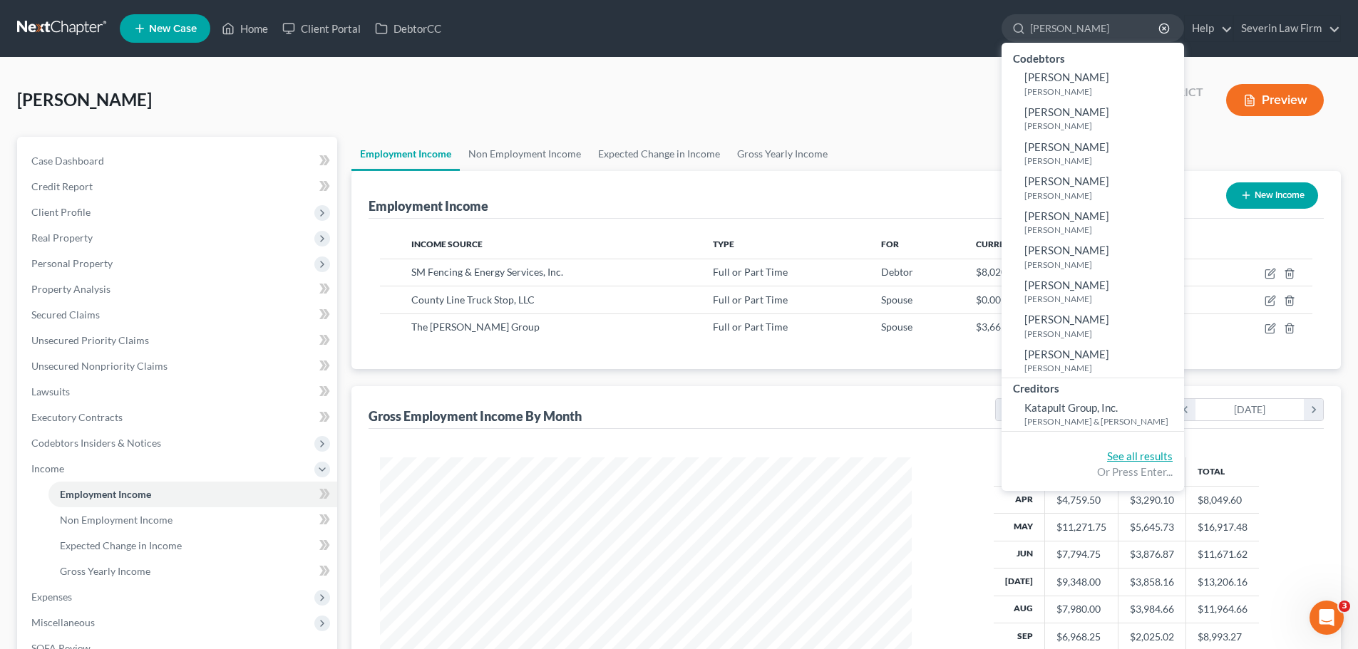
type input "[PERSON_NAME]"
click at [1129, 453] on link "See all results" at bounding box center [1140, 456] width 66 height 13
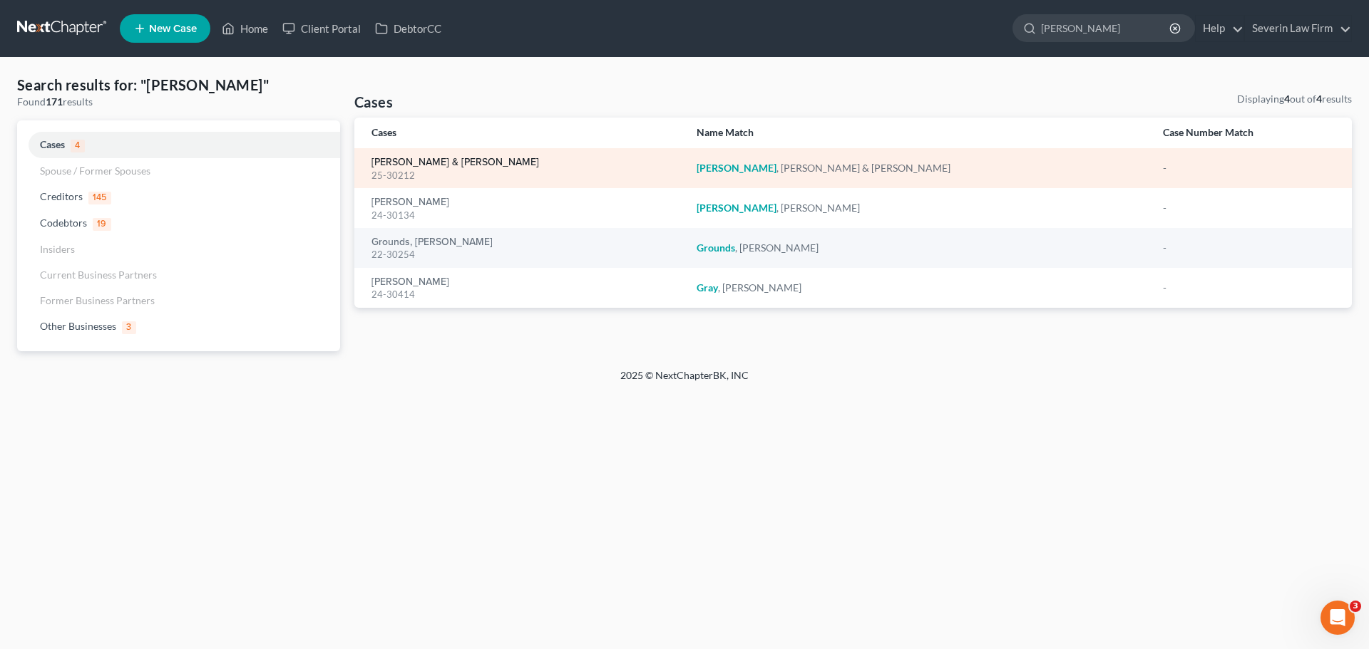
click at [397, 160] on link "[PERSON_NAME] & [PERSON_NAME]" at bounding box center [455, 163] width 168 height 10
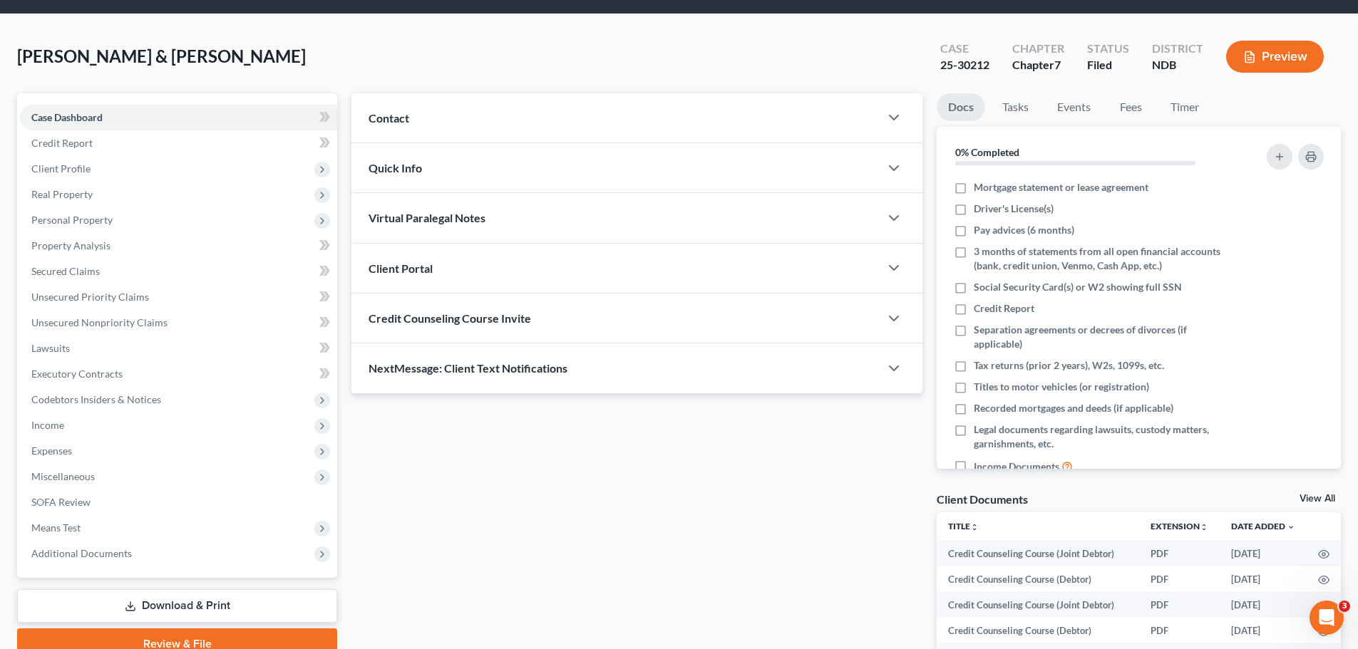
scroll to position [214, 0]
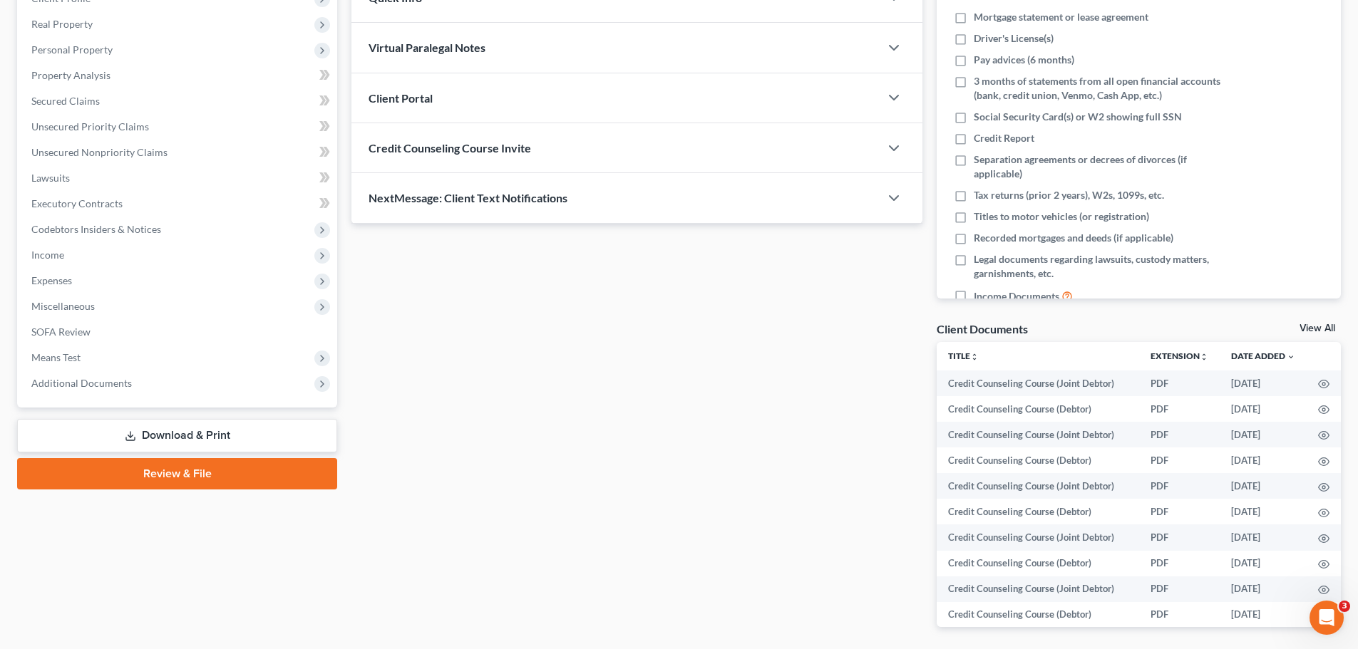
click at [1306, 326] on link "View All" at bounding box center [1317, 329] width 36 height 10
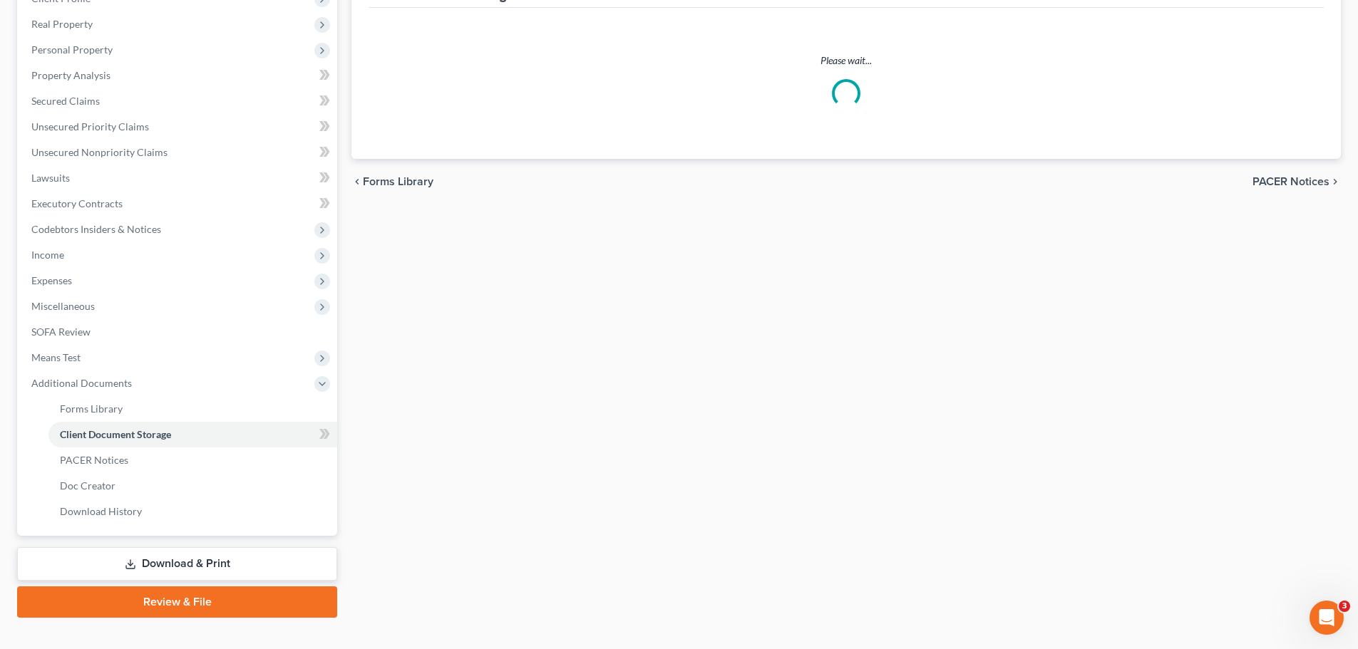
scroll to position [10, 0]
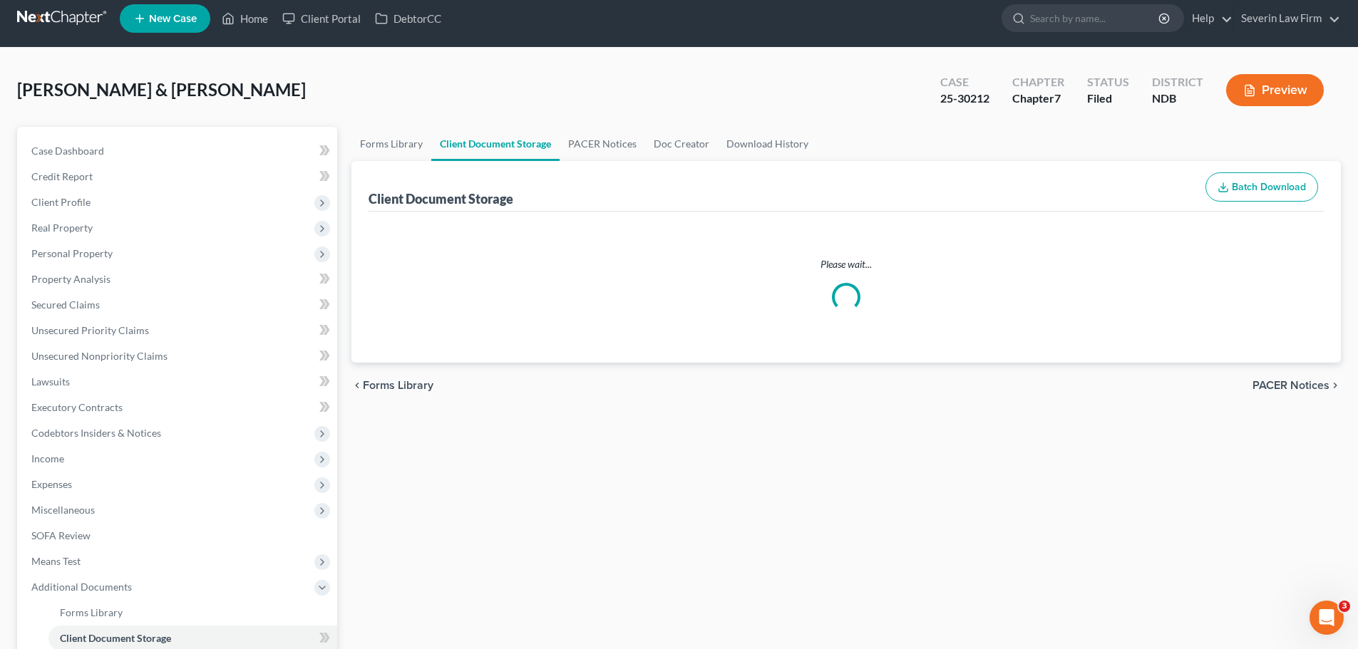
select select "0"
select select "3"
select select "4"
select select "0"
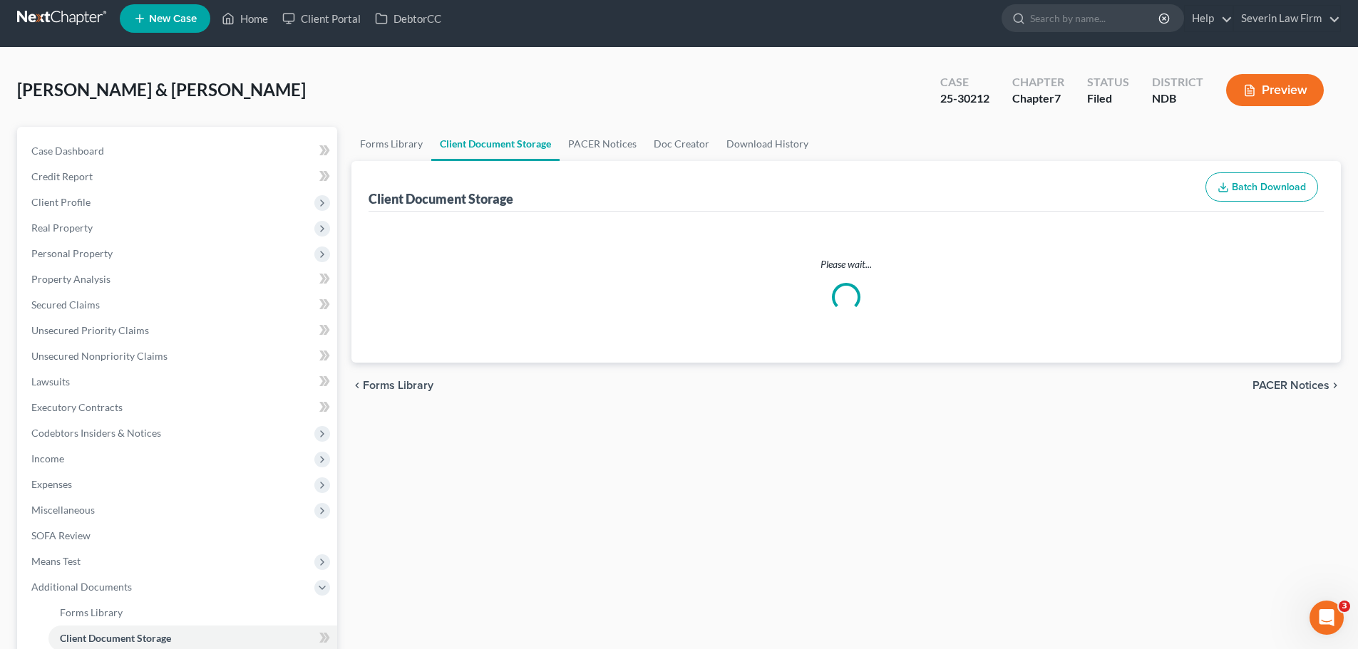
select select "0"
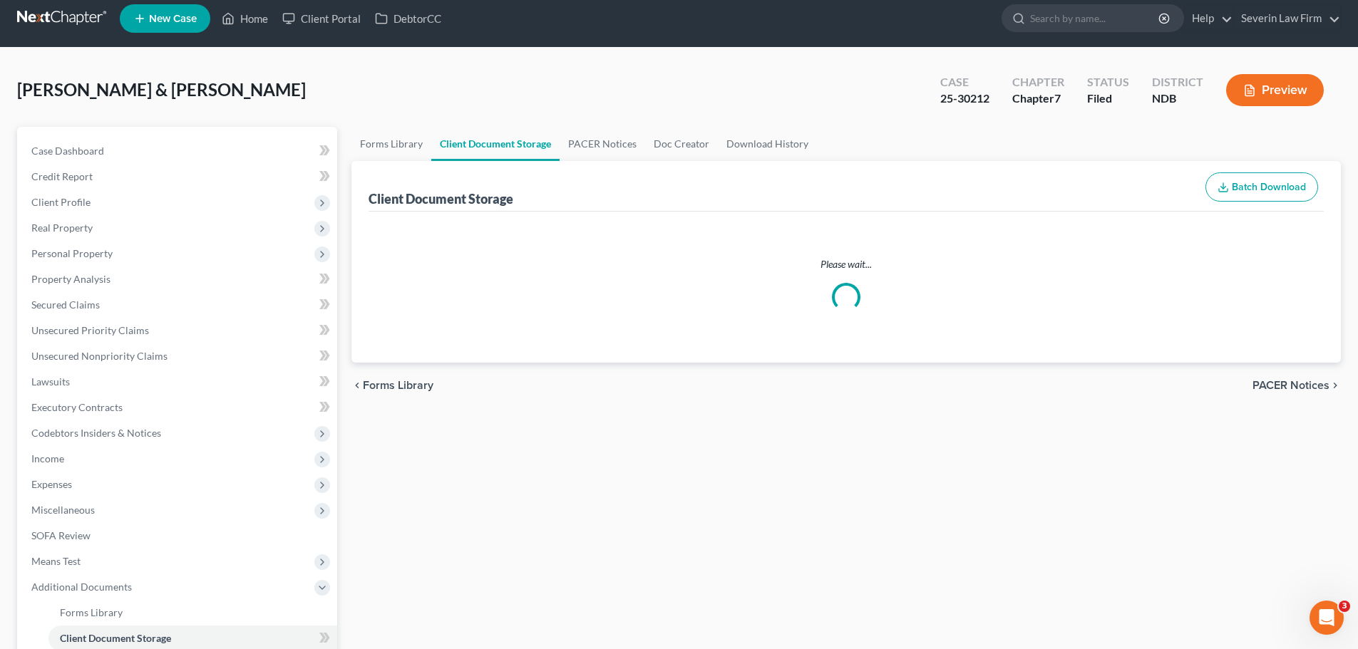
select select "0"
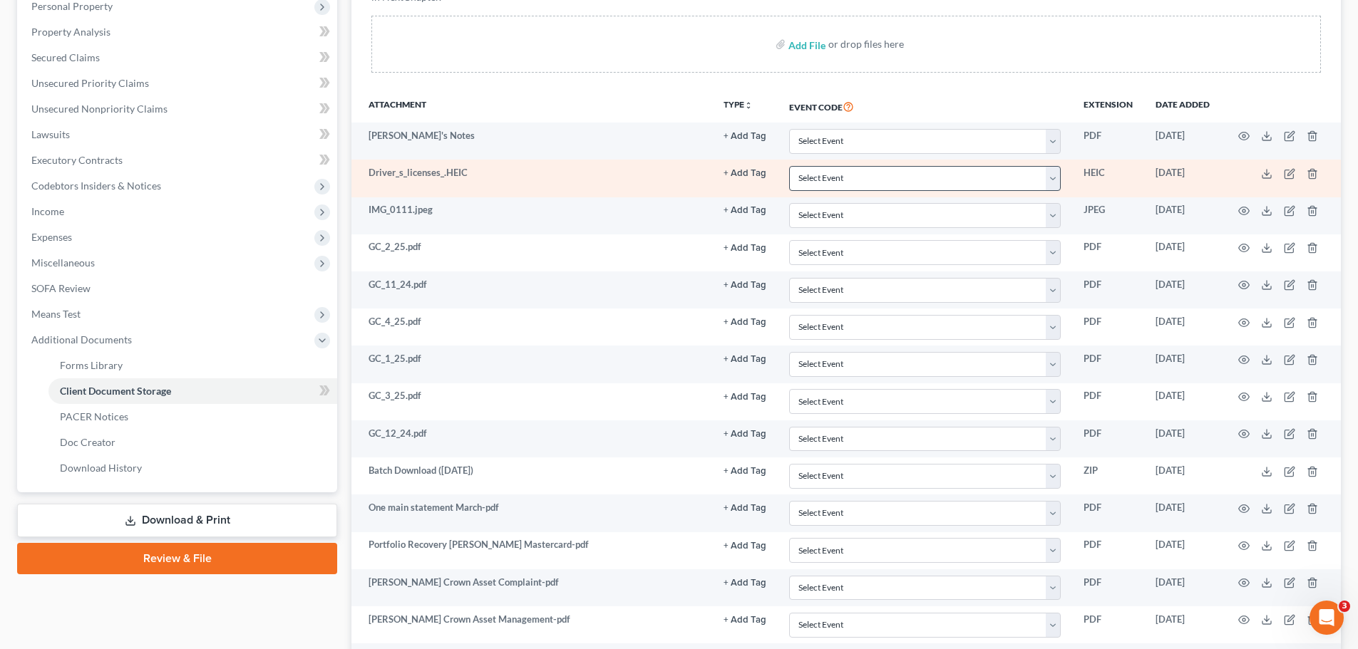
scroll to position [356, 0]
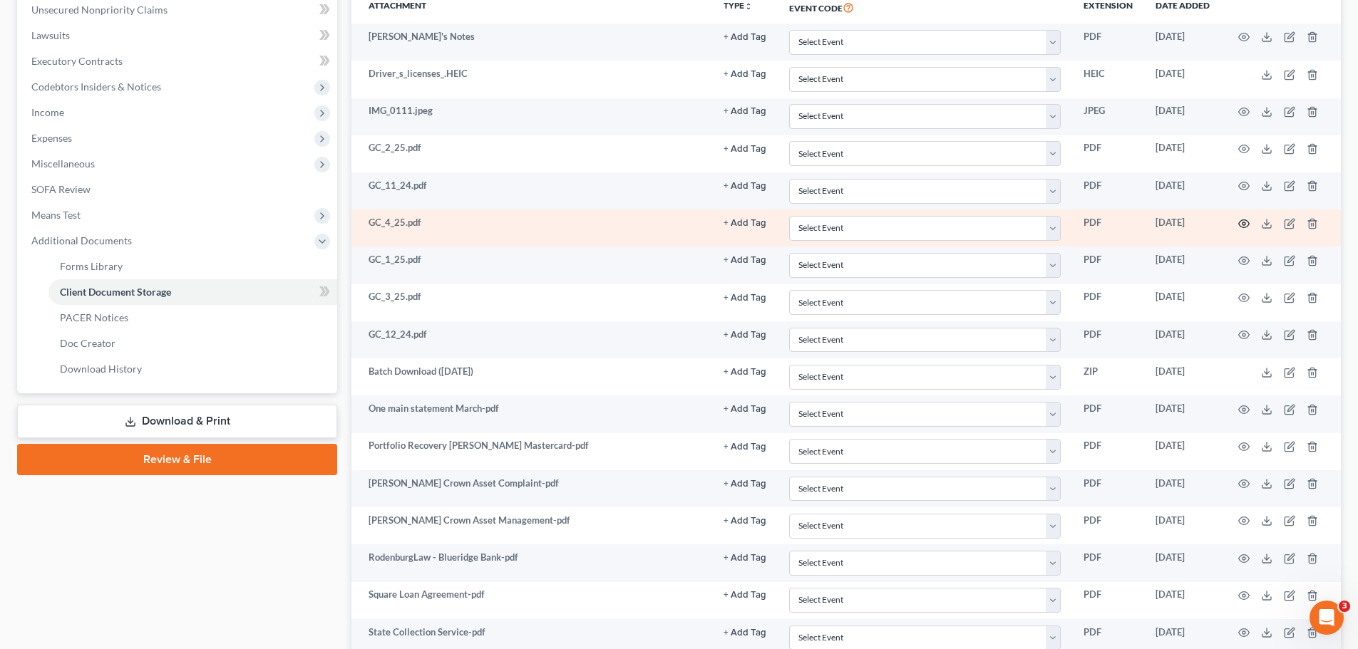
click at [1242, 224] on circle "button" at bounding box center [1243, 223] width 3 height 3
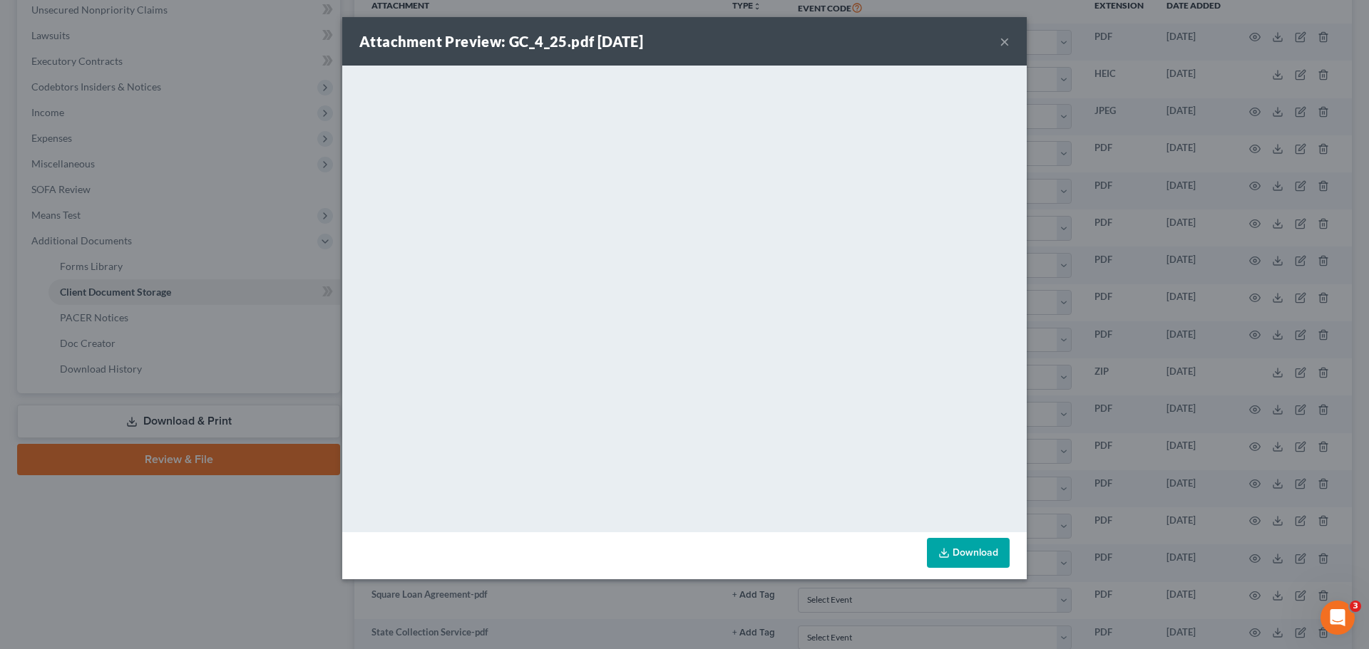
click at [1006, 43] on button "×" at bounding box center [1004, 41] width 10 height 17
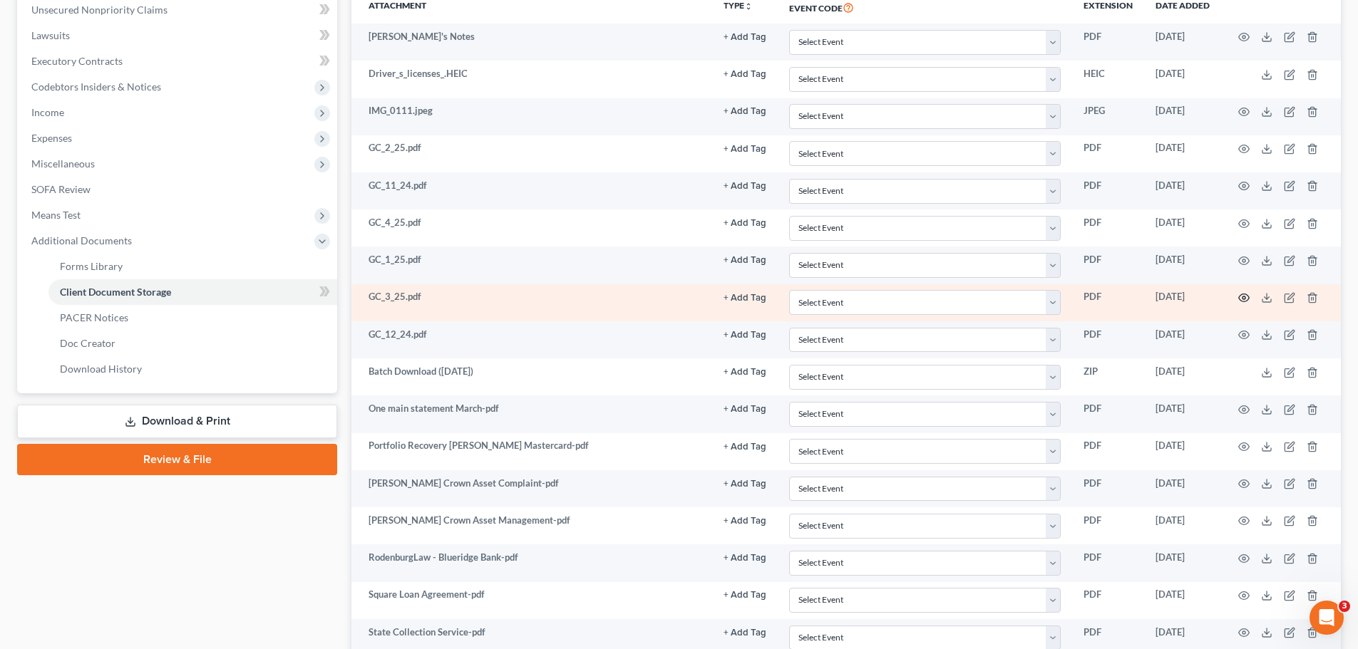
click at [1245, 299] on icon "button" at bounding box center [1243, 297] width 11 height 11
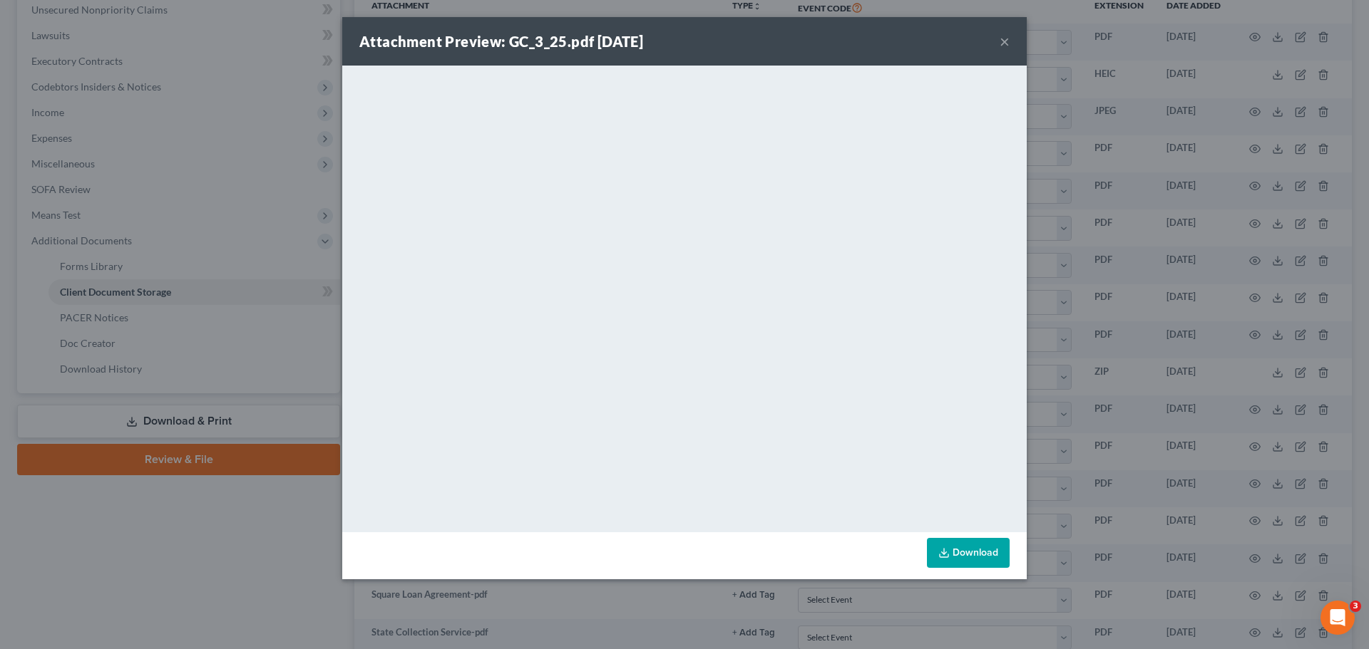
click at [1006, 41] on button "×" at bounding box center [1004, 41] width 10 height 17
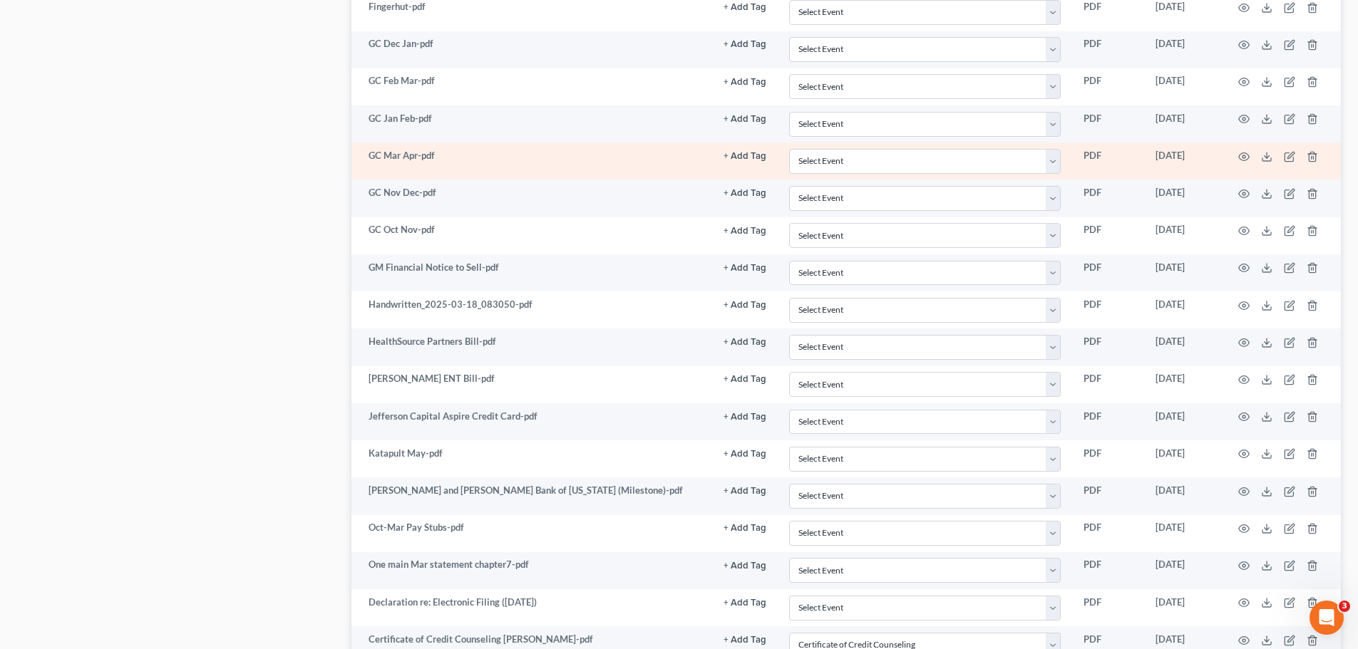
scroll to position [1711, 0]
